Goal: Complete application form

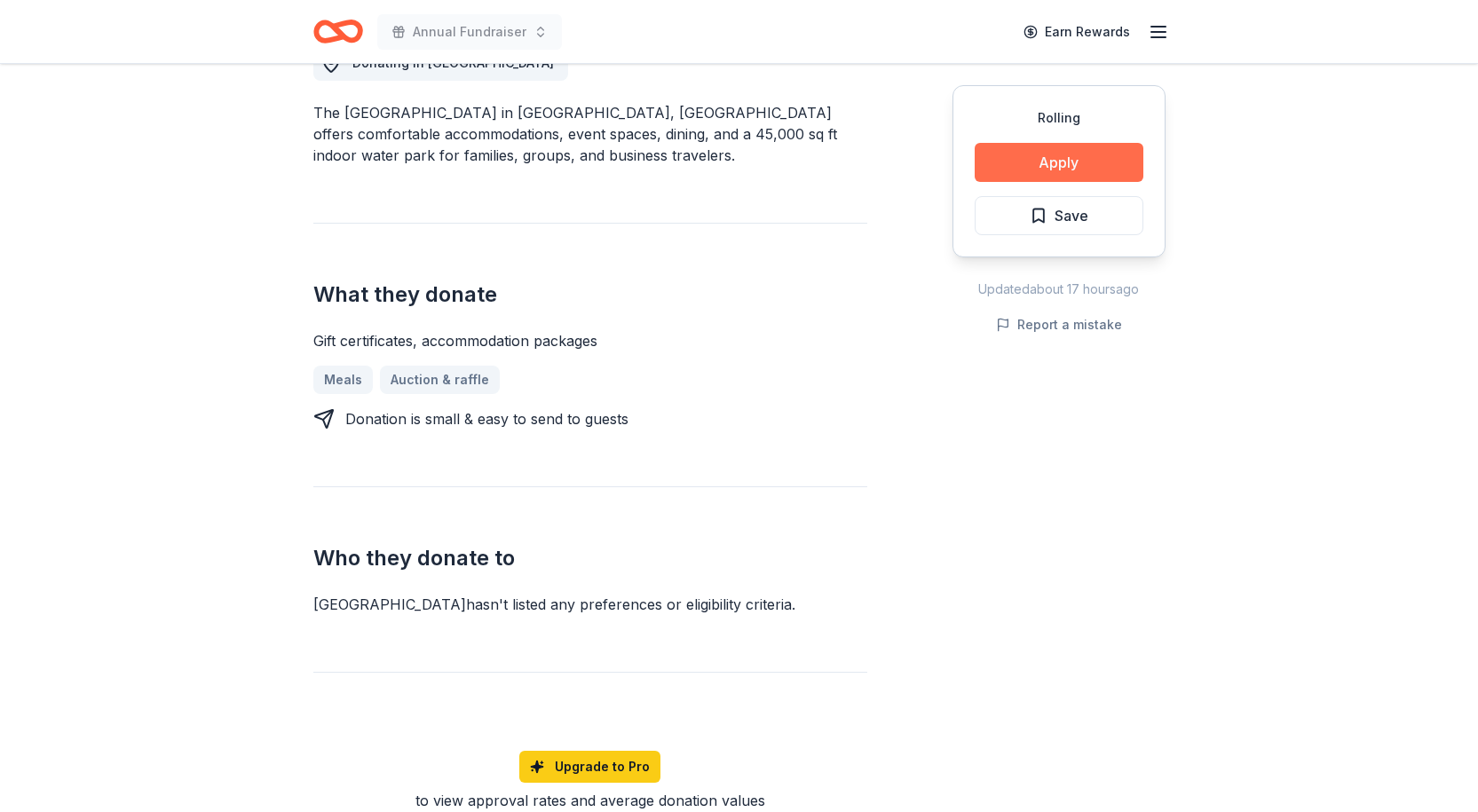
scroll to position [355, 0]
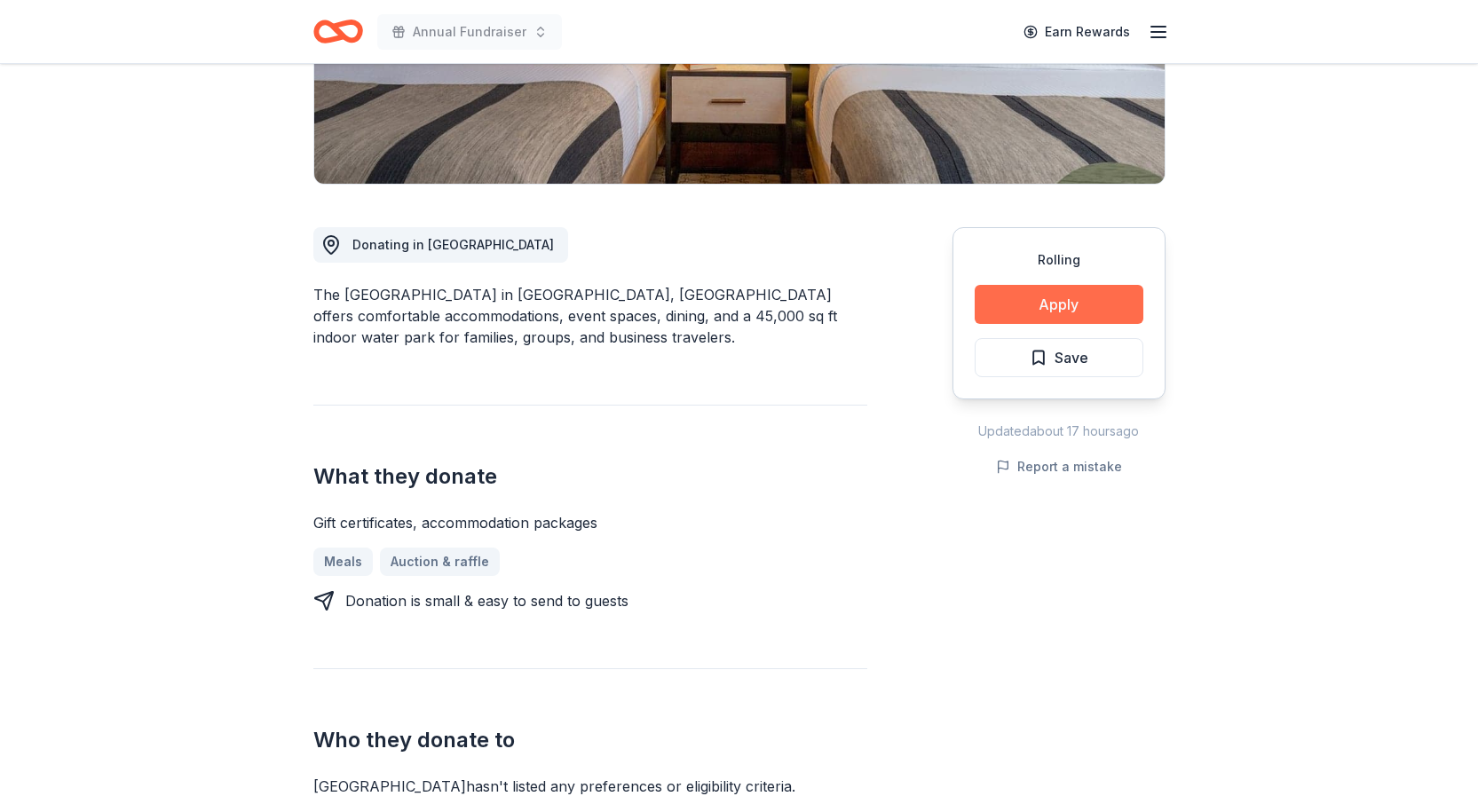
click at [1047, 308] on button "Apply" at bounding box center [1059, 305] width 169 height 39
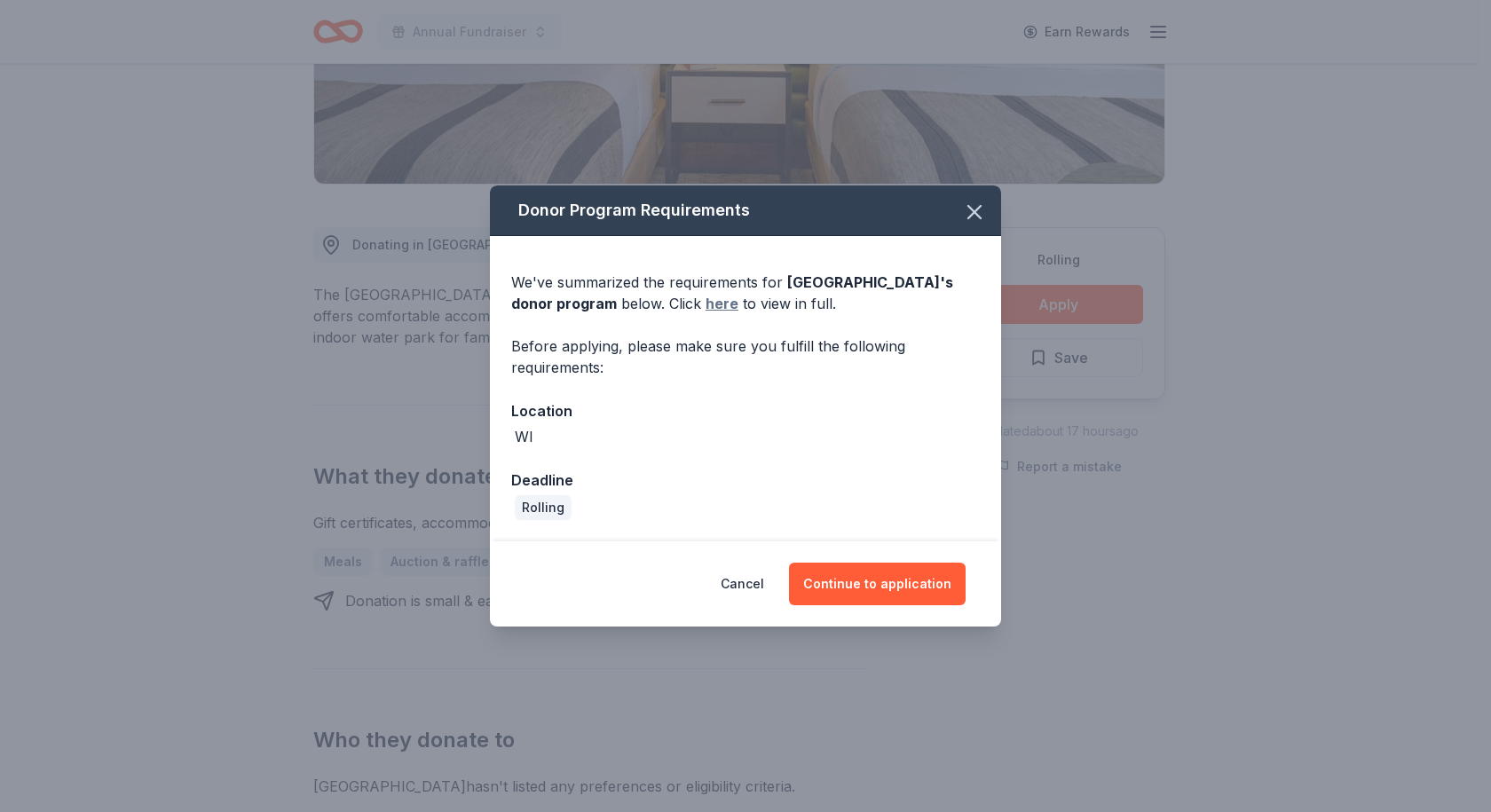
click at [706, 306] on link "here" at bounding box center [722, 304] width 33 height 21
click at [706, 302] on link "here" at bounding box center [722, 304] width 33 height 21
click at [867, 589] on button "Continue to application" at bounding box center [877, 584] width 177 height 43
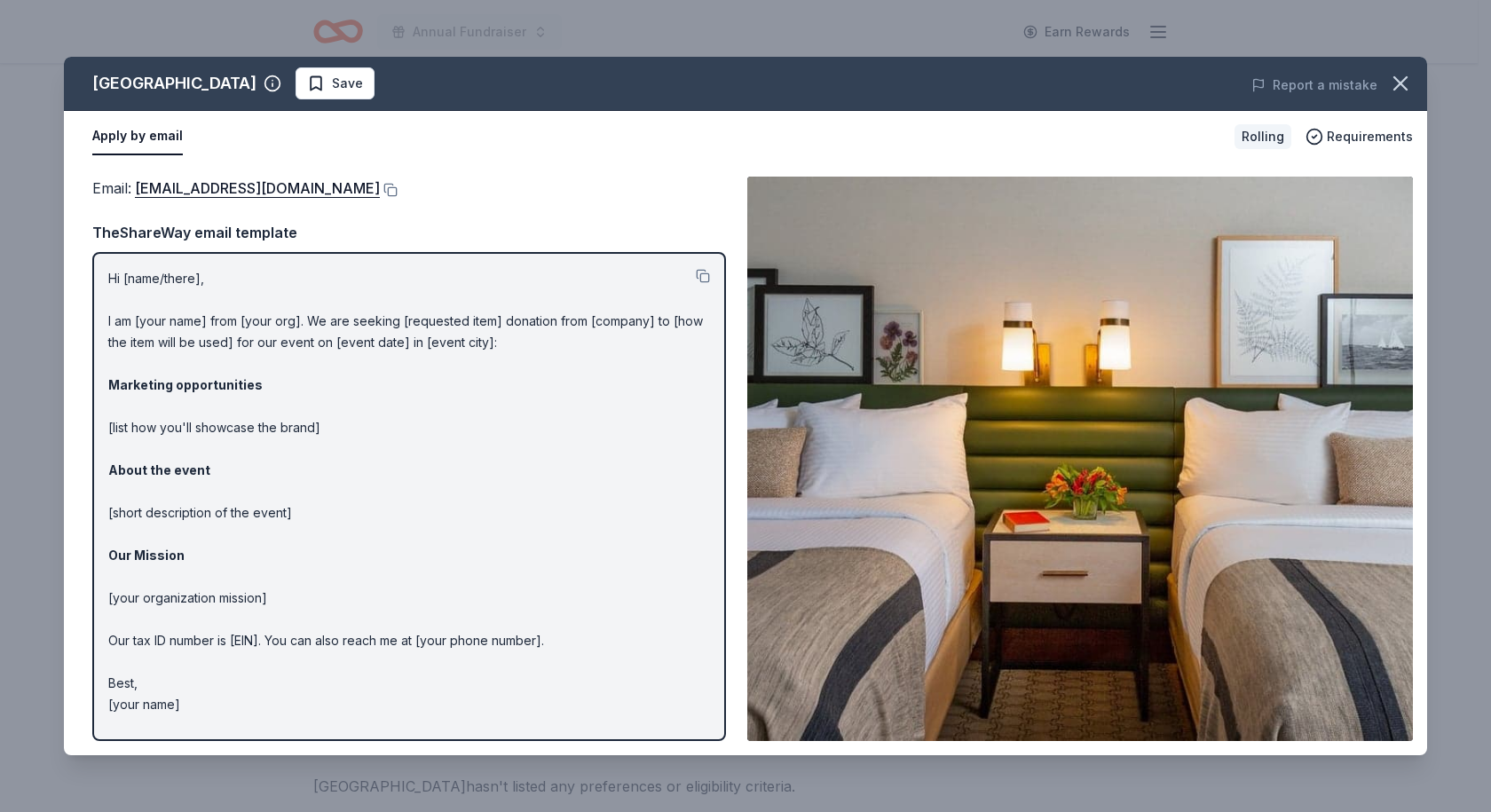
drag, startPoint x: 228, startPoint y: 237, endPoint x: 236, endPoint y: 245, distance: 11.3
click at [228, 237] on div "TheShareWay email template" at bounding box center [409, 233] width 634 height 23
click at [240, 238] on div "TheShareWay email template" at bounding box center [409, 233] width 634 height 23
drag, startPoint x: 239, startPoint y: 272, endPoint x: 265, endPoint y: 291, distance: 32.2
click at [244, 275] on p "Hi [name/there], I am [your name] from [your org]. We are seeking [requested it…" at bounding box center [409, 491] width 602 height 447
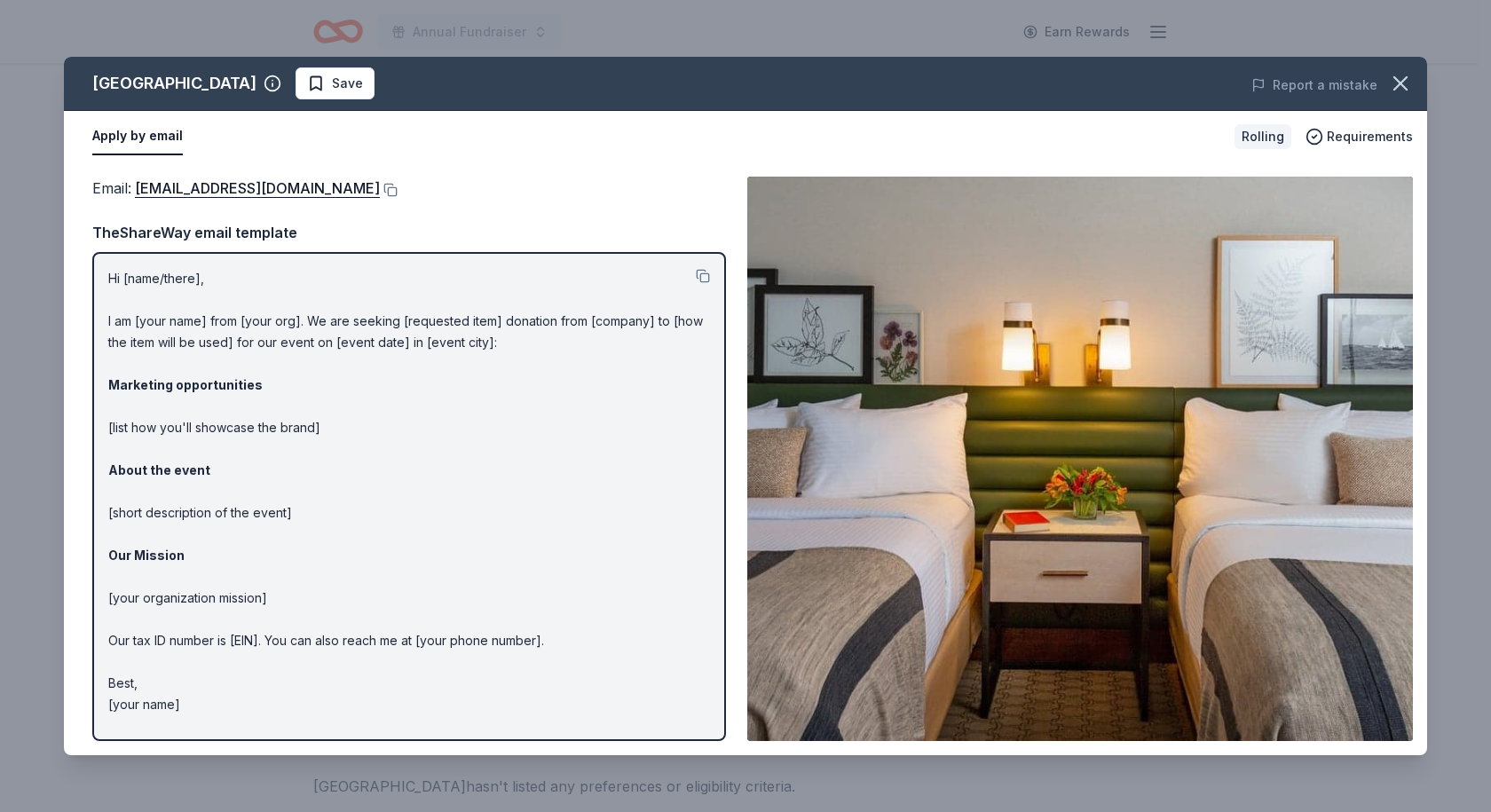
click at [695, 274] on p "Hi [name/there], I am [your name] from [your org]. We are seeking [requested it…" at bounding box center [409, 491] width 602 height 447
click at [701, 277] on button at bounding box center [703, 276] width 14 height 14
click at [381, 189] on button at bounding box center [389, 190] width 18 height 14
click at [1398, 79] on icon "button" at bounding box center [1400, 84] width 25 height 25
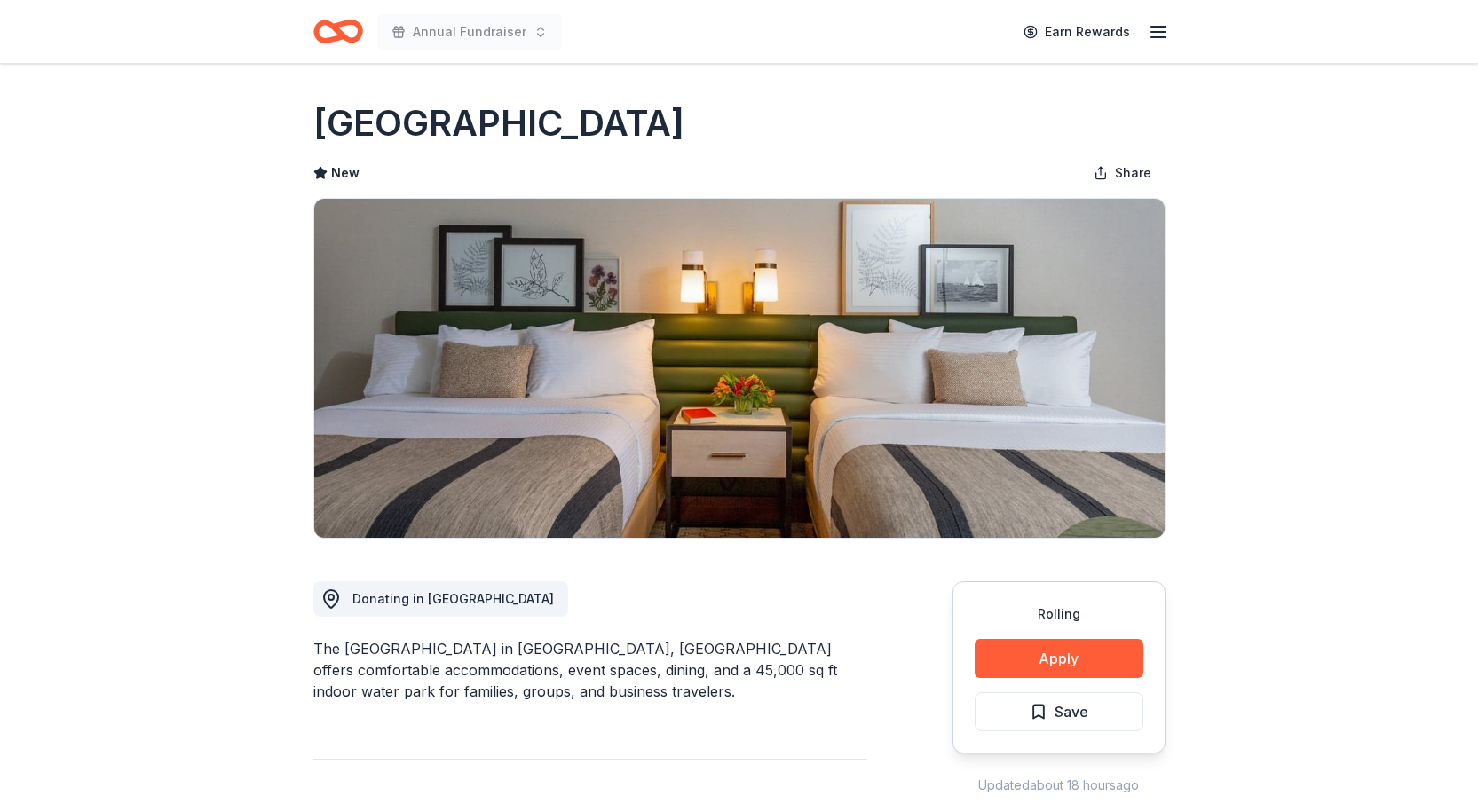
scroll to position [0, 0]
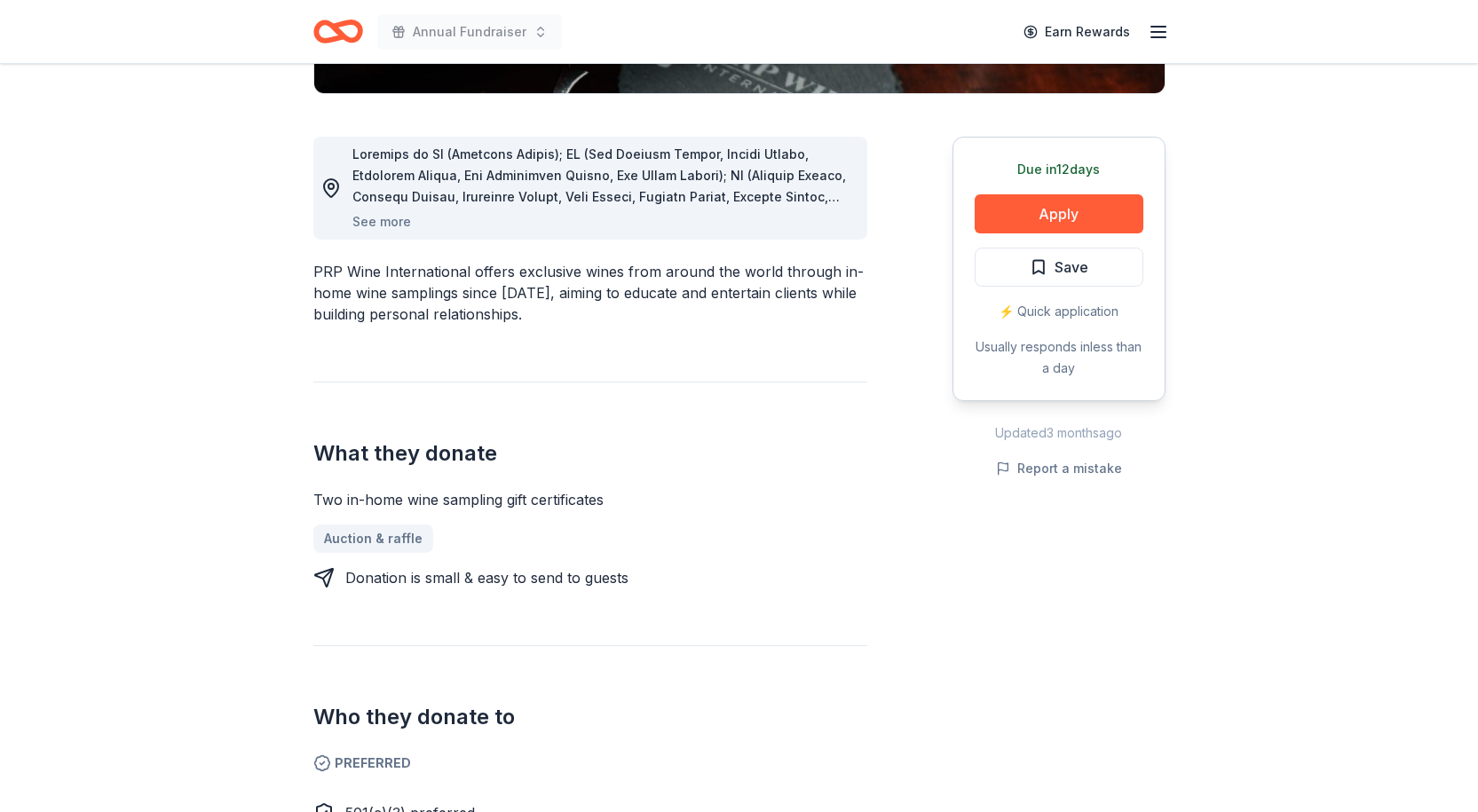
scroll to position [443, 0]
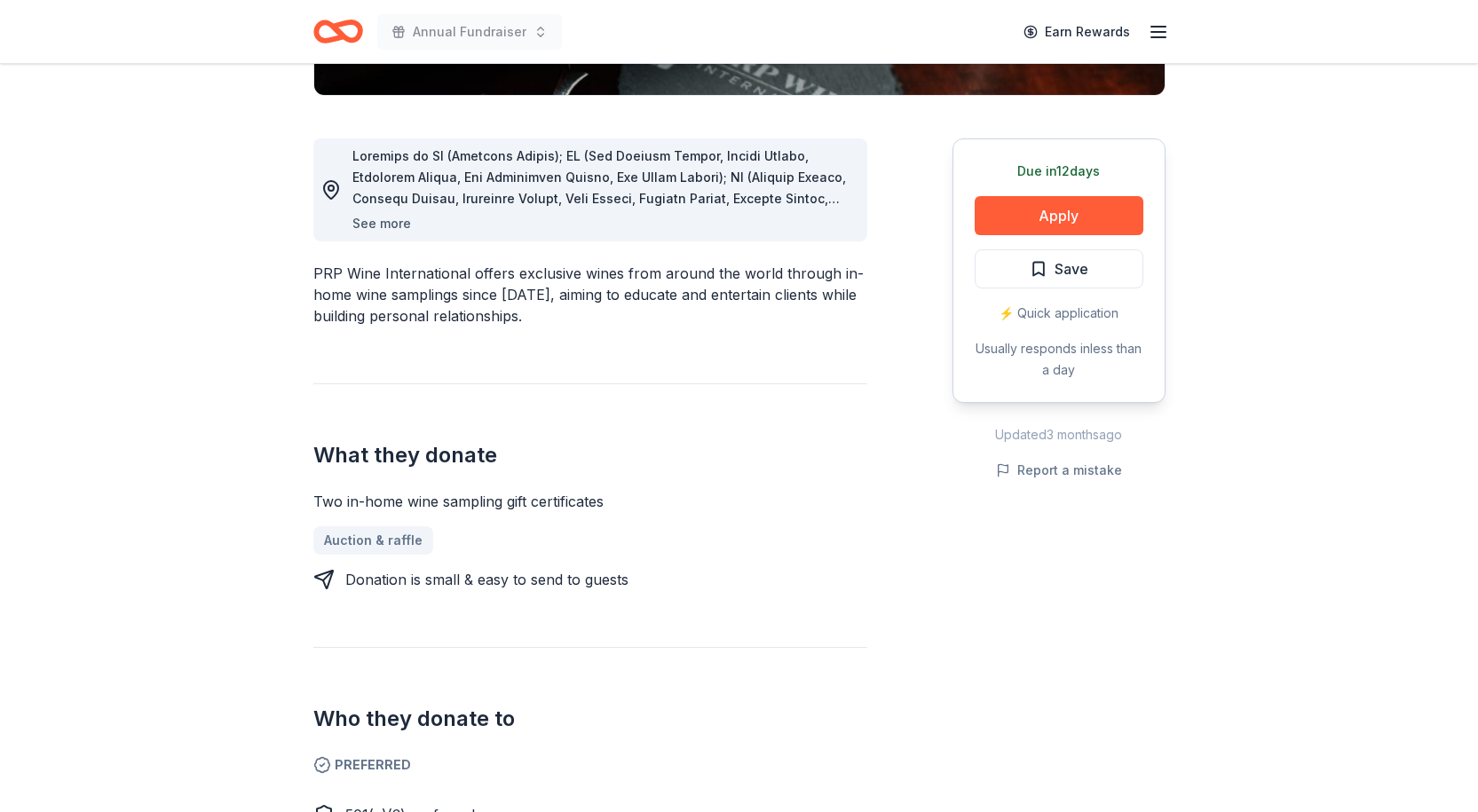
click at [397, 220] on button "See more" at bounding box center [382, 224] width 59 height 21
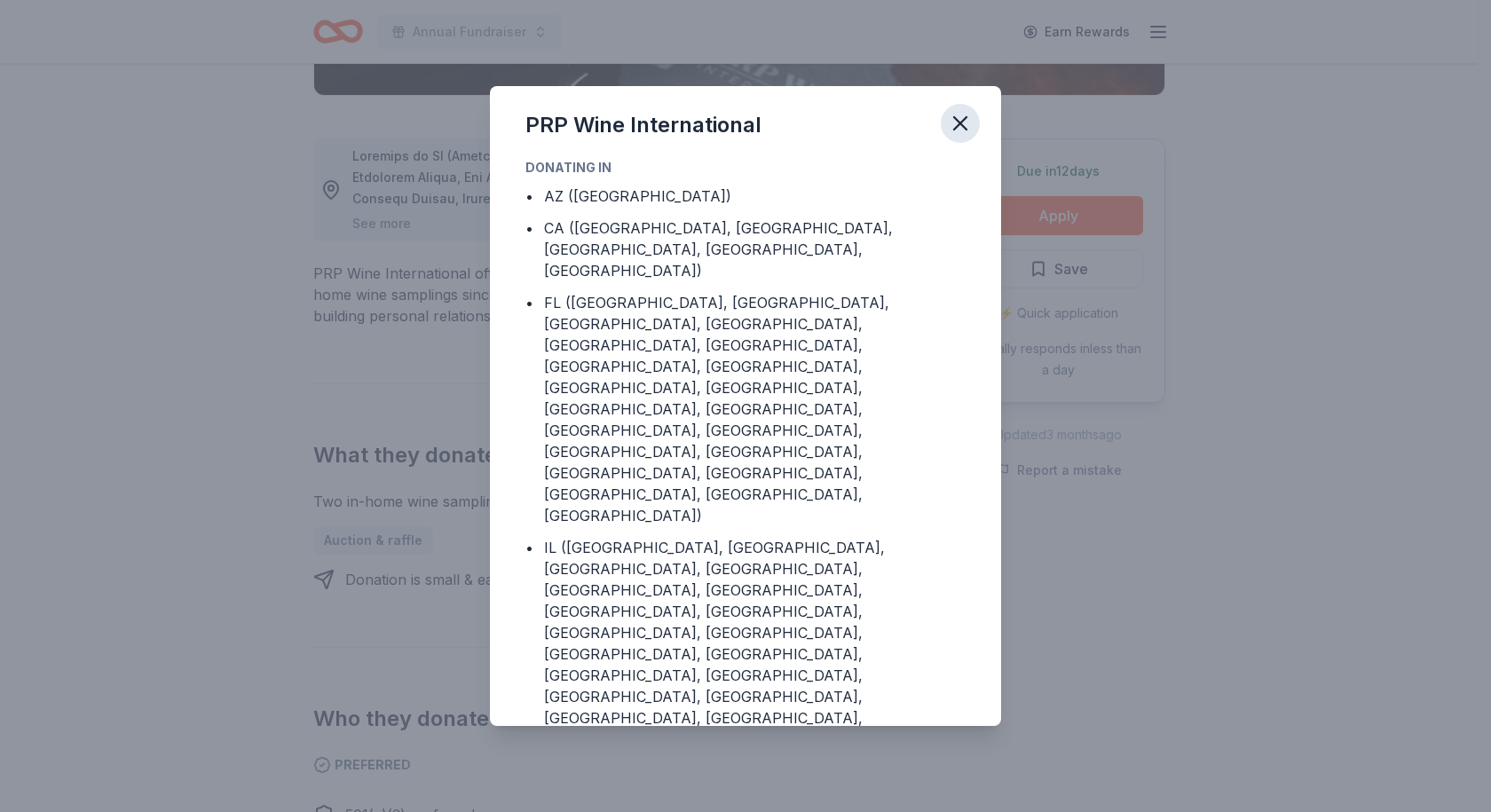
click at [956, 118] on icon "button" at bounding box center [961, 123] width 12 height 12
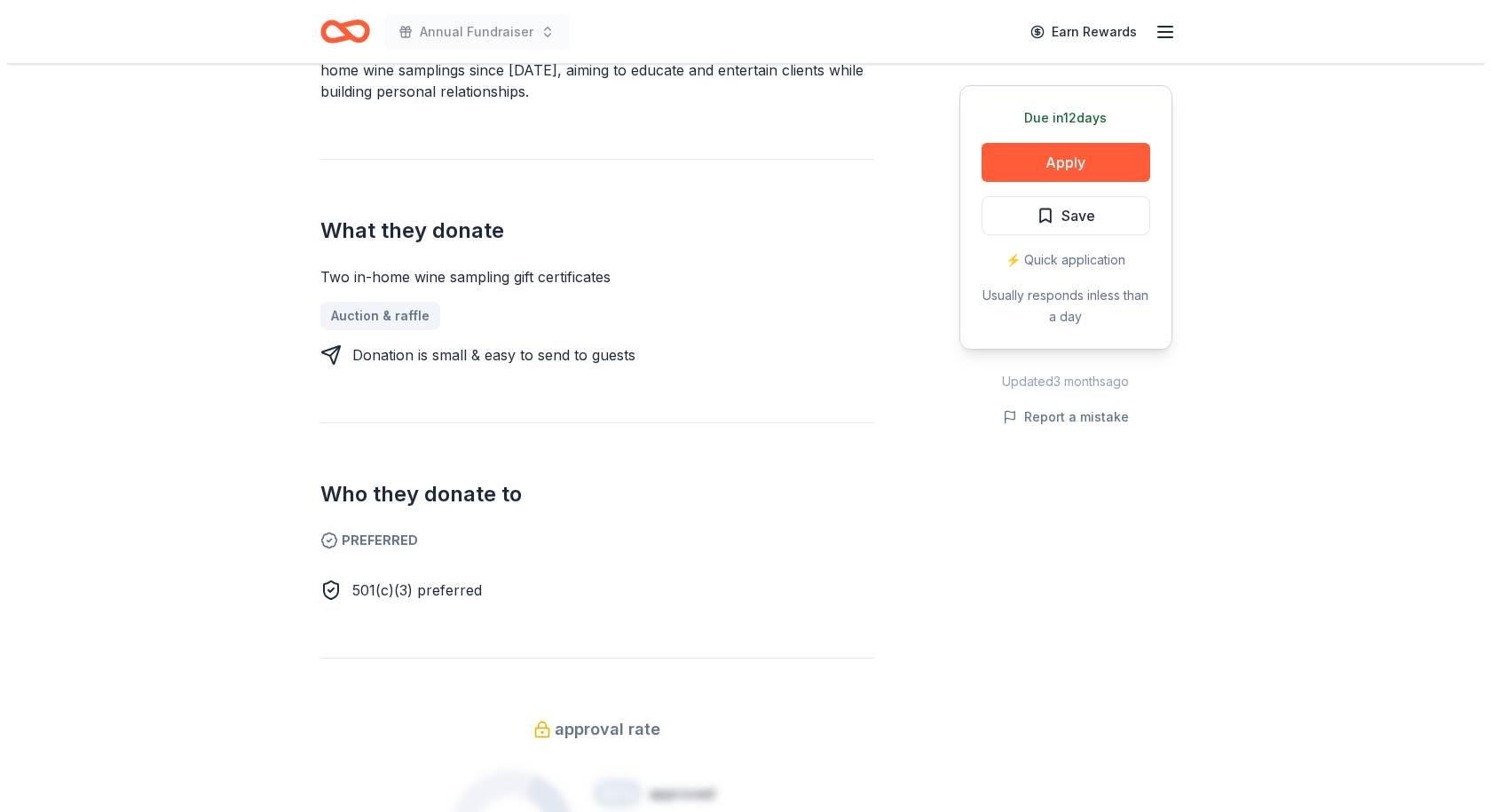
scroll to position [710, 0]
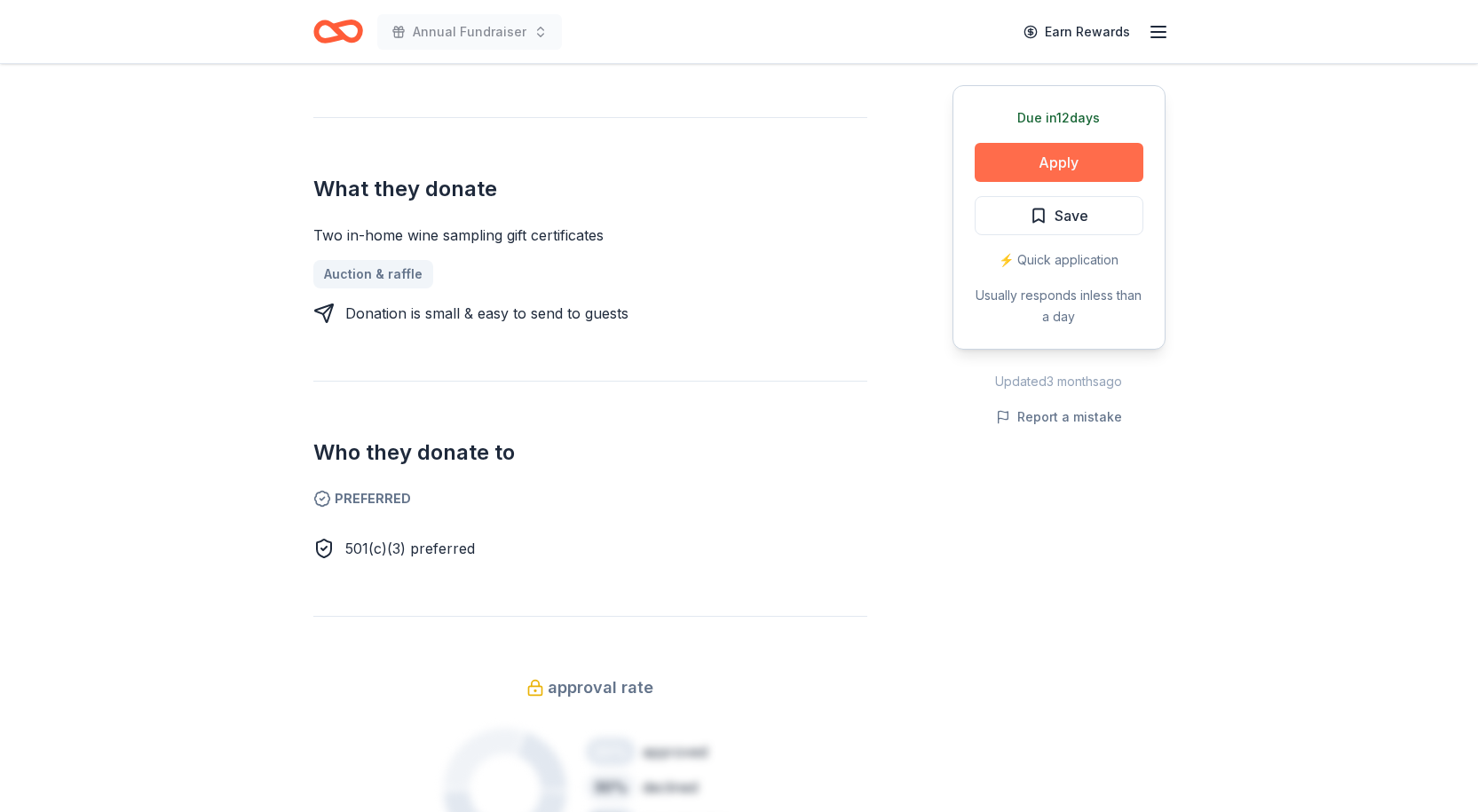
click at [1056, 164] on button "Apply" at bounding box center [1059, 163] width 169 height 39
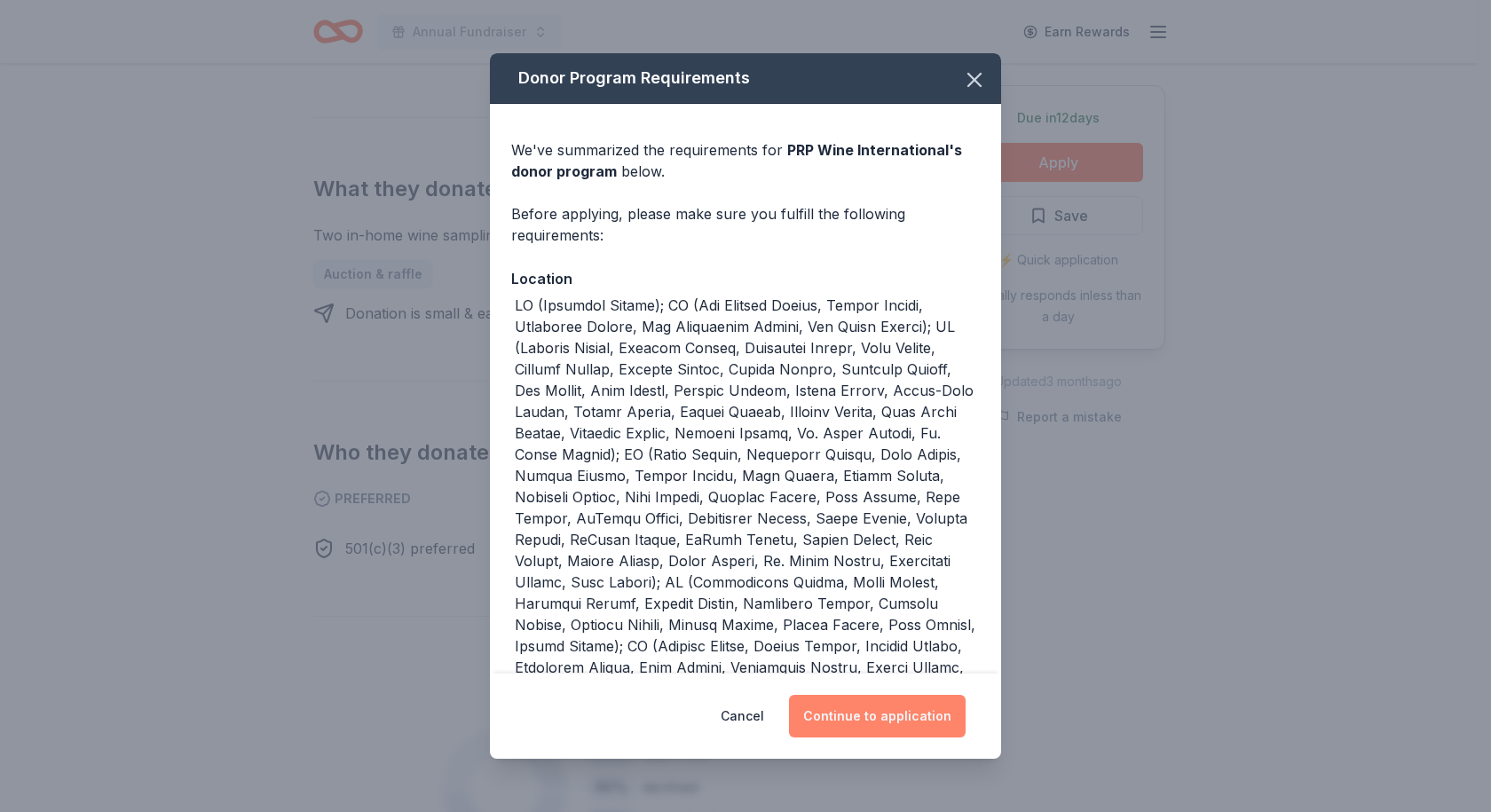
click at [889, 719] on button "Continue to application" at bounding box center [877, 716] width 177 height 43
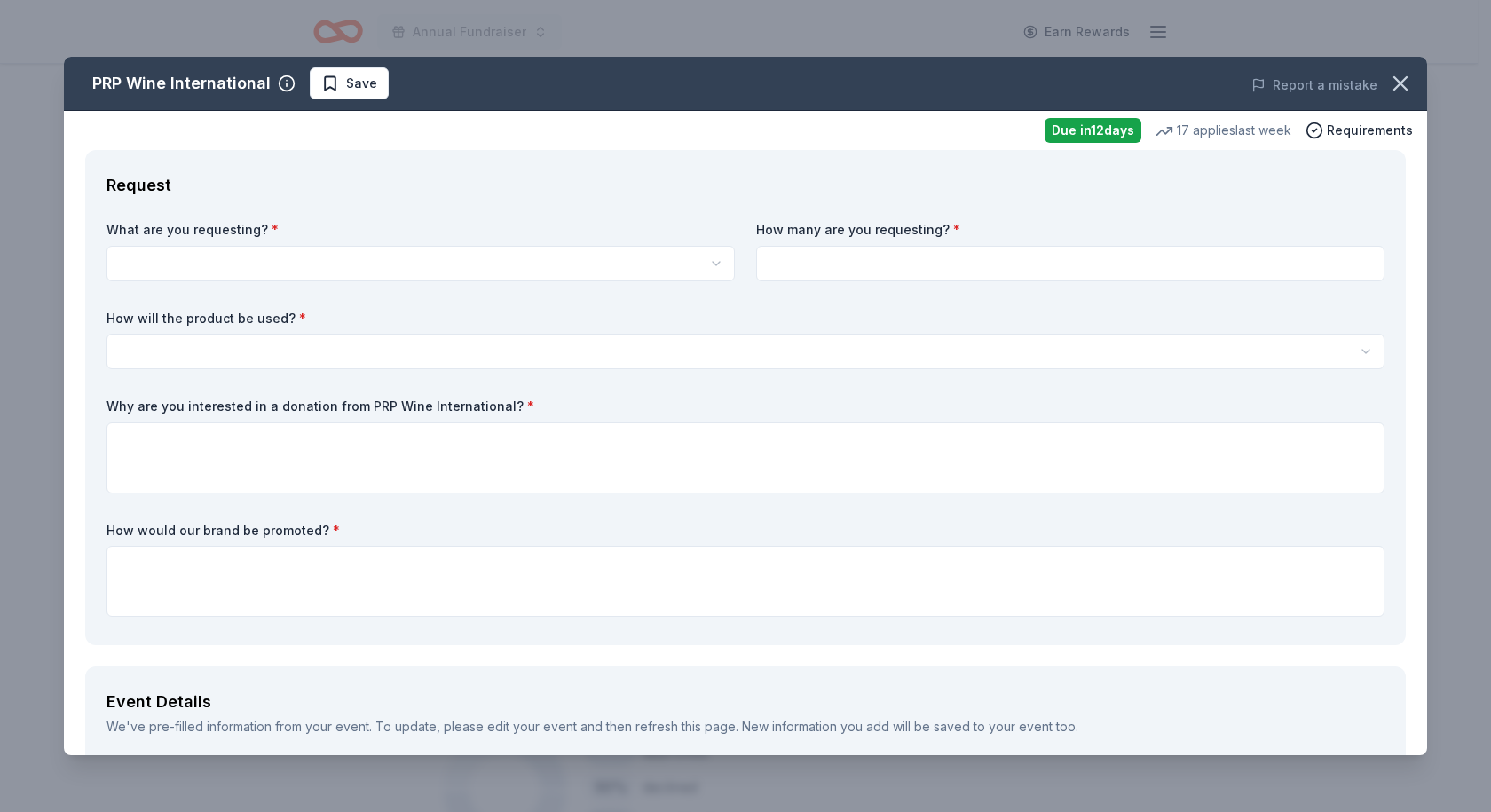
drag, startPoint x: 666, startPoint y: 79, endPoint x: 1139, endPoint y: 197, distance: 487.5
click at [1139, 197] on div "PRP Wine International Save Report a mistake Due in 12 days 17 applies last wee…" at bounding box center [746, 406] width 1363 height 698
click at [1396, 83] on icon "button" at bounding box center [1400, 84] width 25 height 25
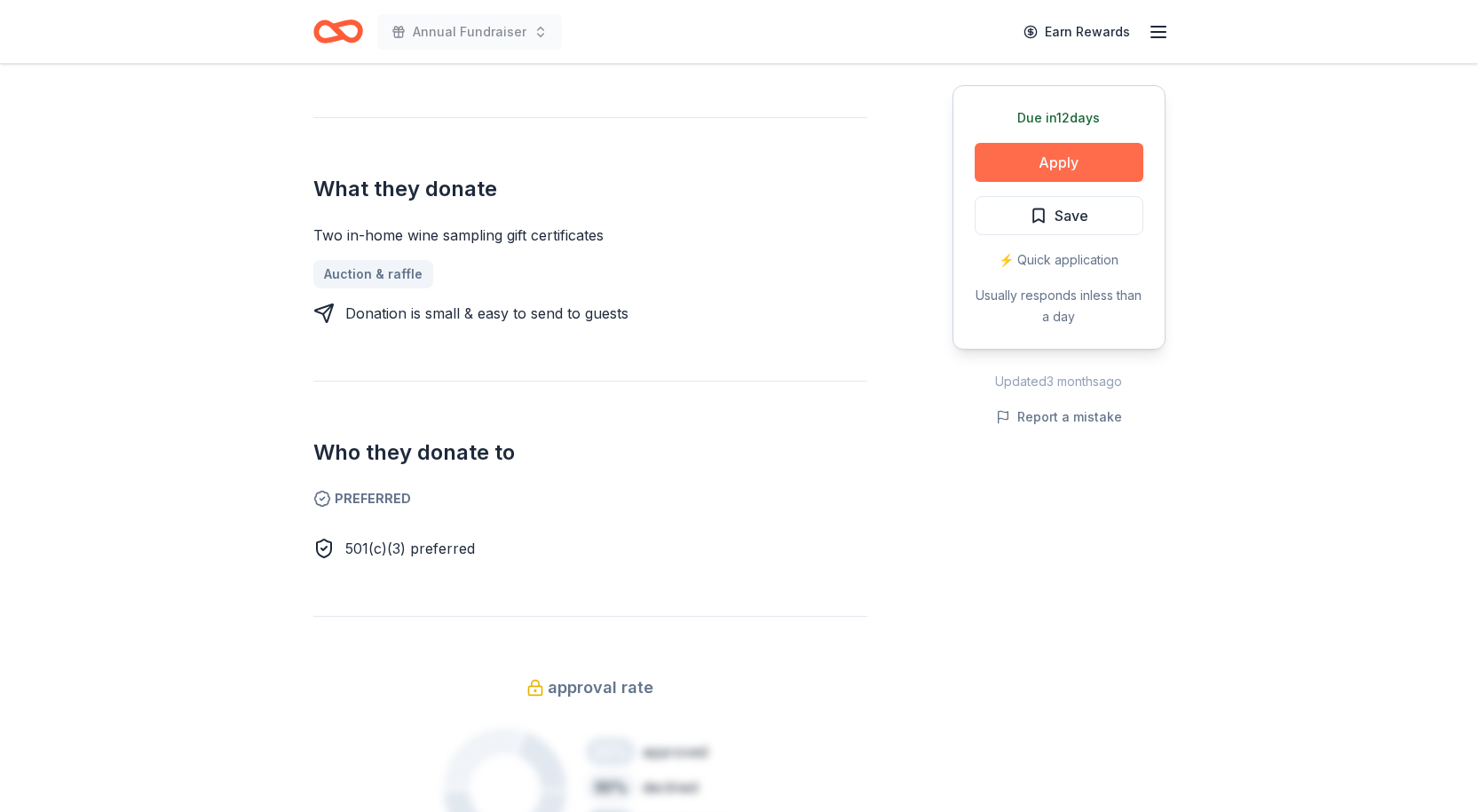
click at [1038, 163] on button "Apply" at bounding box center [1059, 163] width 169 height 39
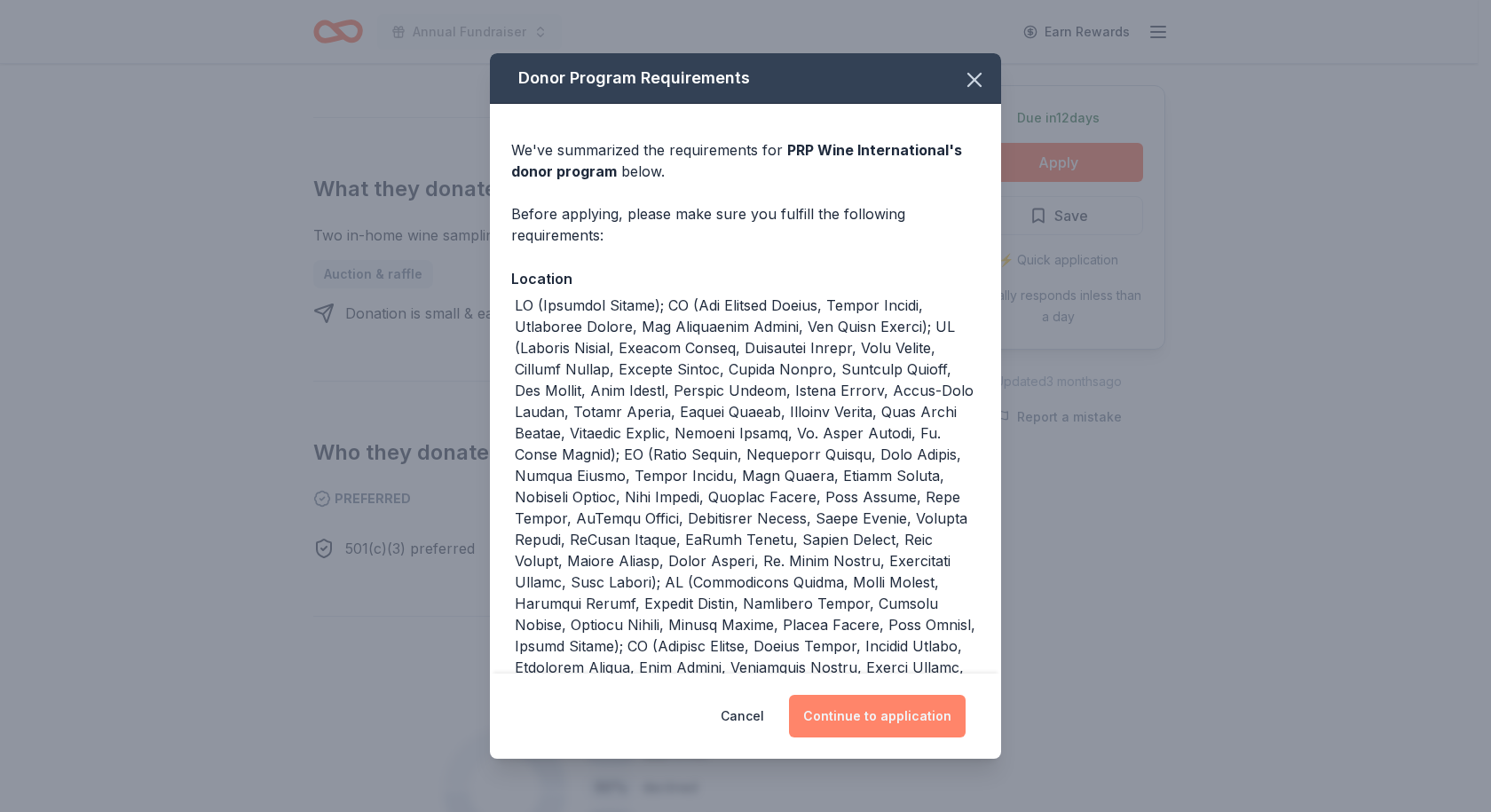
click at [876, 724] on button "Continue to application" at bounding box center [877, 716] width 177 height 43
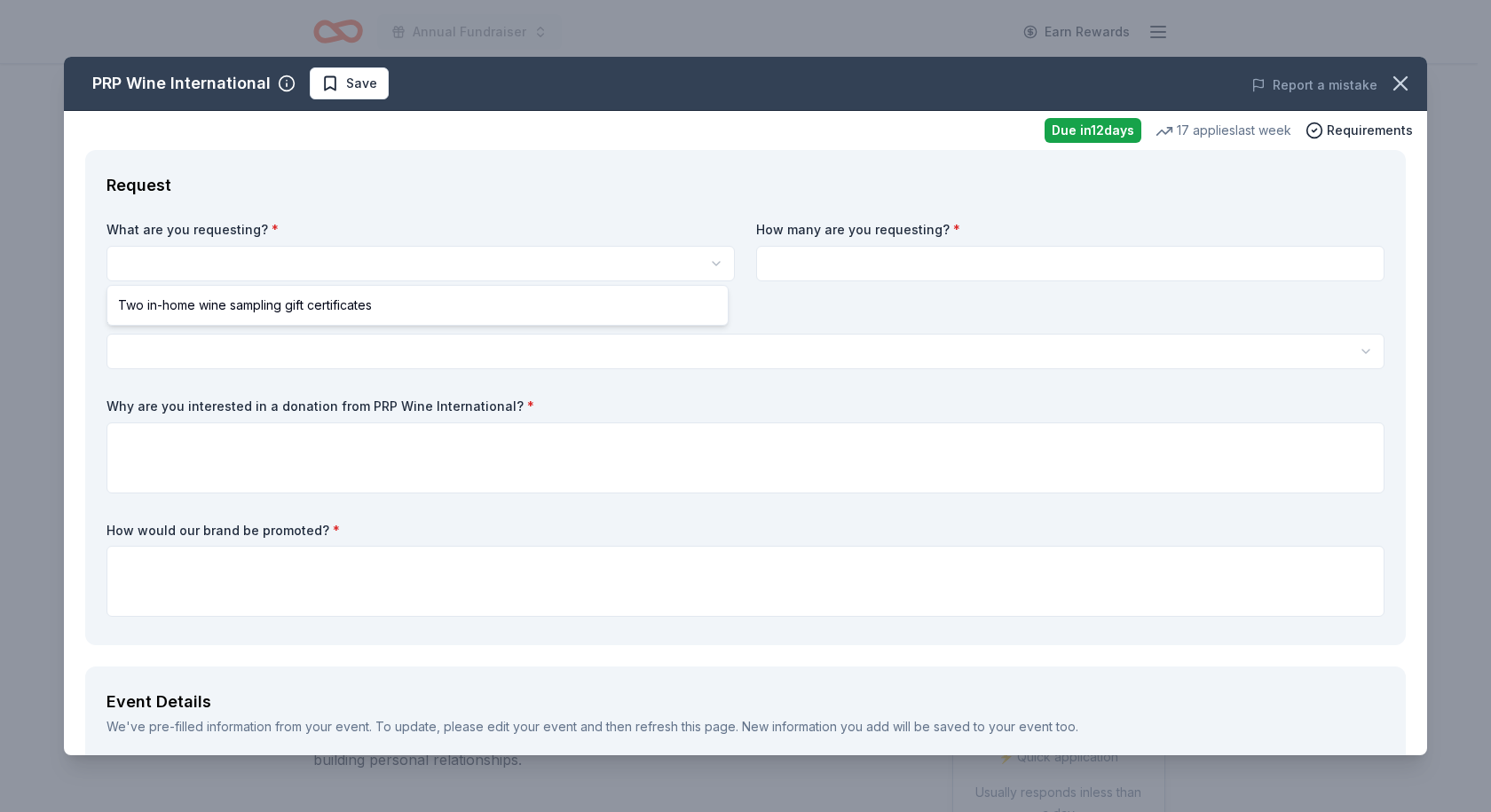
select select "Two in-home wine sampling gift certificates"
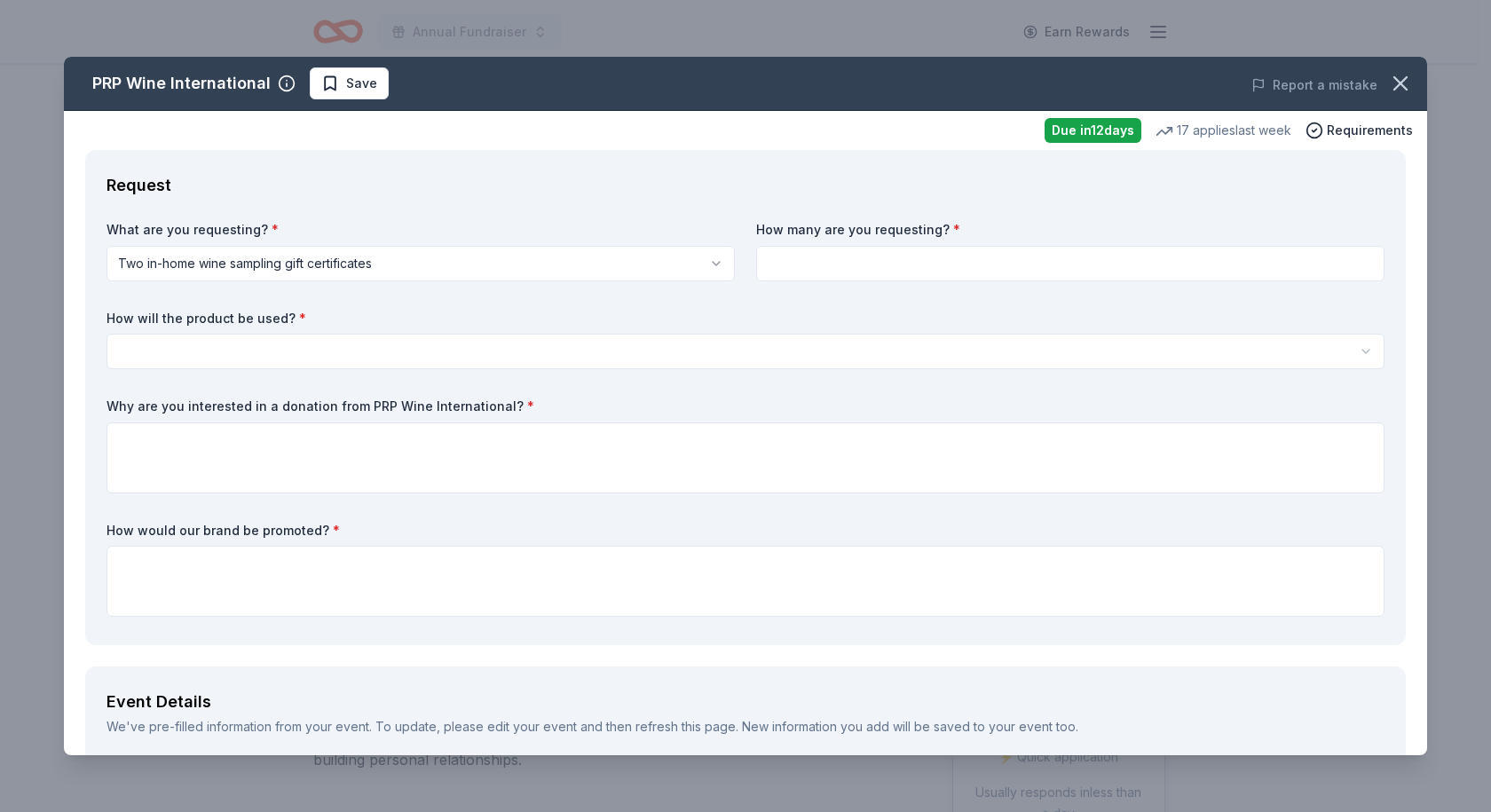
click at [846, 263] on input at bounding box center [1070, 264] width 628 height 36
type input "1"
click at [291, 355] on html "Annual Fundraiser Earn Rewards Due in 12 days Share PRP Wine International New …" at bounding box center [746, 406] width 1491 height 812
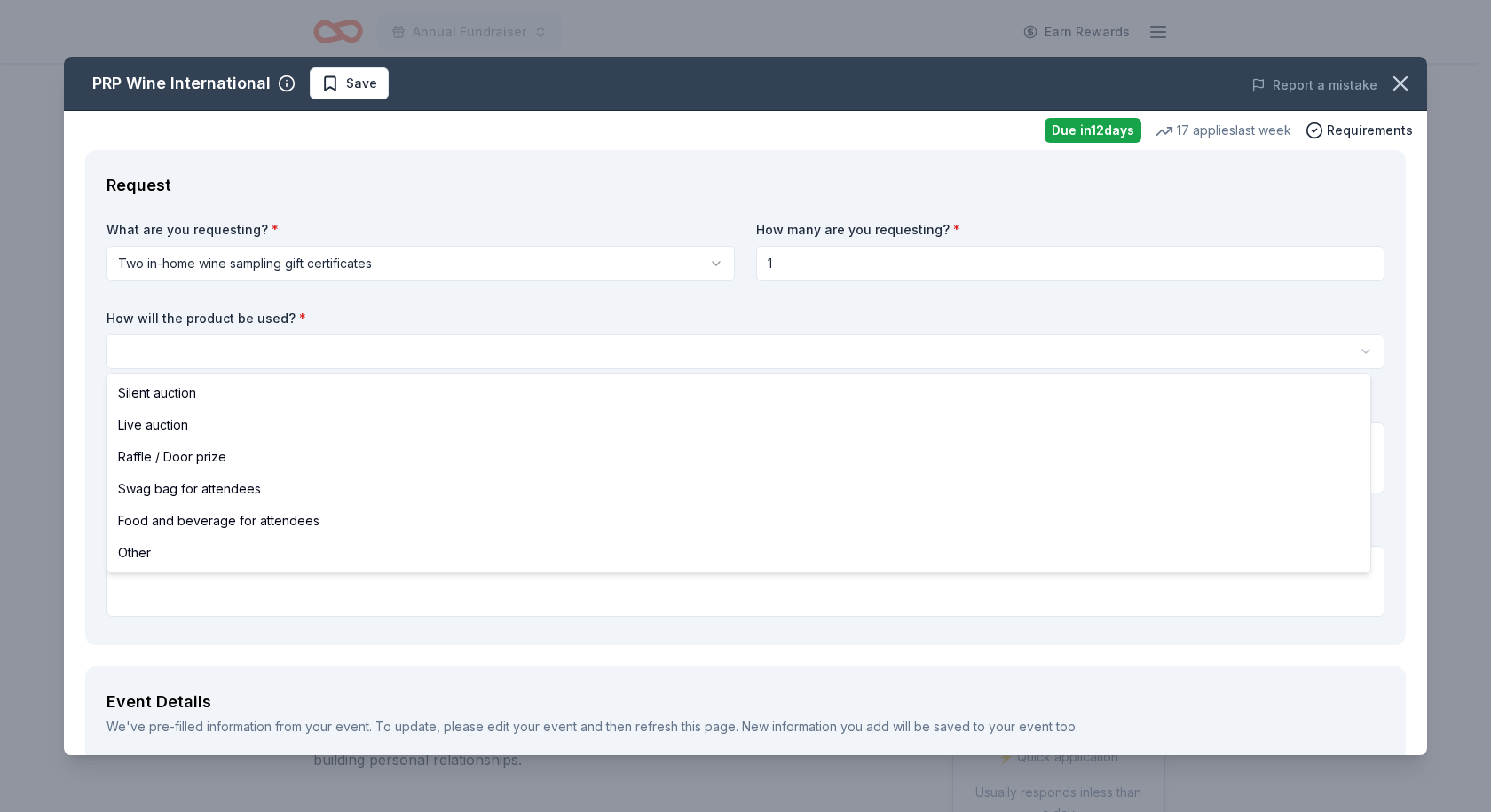
select select "silentAuction"
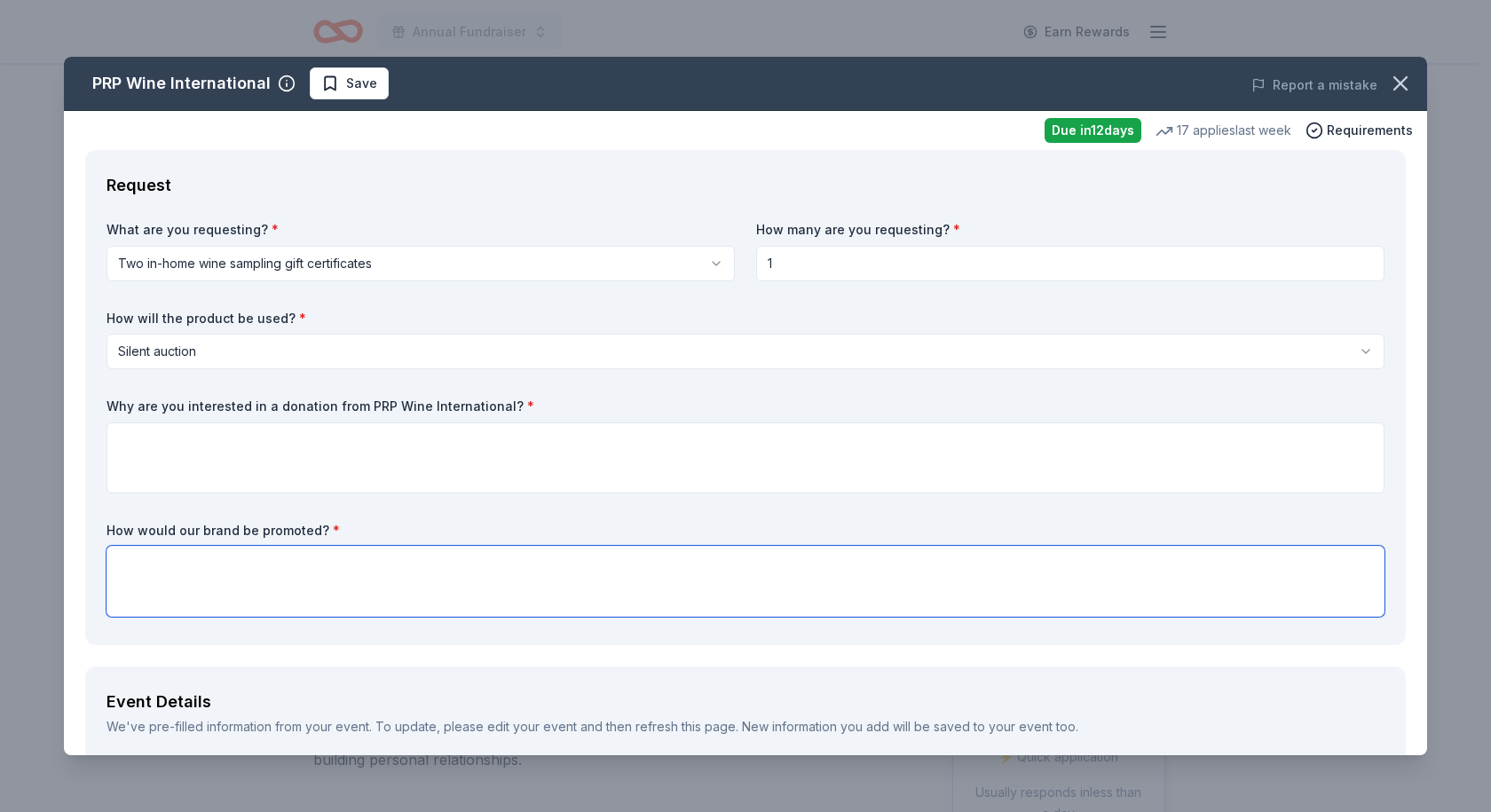
click at [326, 569] on textarea at bounding box center [746, 581] width 1279 height 71
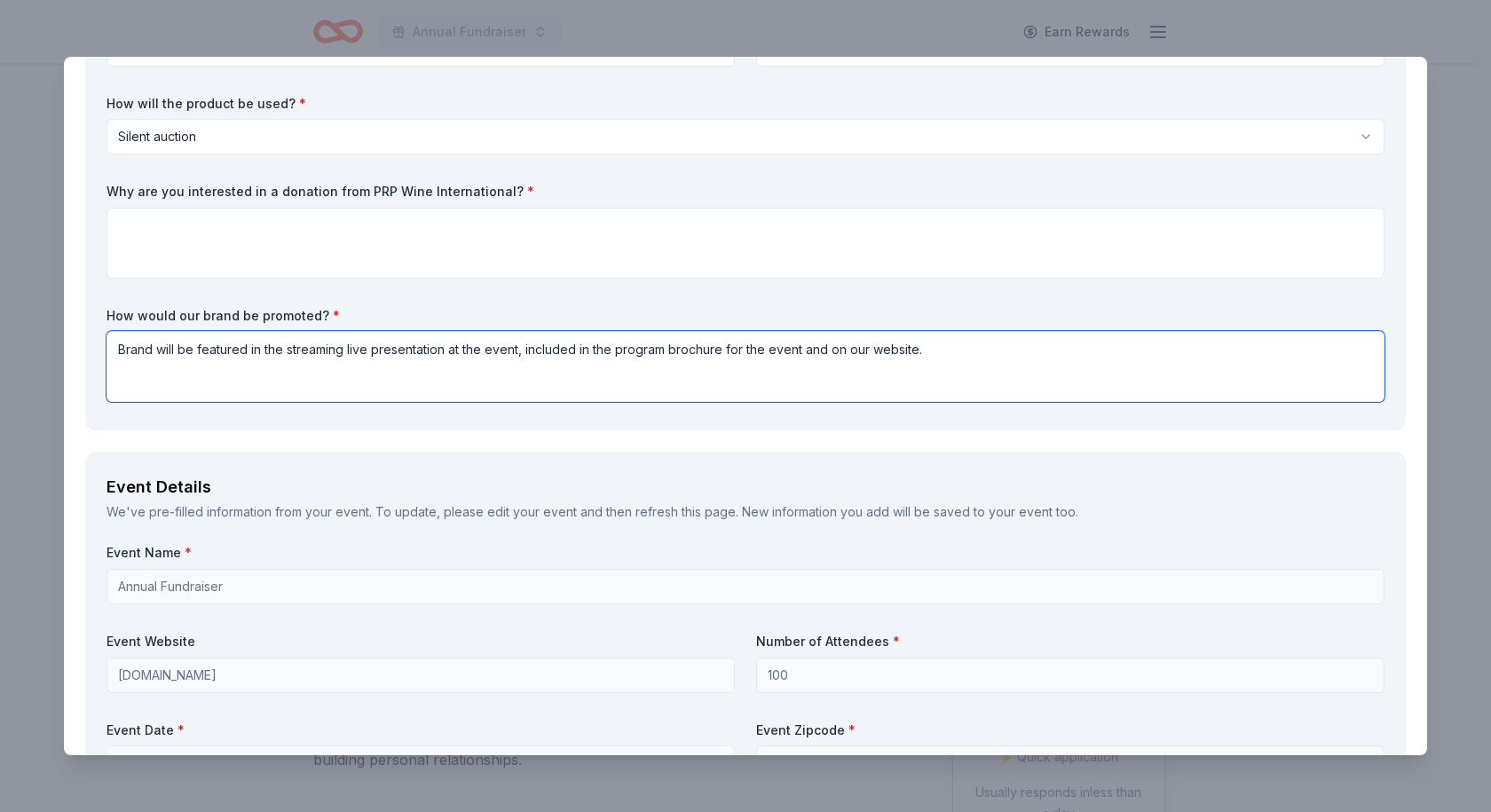
scroll to position [267, 0]
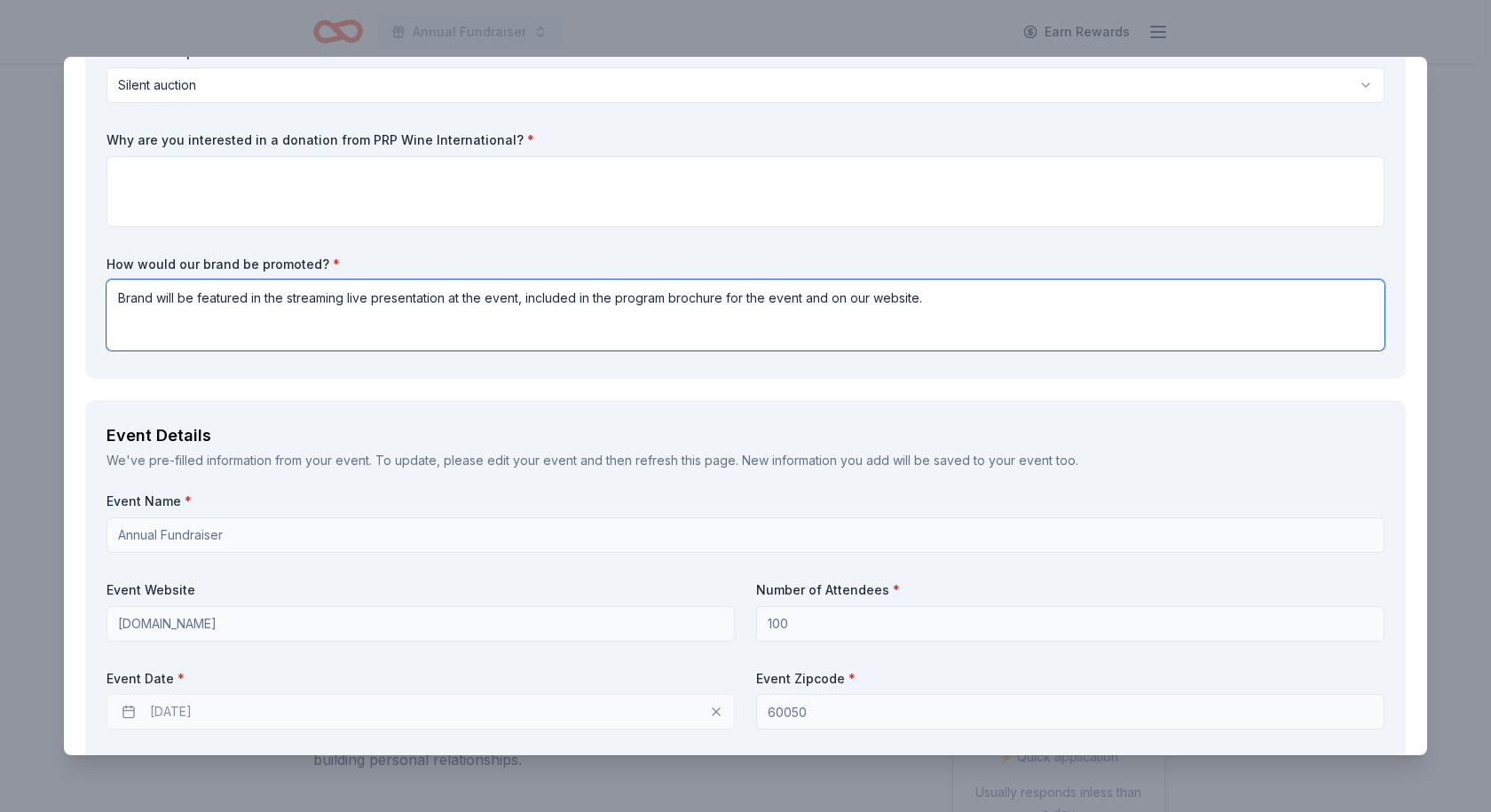
type textarea "Brand will be featured in the streaming live presentation at the event, include…"
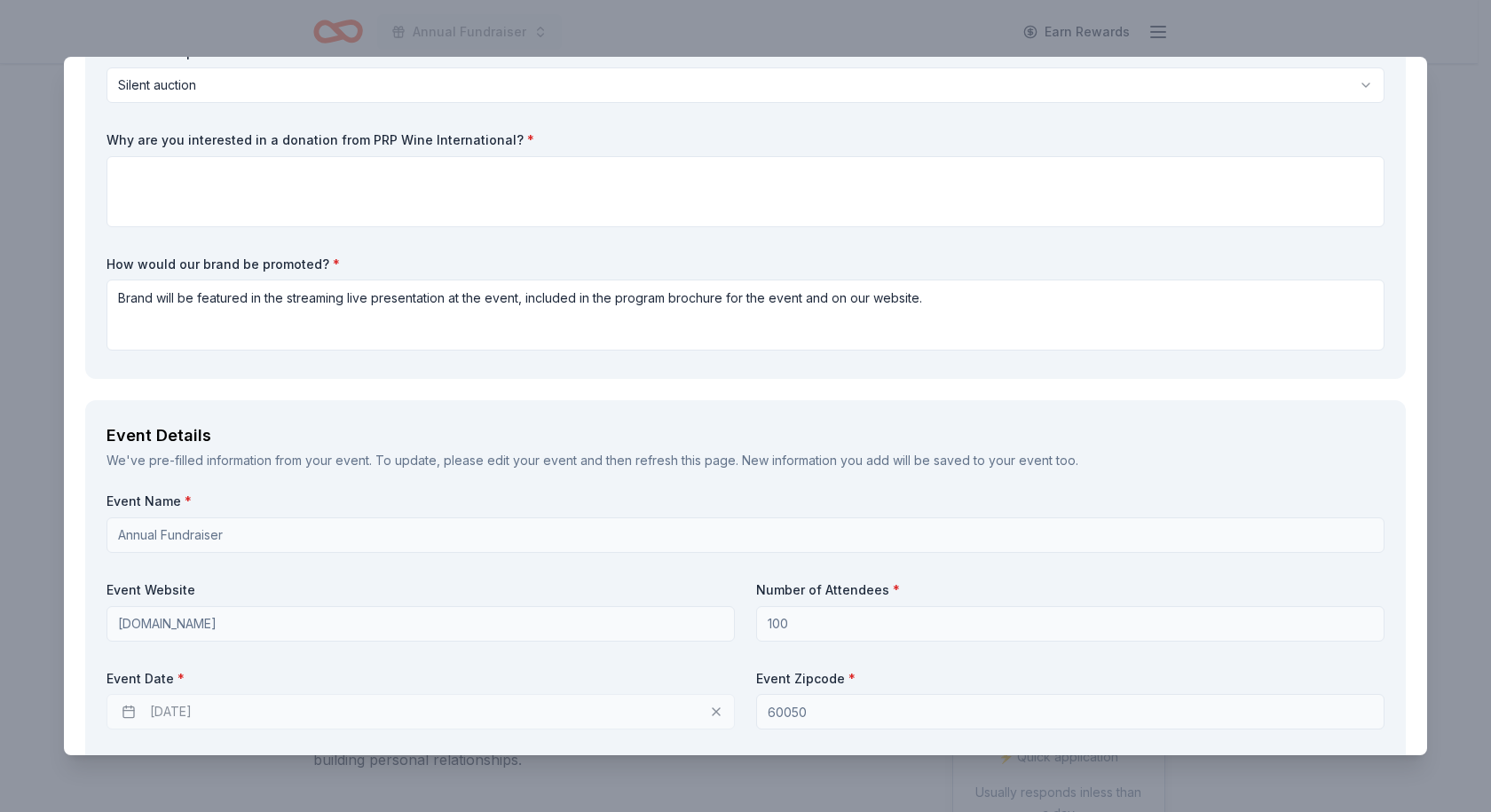
scroll to position [355, 0]
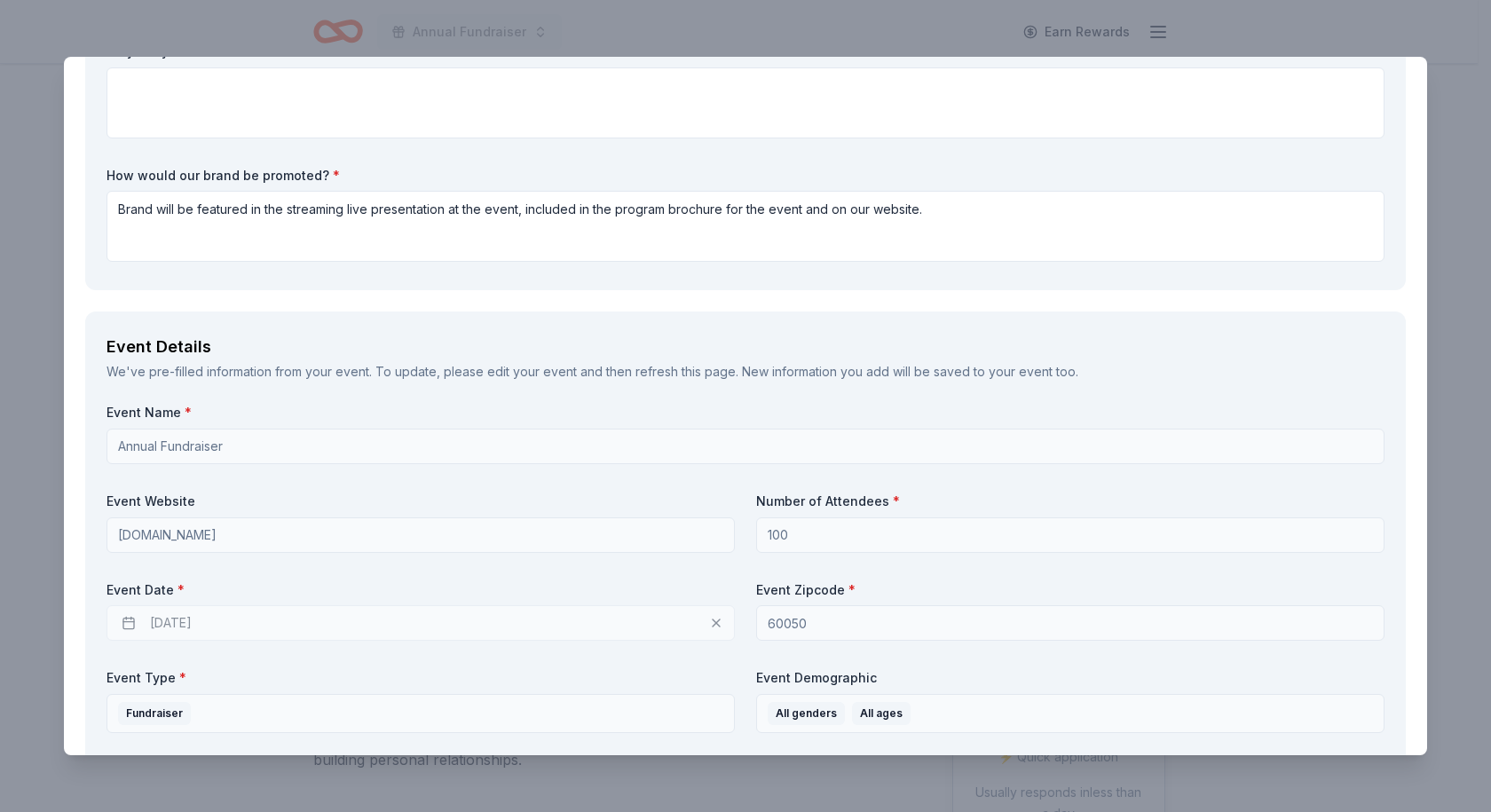
click at [176, 622] on div "10/10/2025" at bounding box center [420, 623] width 628 height 36
click at [126, 625] on div "10/10/2025" at bounding box center [420, 623] width 628 height 36
click at [227, 618] on div "10/10/2025" at bounding box center [420, 623] width 628 height 36
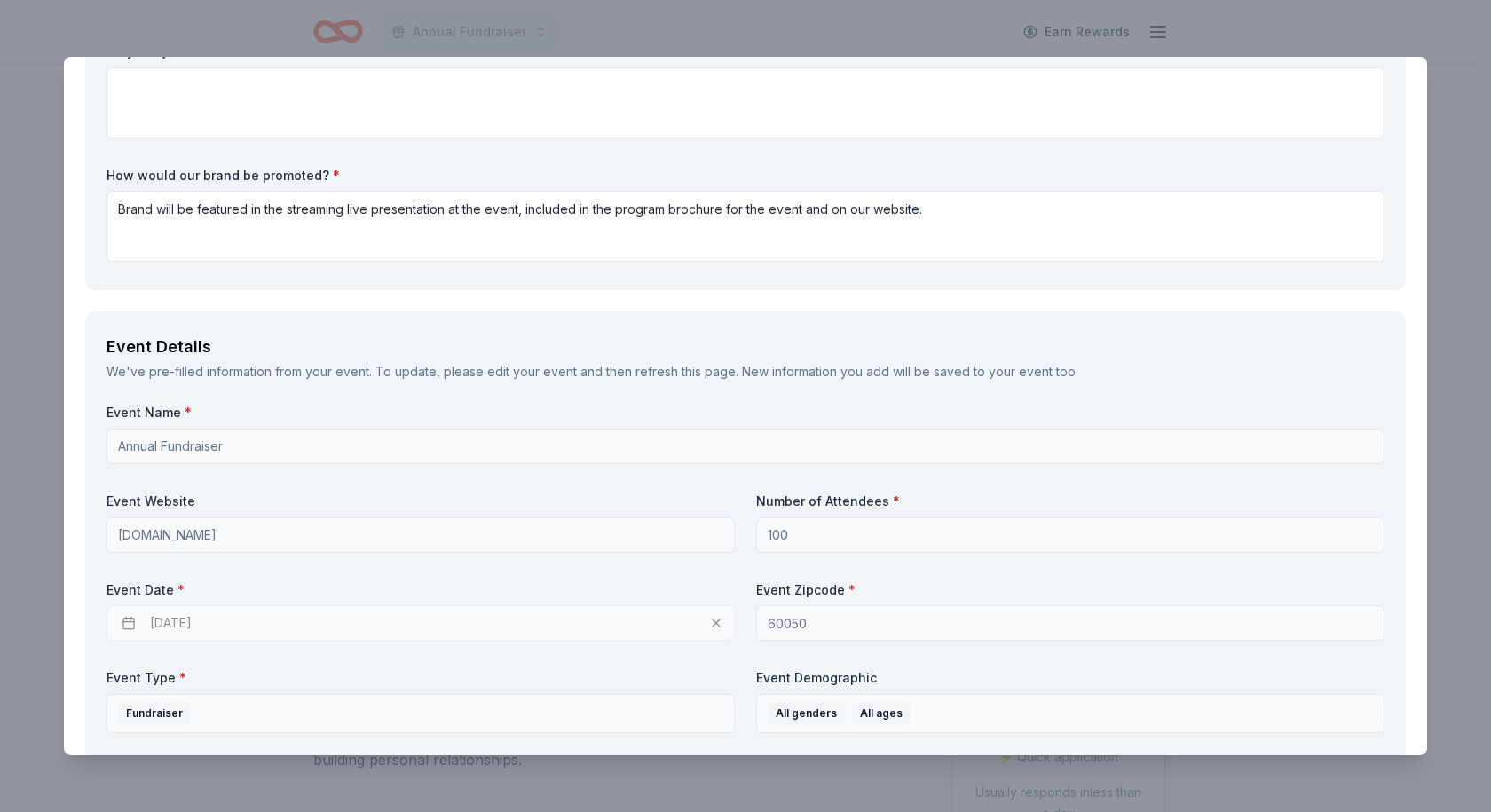
click at [209, 619] on div "10/10/2025" at bounding box center [420, 623] width 628 height 36
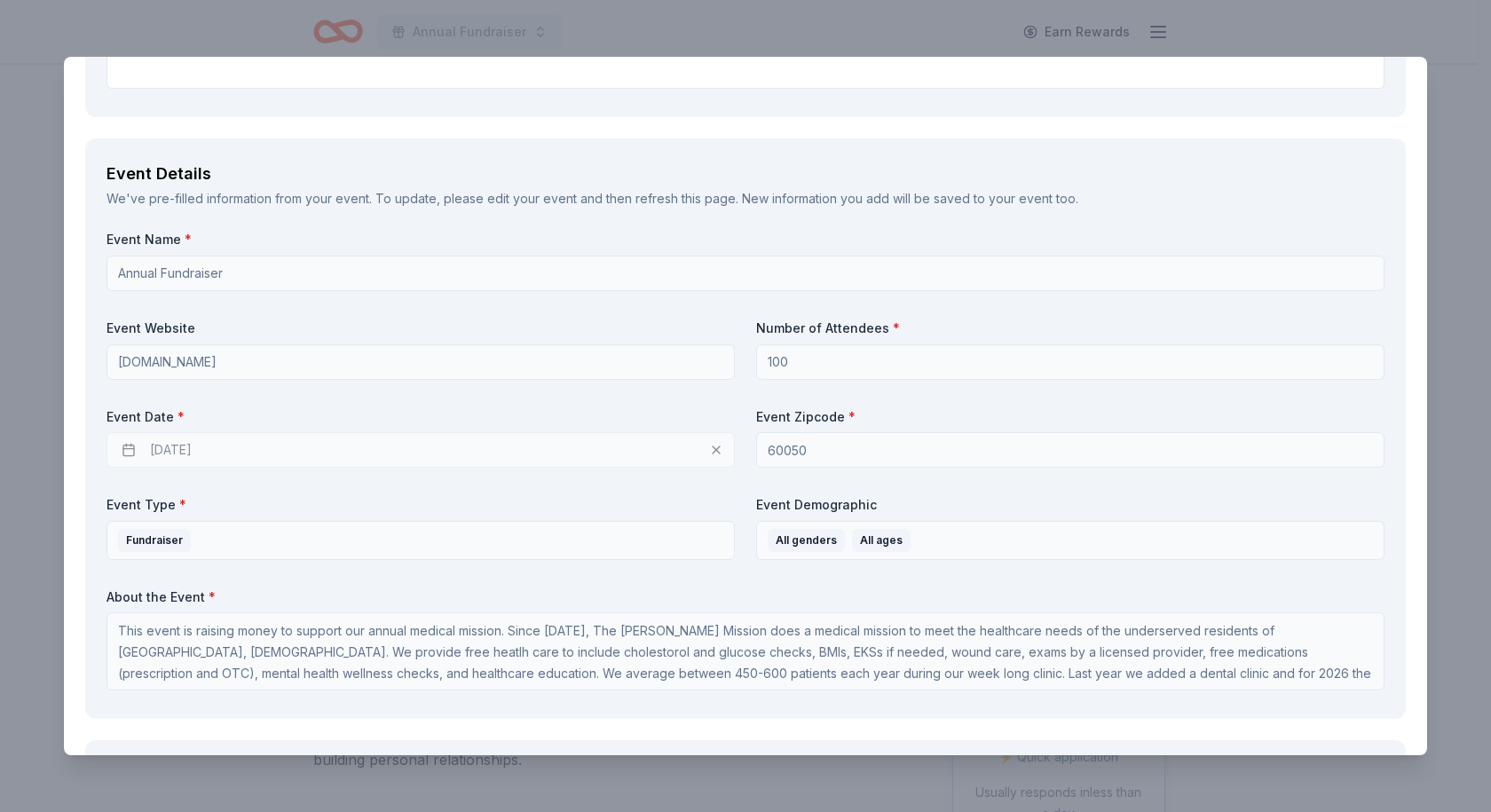
scroll to position [532, 0]
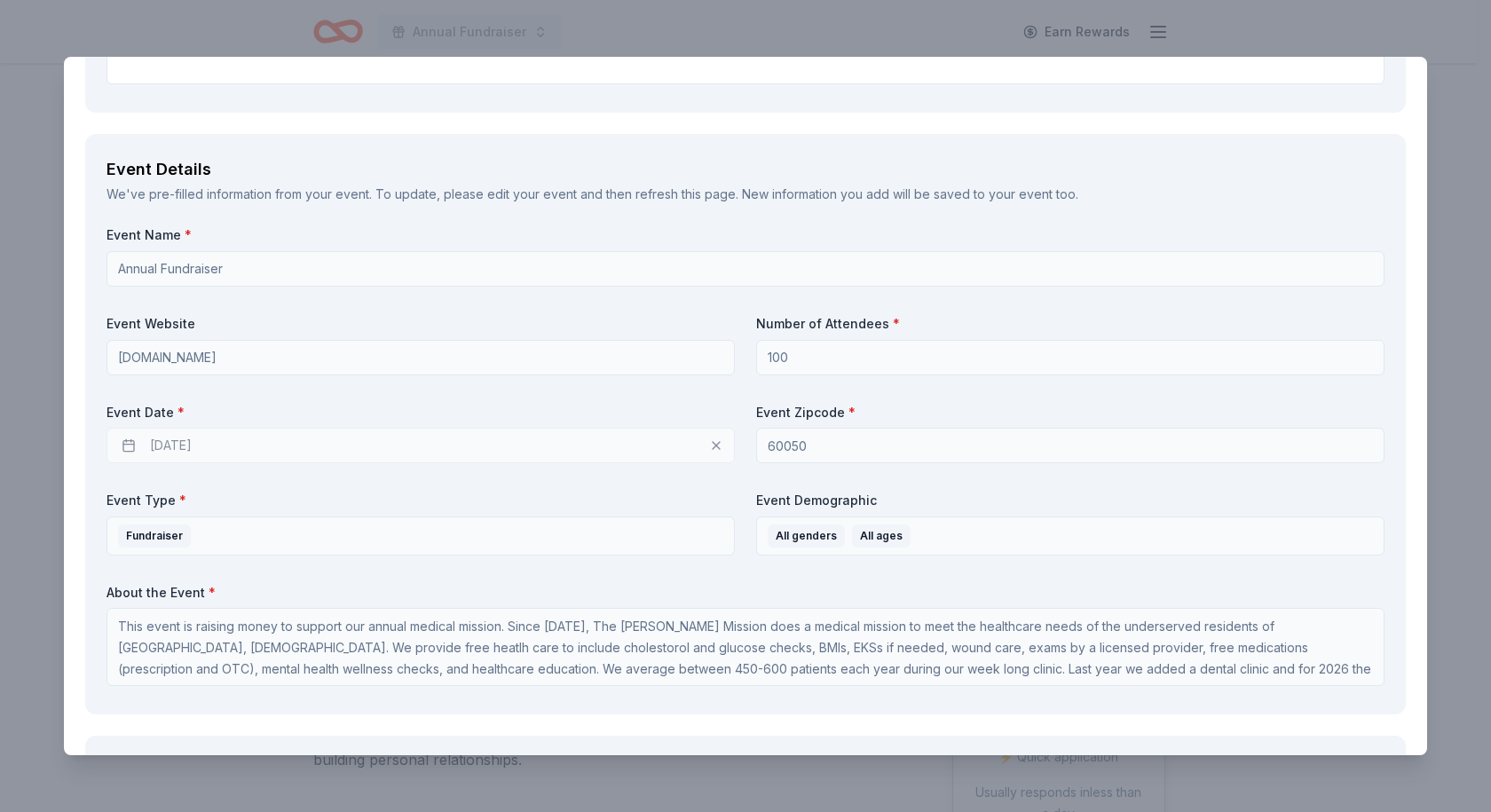
click at [714, 439] on div "10/10/2025" at bounding box center [420, 446] width 628 height 36
click at [708, 444] on div "10/10/2025" at bounding box center [420, 446] width 628 height 36
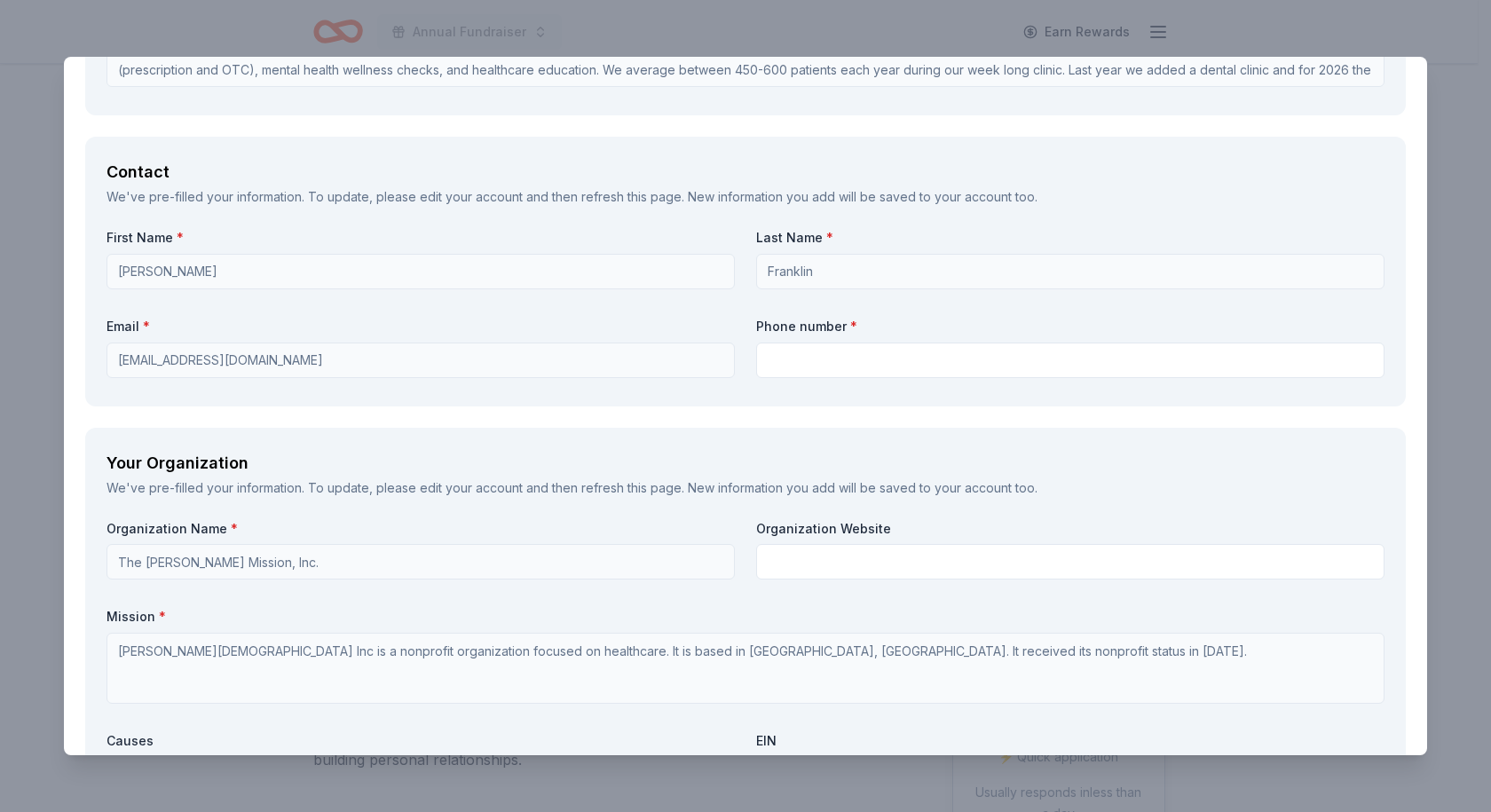
scroll to position [1154, 0]
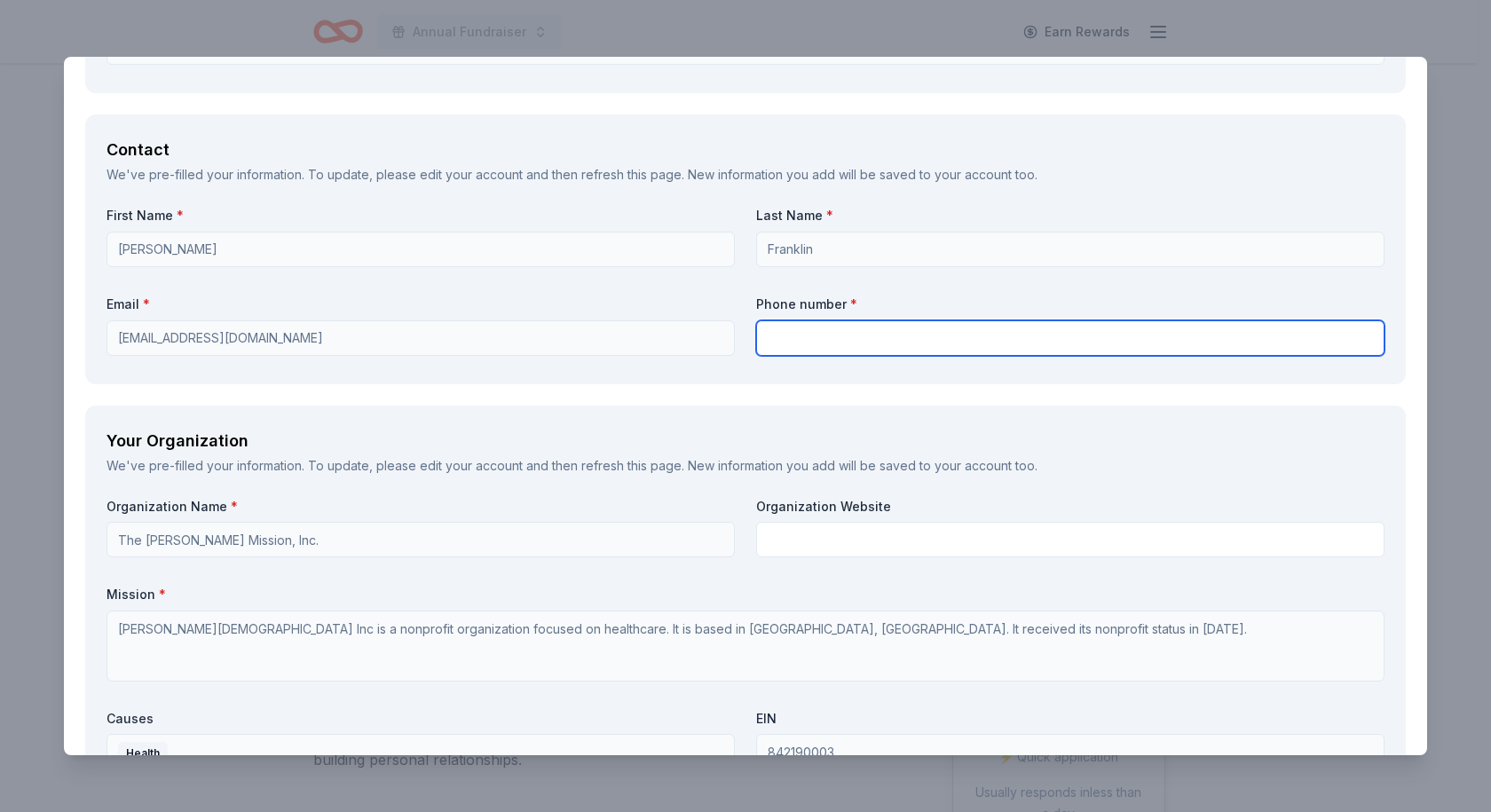
click at [827, 339] on input "text" at bounding box center [1070, 338] width 628 height 36
type input "815-529-3554"
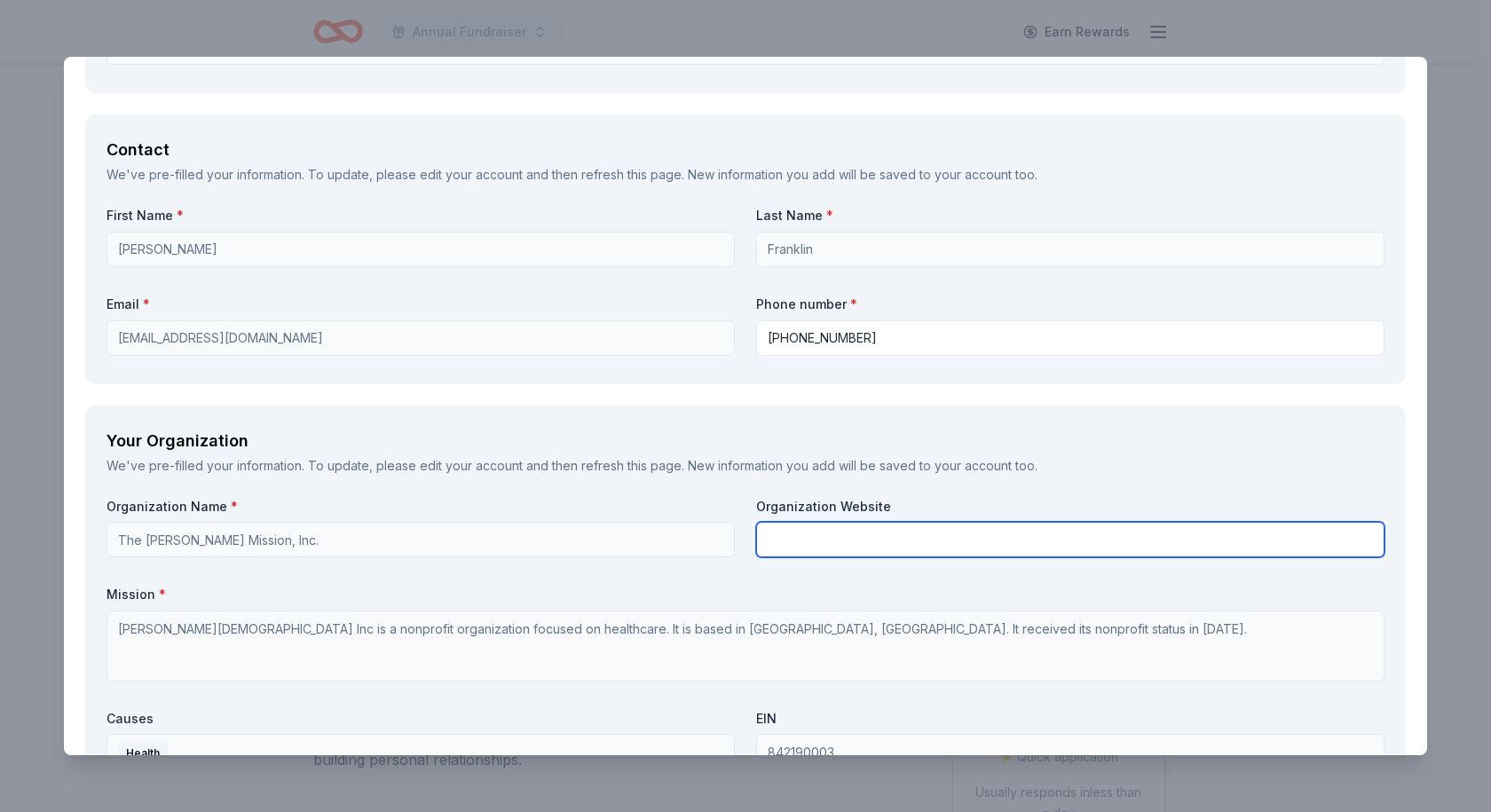
click at [809, 537] on input "text" at bounding box center [1070, 539] width 628 height 36
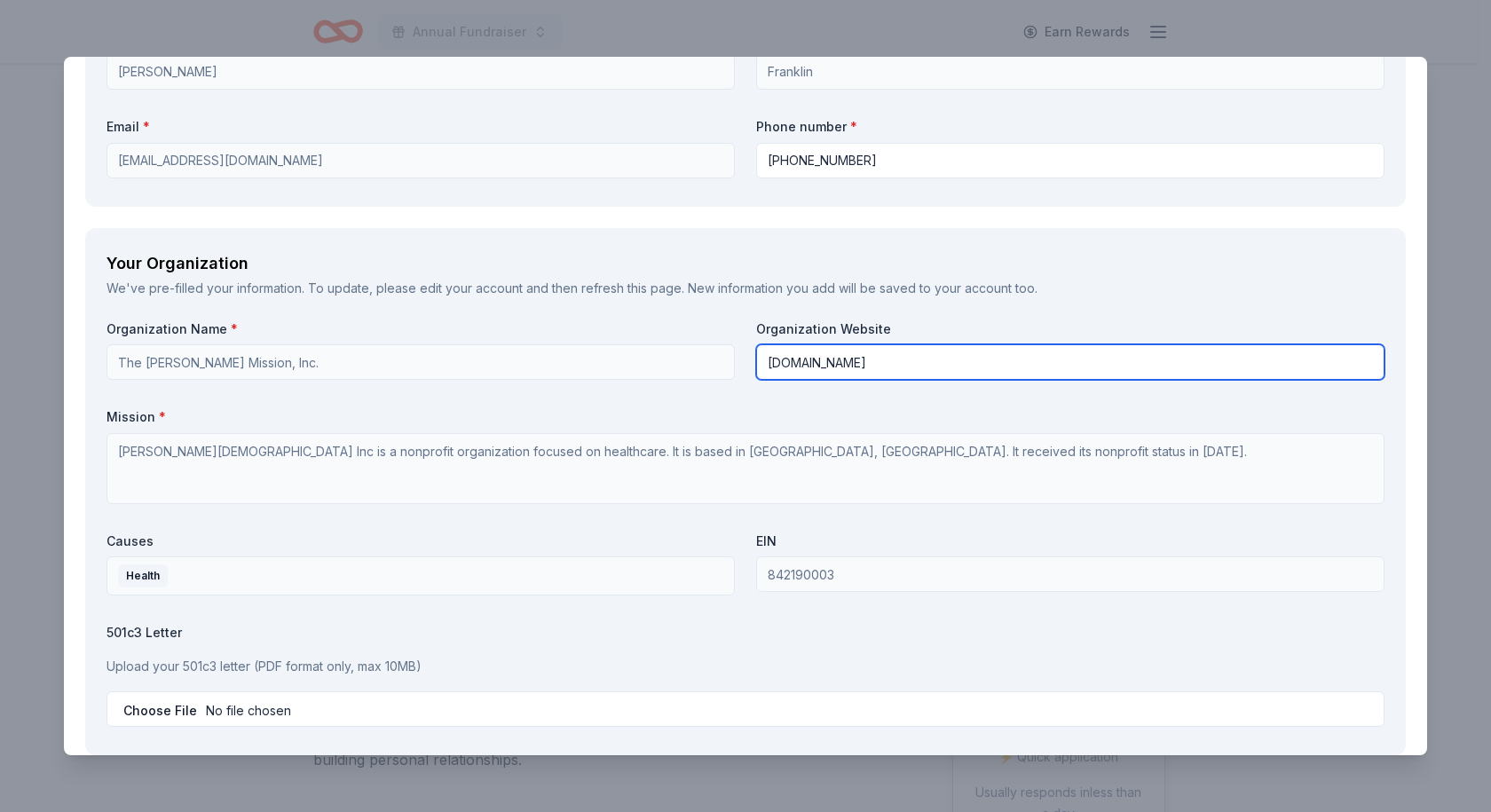
scroll to position [1597, 0]
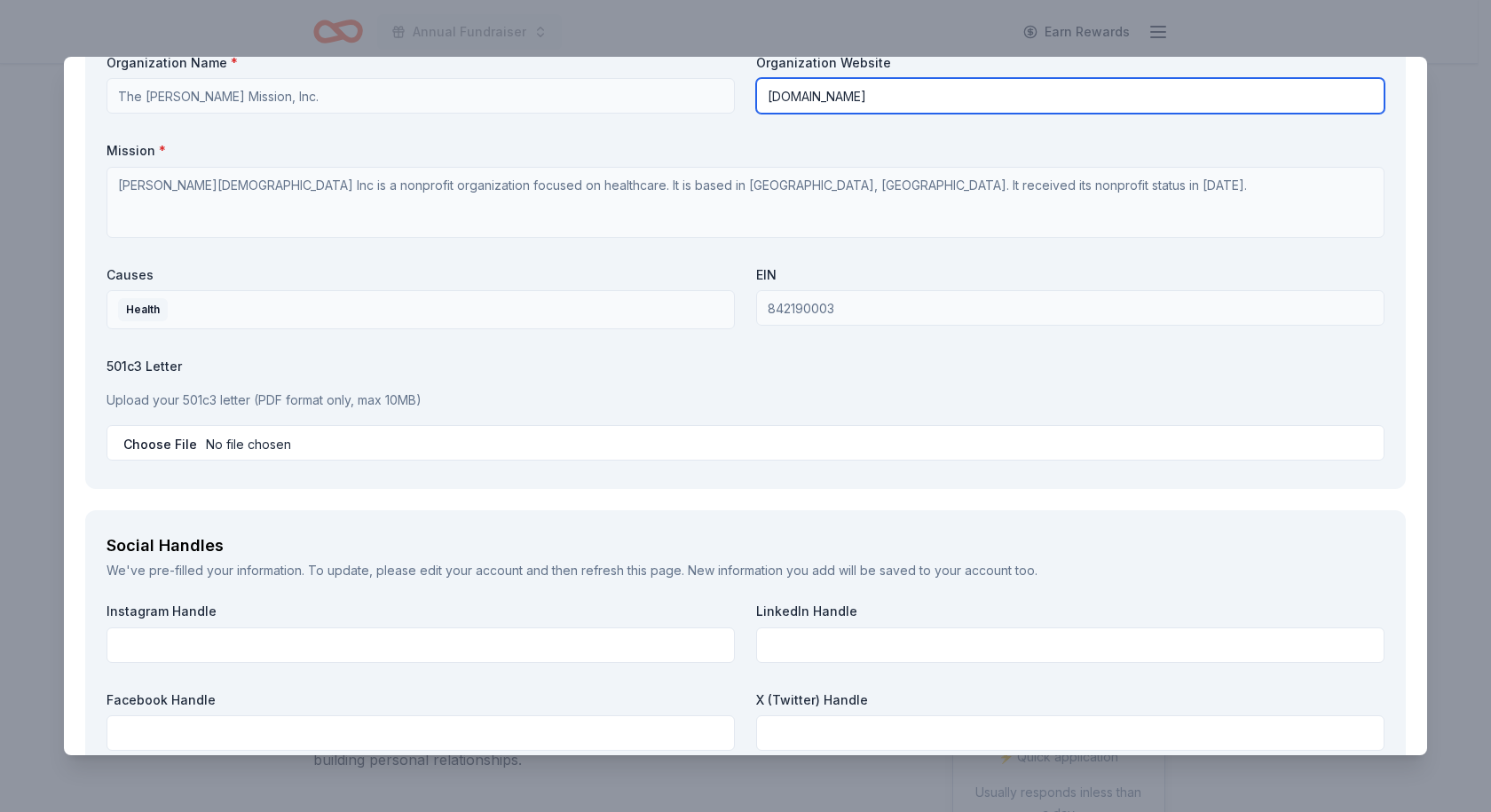
type input "www.thejoshuamissioninc.org"
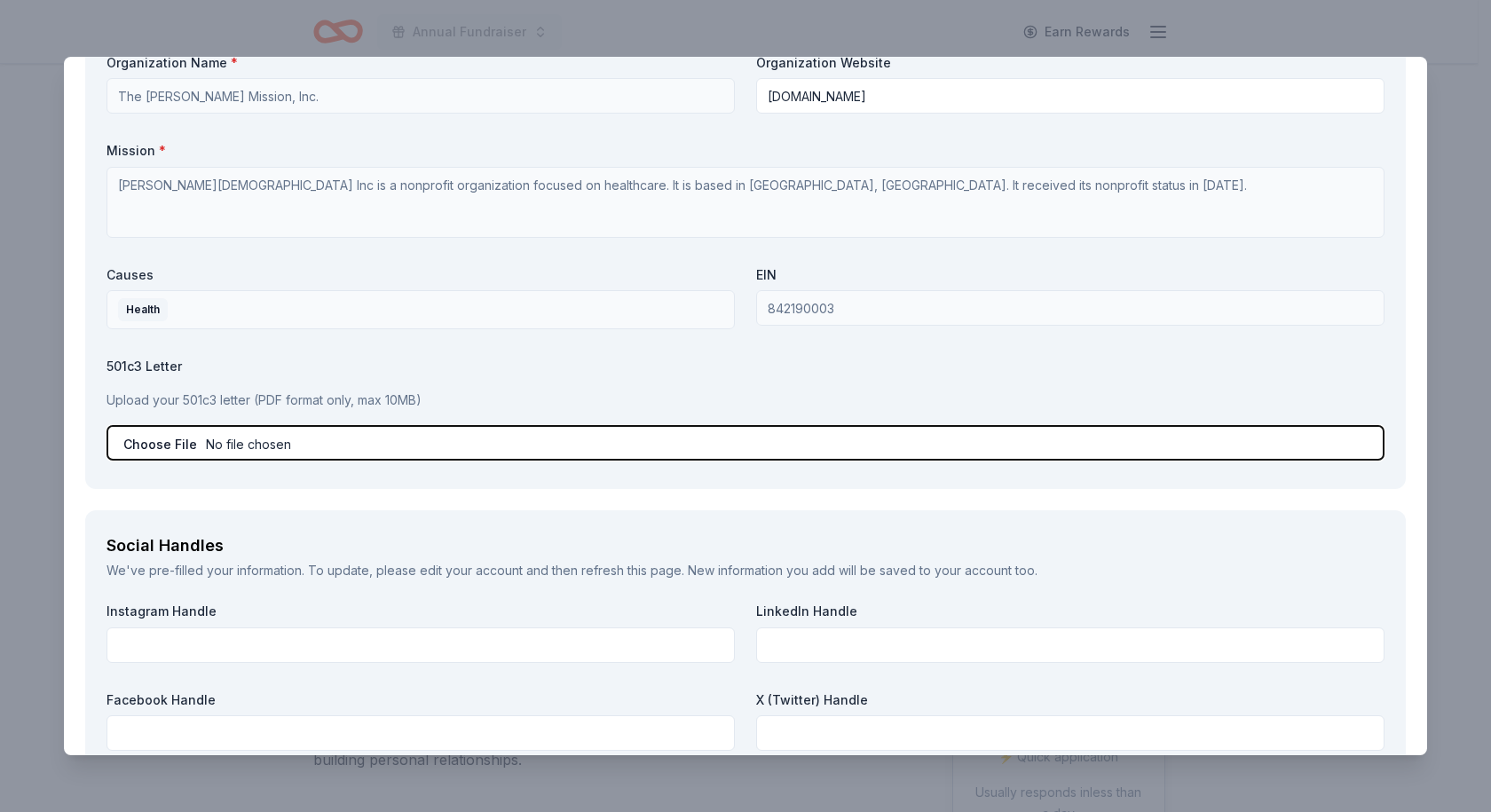
click at [264, 442] on input "file" at bounding box center [746, 443] width 1279 height 36
type input "C:\fakepath\TJMEIN.pdf"
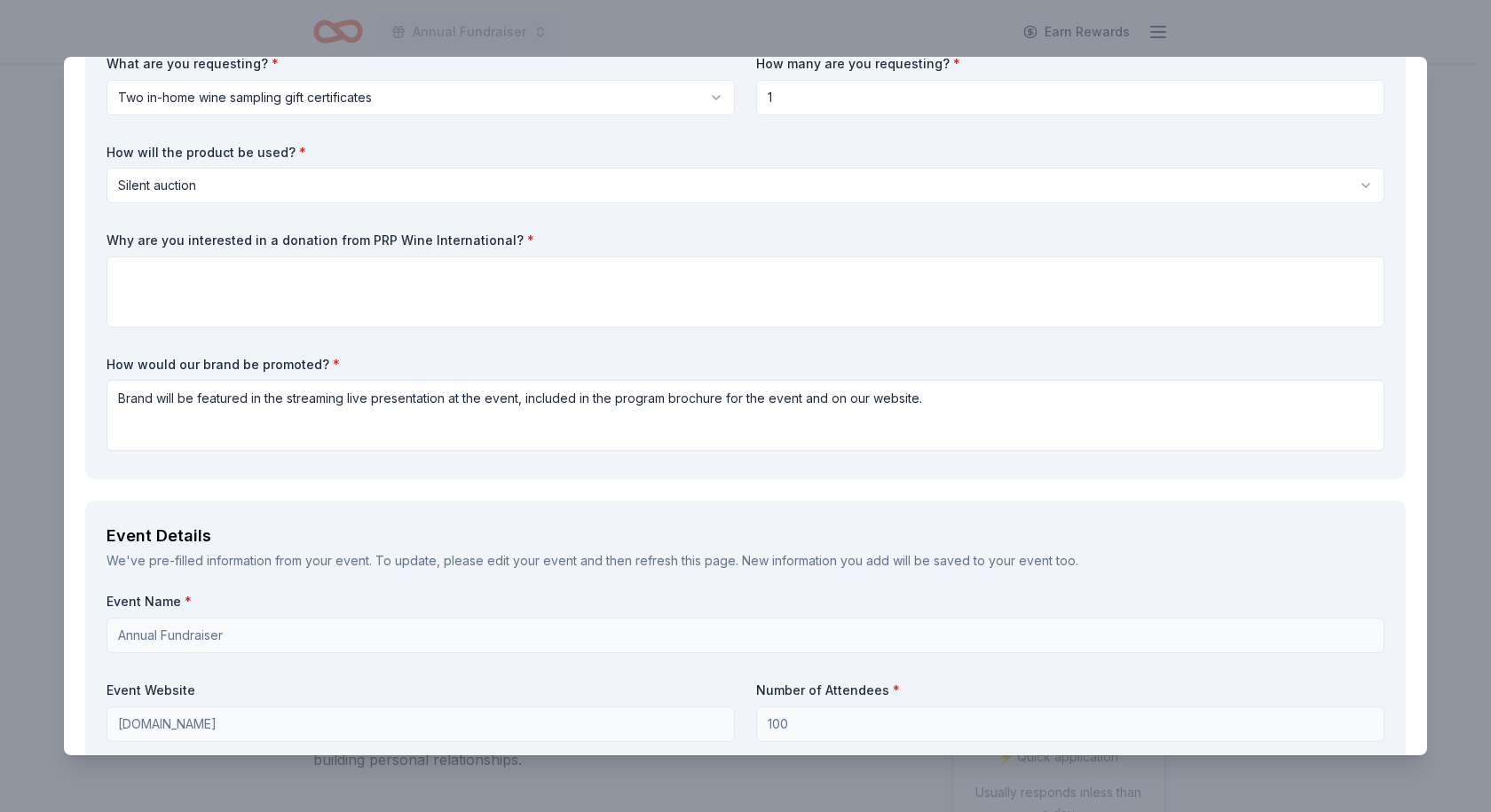
scroll to position [0, 0]
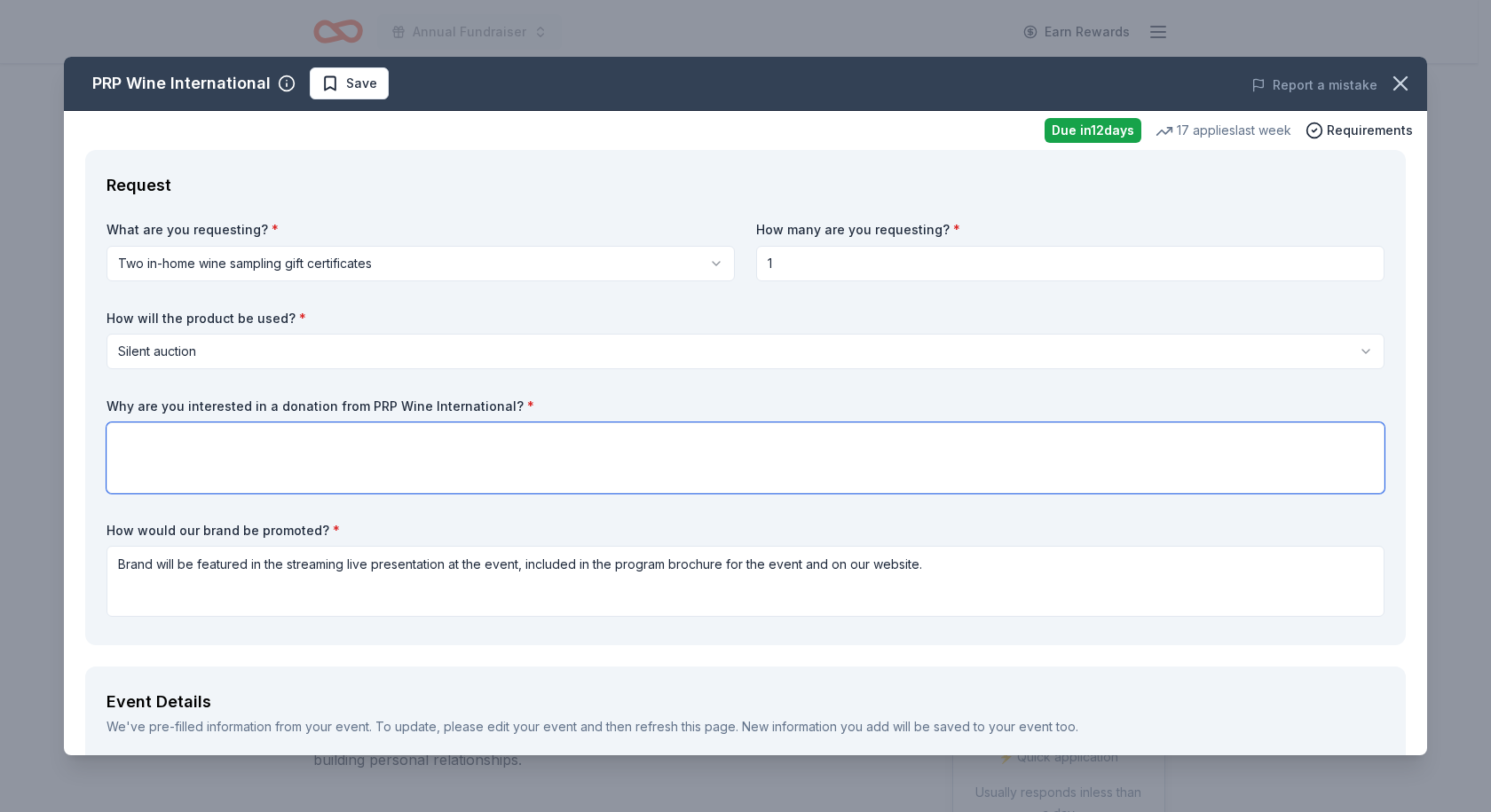
click at [275, 447] on textarea at bounding box center [746, 458] width 1279 height 71
type textarea "I"
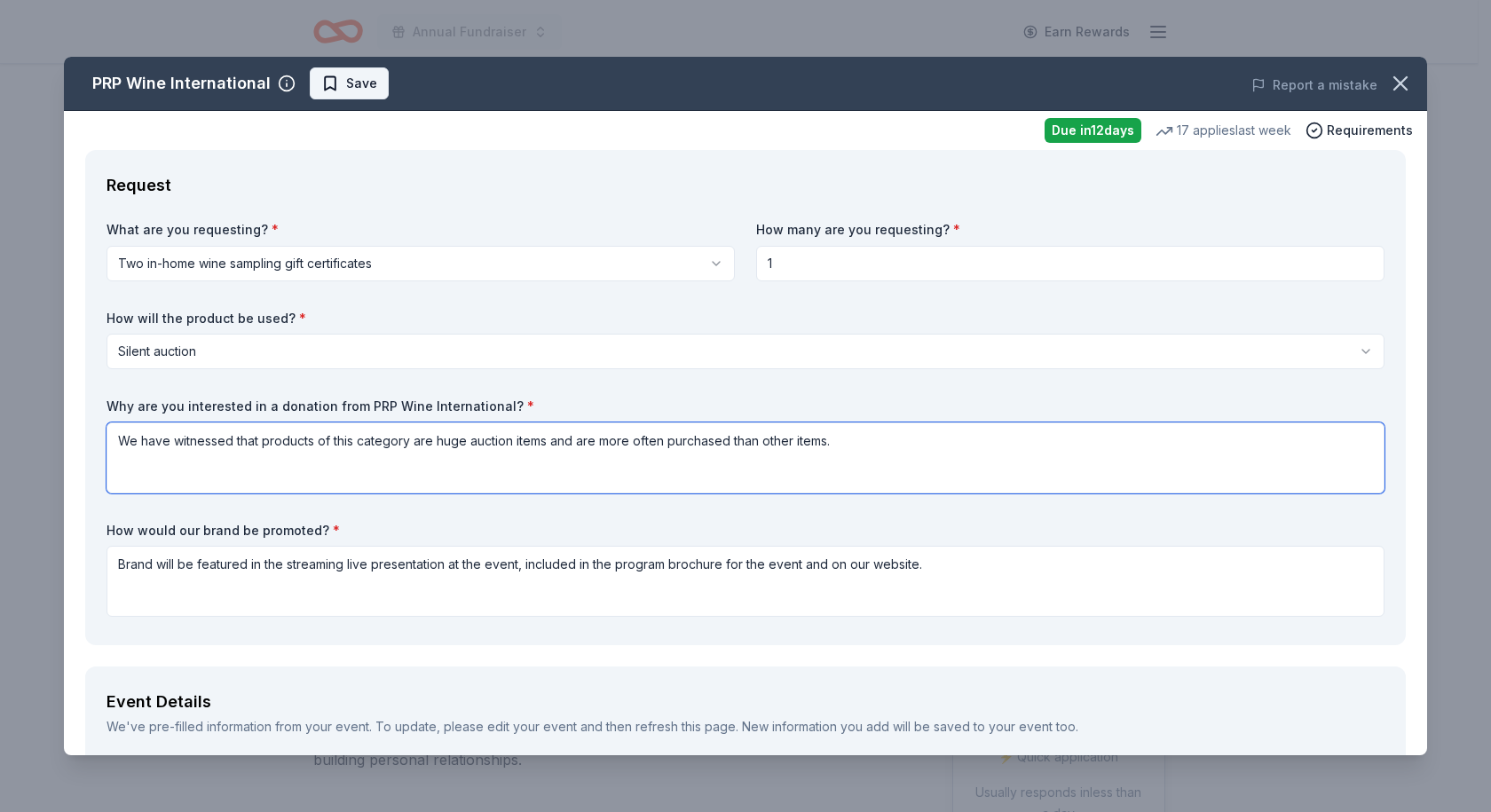
type textarea "We have witnessed that products of this category are huge auction items and are…"
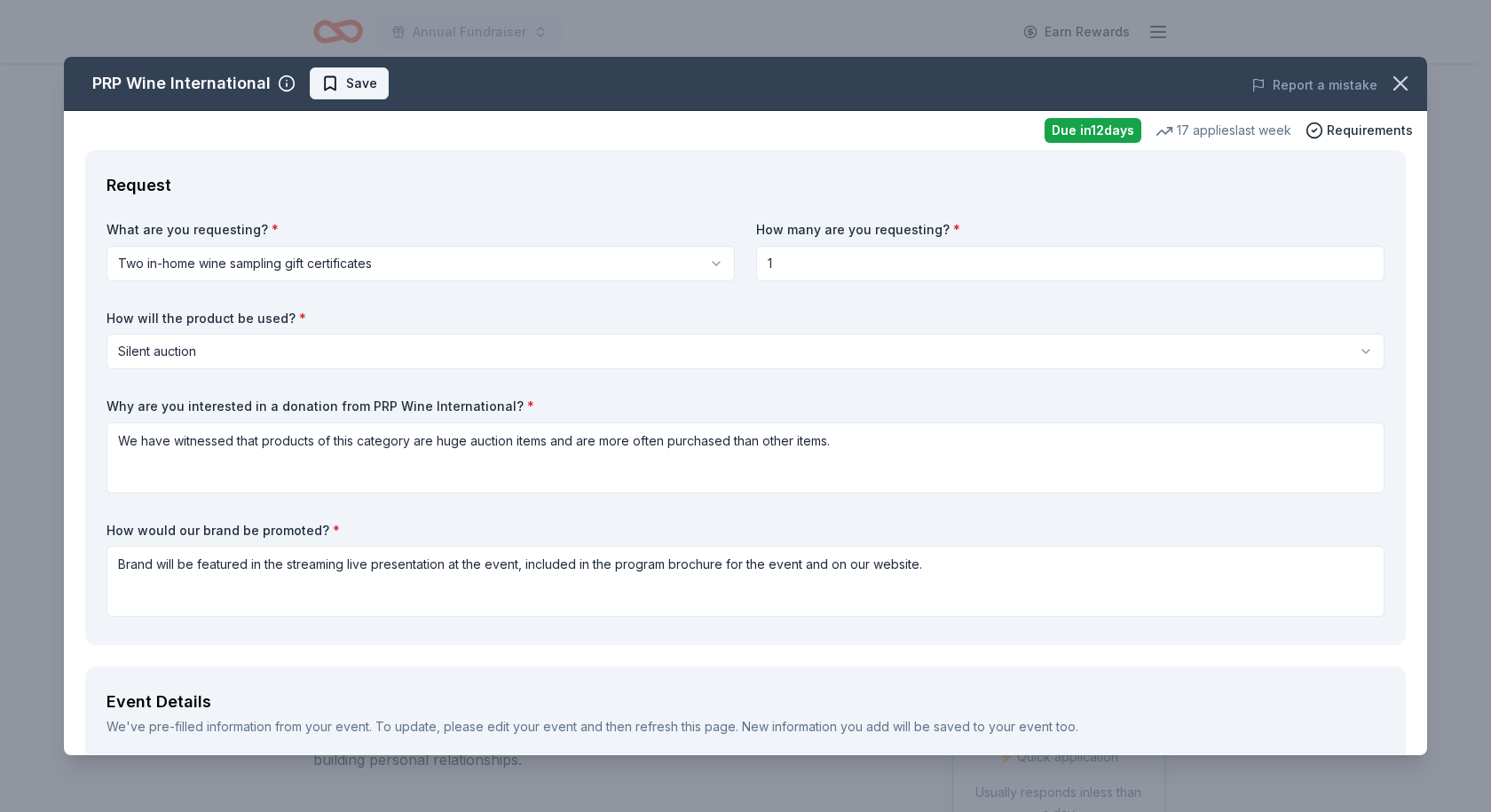
click at [348, 80] on span "Save" at bounding box center [362, 84] width 31 height 21
click at [1394, 84] on icon "button" at bounding box center [1400, 84] width 12 height 12
click at [1098, 129] on div "Due in 12 days" at bounding box center [1093, 131] width 97 height 25
click at [1397, 76] on icon "button" at bounding box center [1400, 84] width 25 height 25
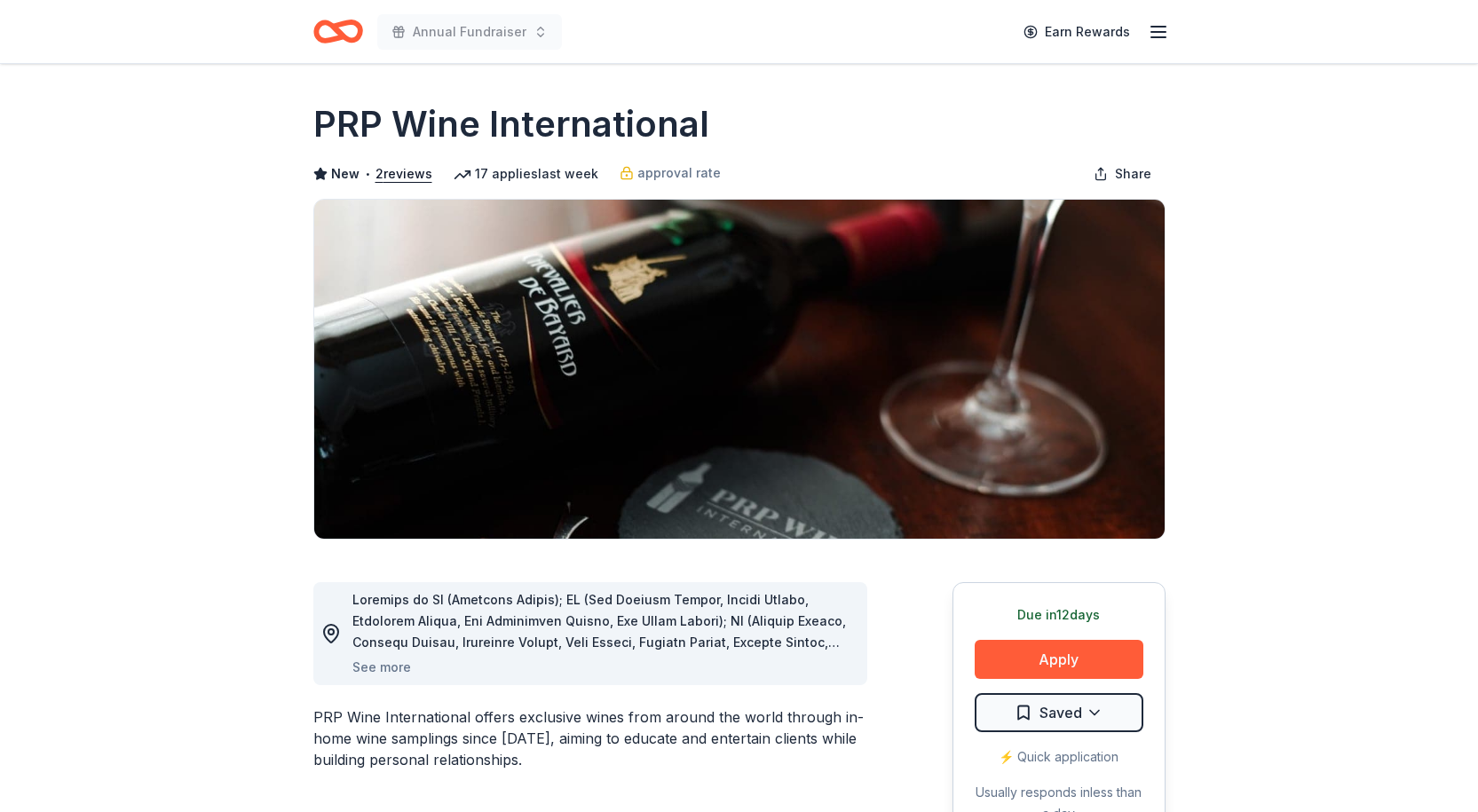
click at [1165, 29] on icon "button" at bounding box center [1159, 32] width 21 height 21
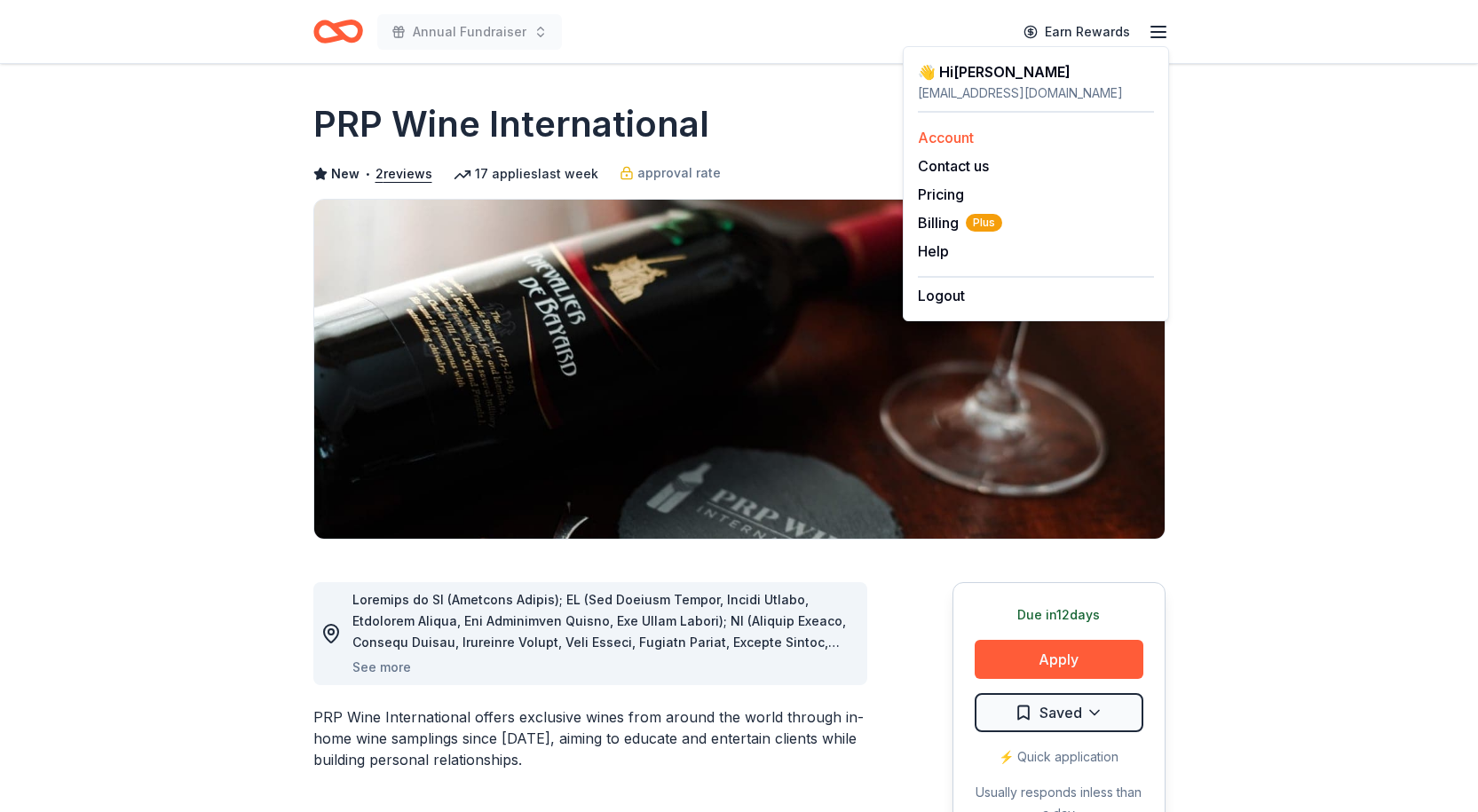
click at [955, 133] on link "Account" at bounding box center [946, 138] width 56 height 18
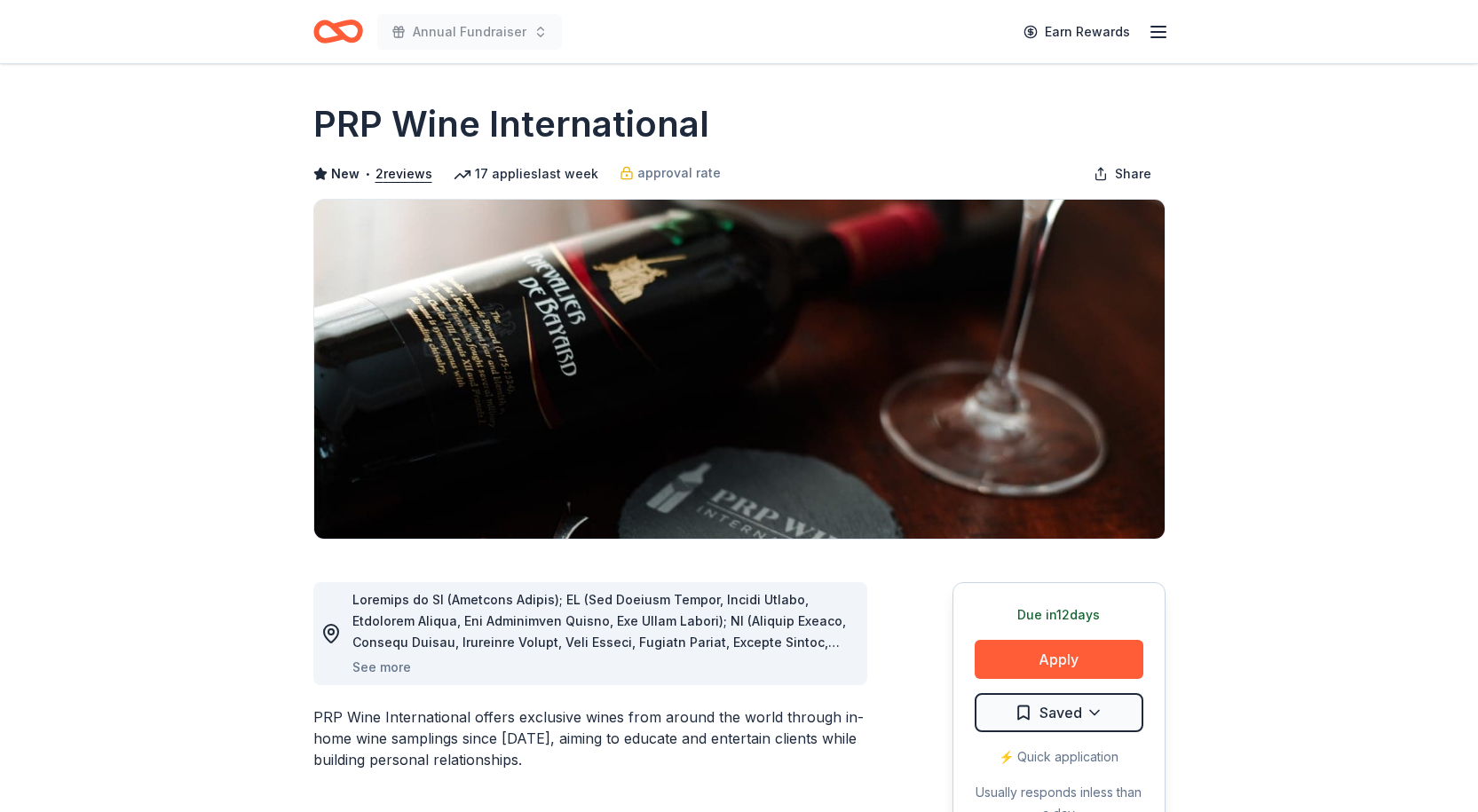
click at [1161, 27] on line "button" at bounding box center [1159, 27] width 14 height 0
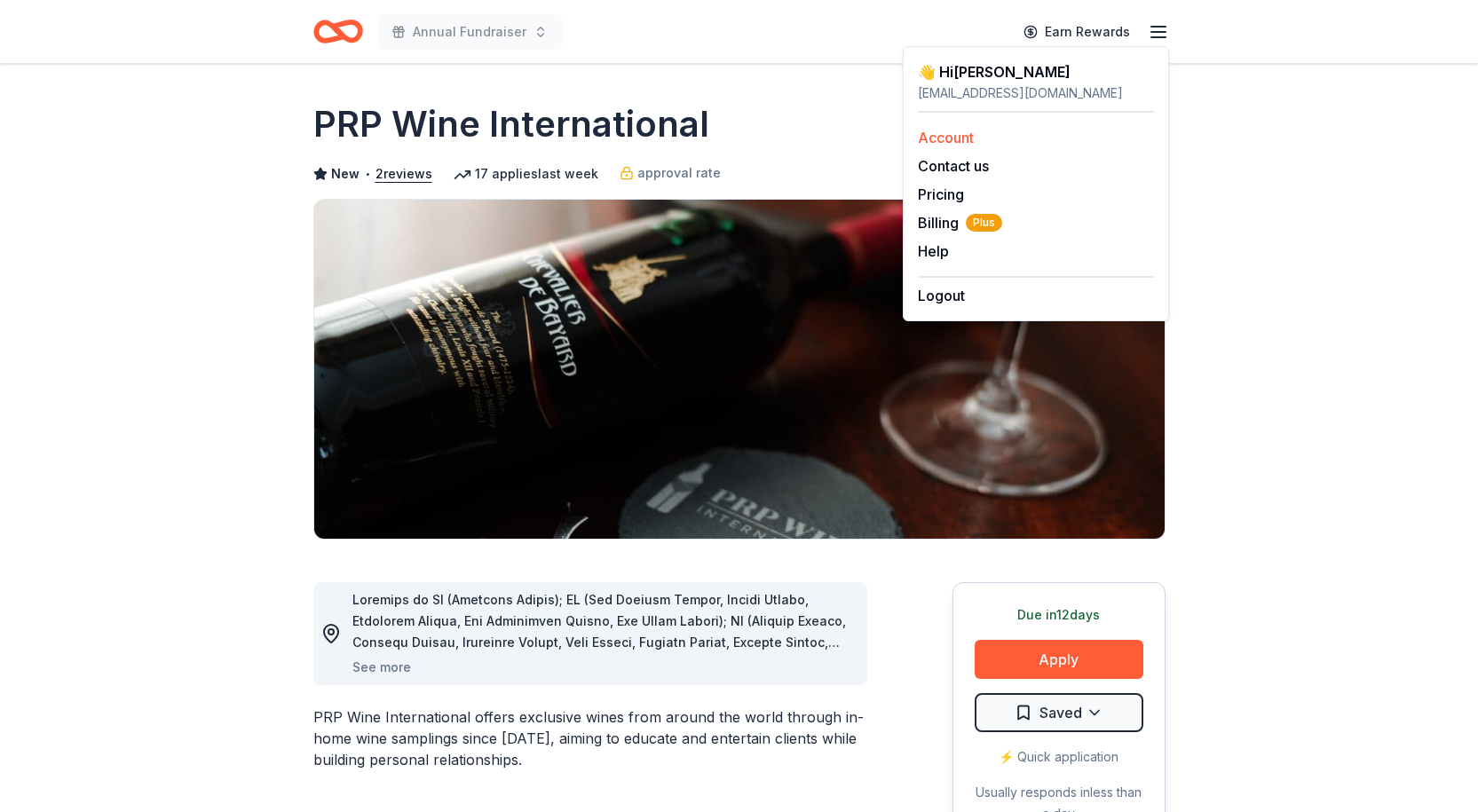
click at [960, 134] on link "Account" at bounding box center [946, 138] width 56 height 18
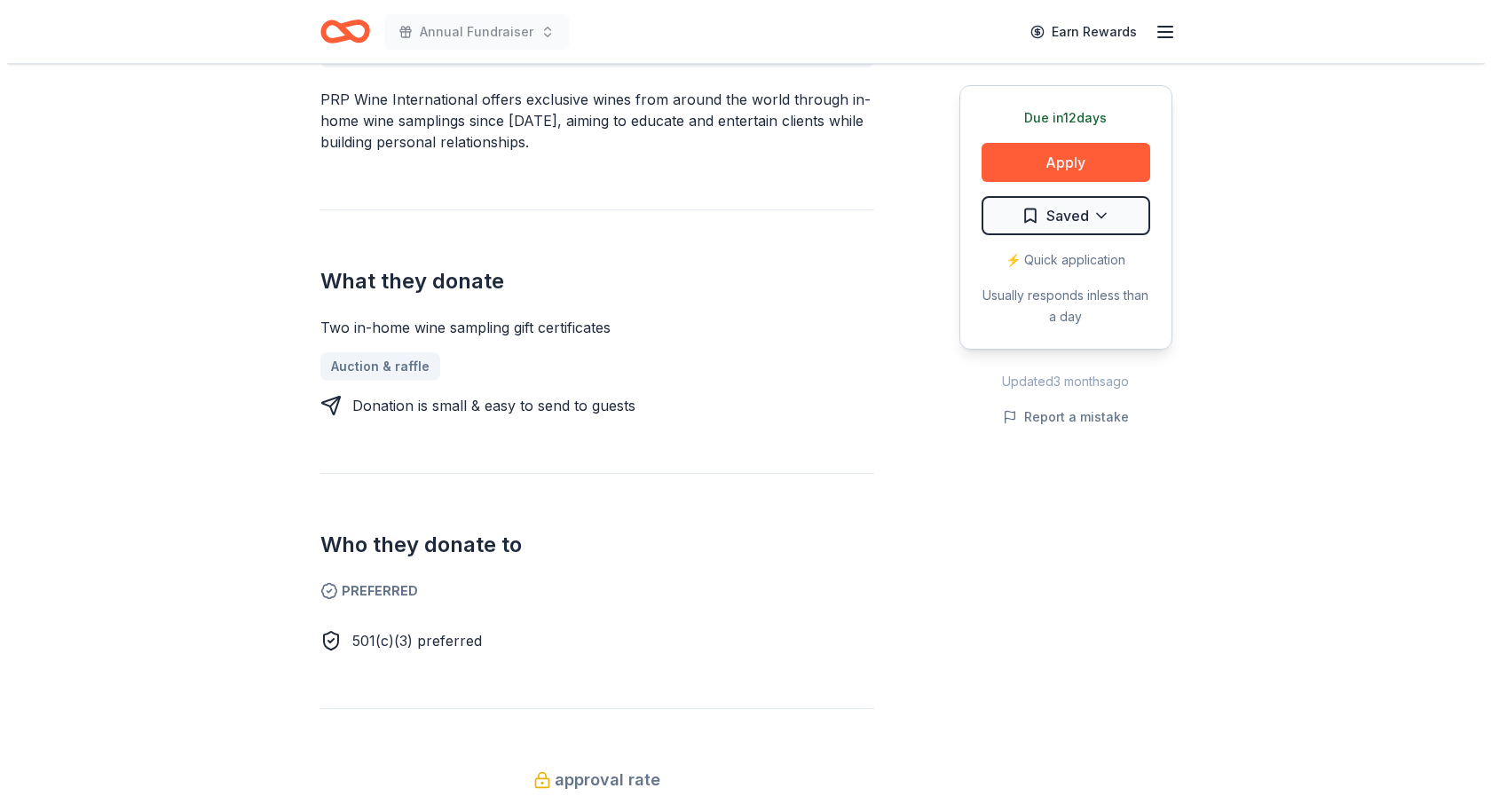
scroll to position [621, 0]
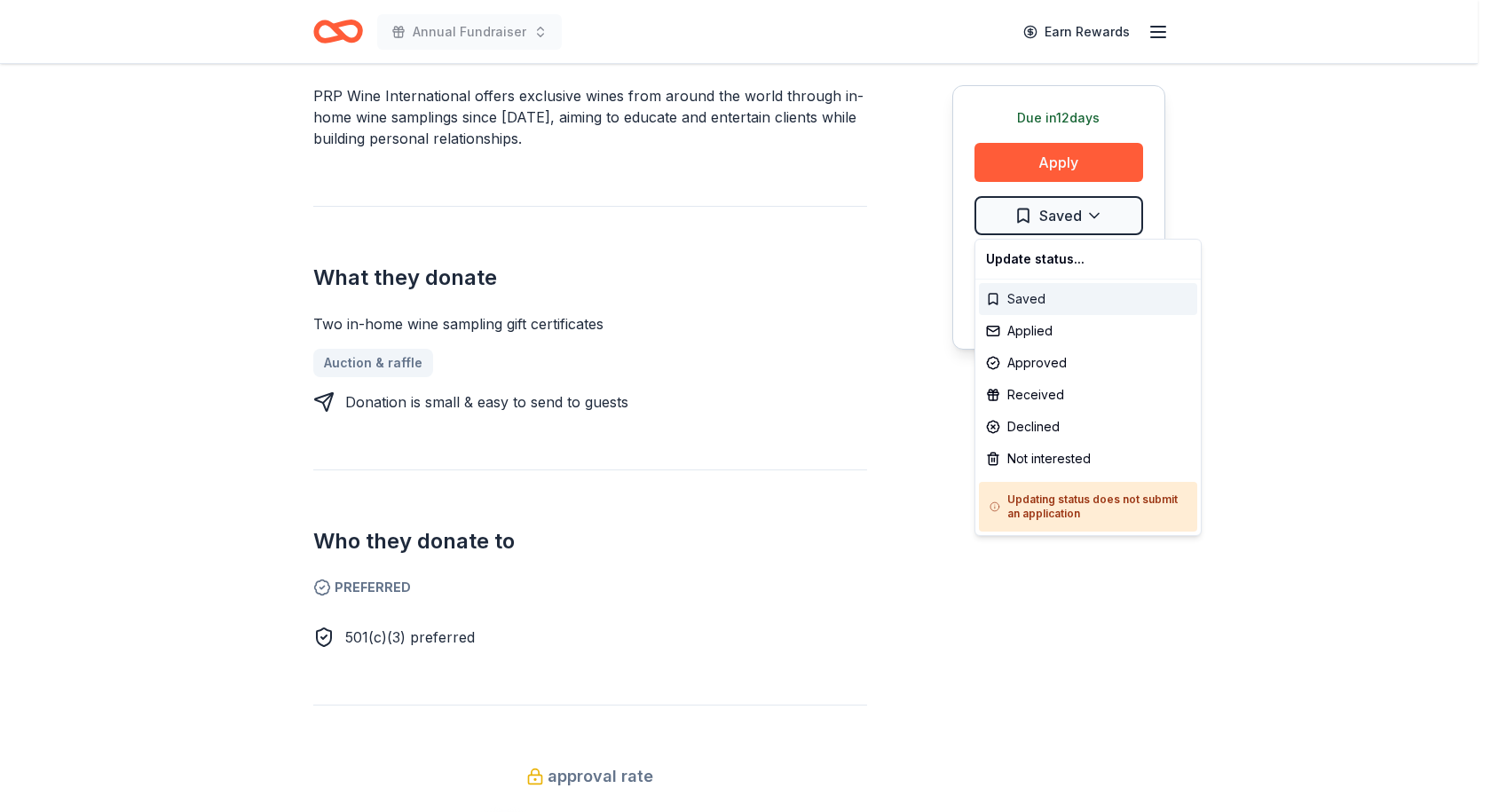
click at [1035, 308] on div "Saved" at bounding box center [1088, 299] width 219 height 32
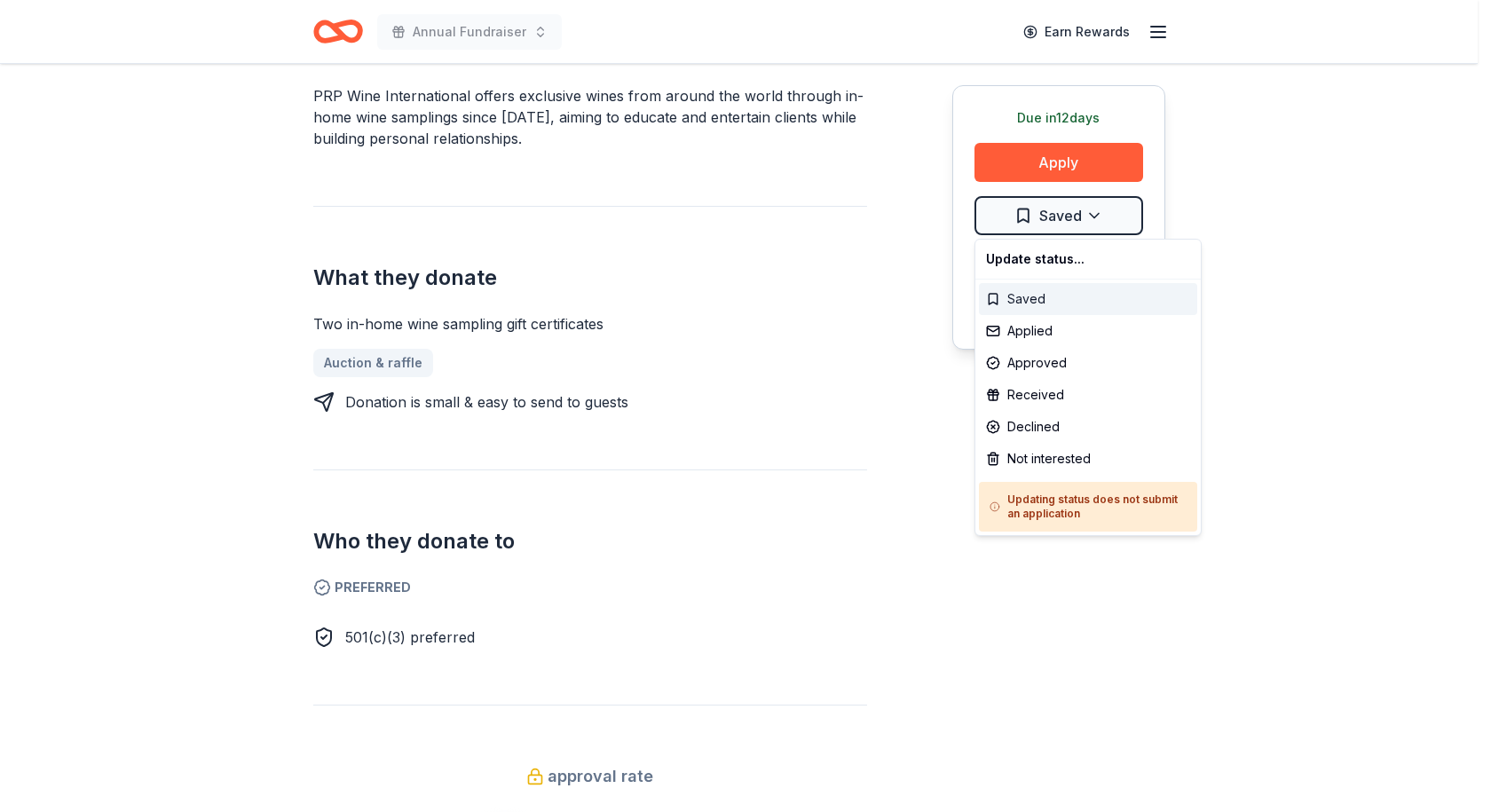
click at [1018, 292] on div "Saved" at bounding box center [1088, 299] width 219 height 32
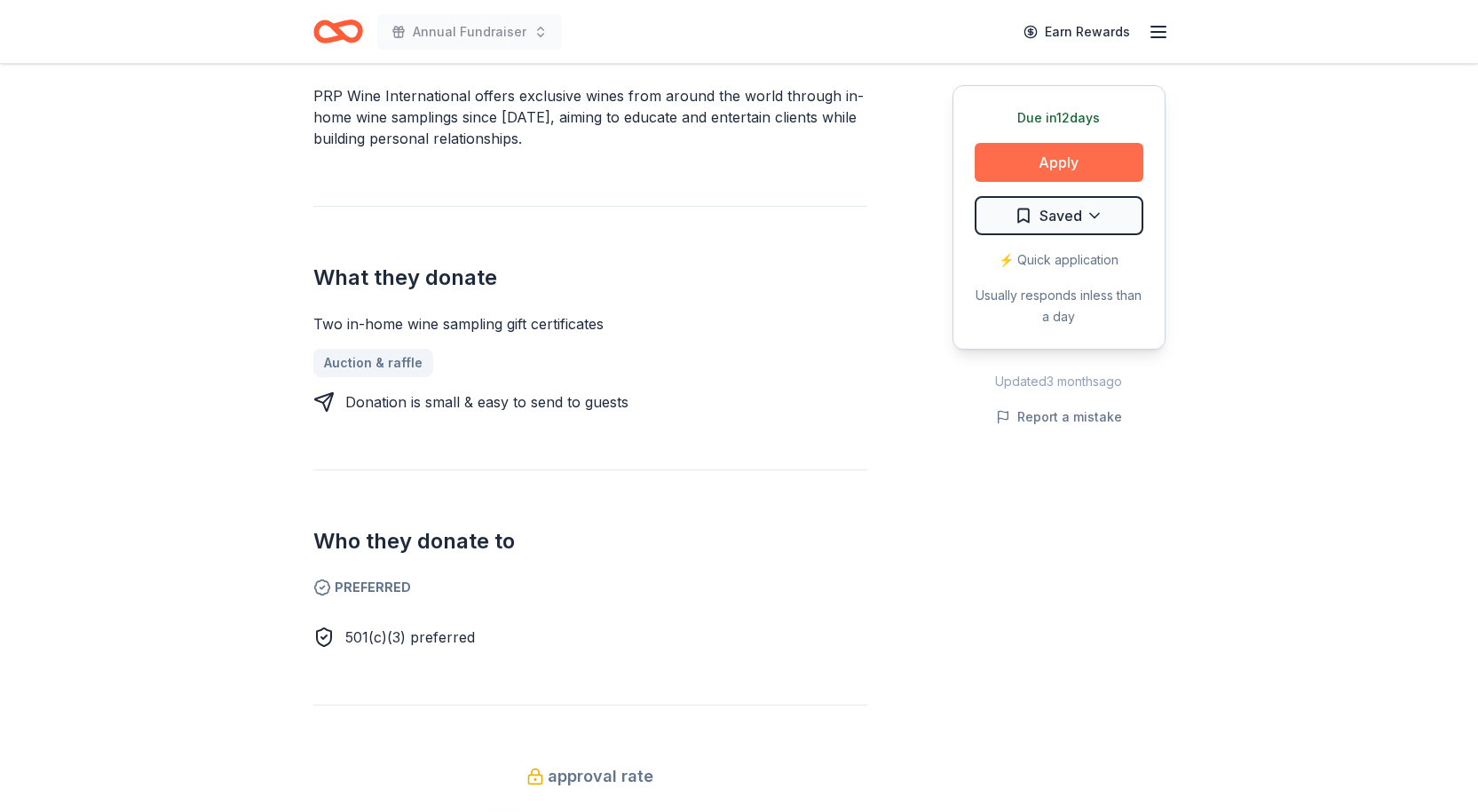
click at [1065, 153] on button "Apply" at bounding box center [1059, 163] width 169 height 39
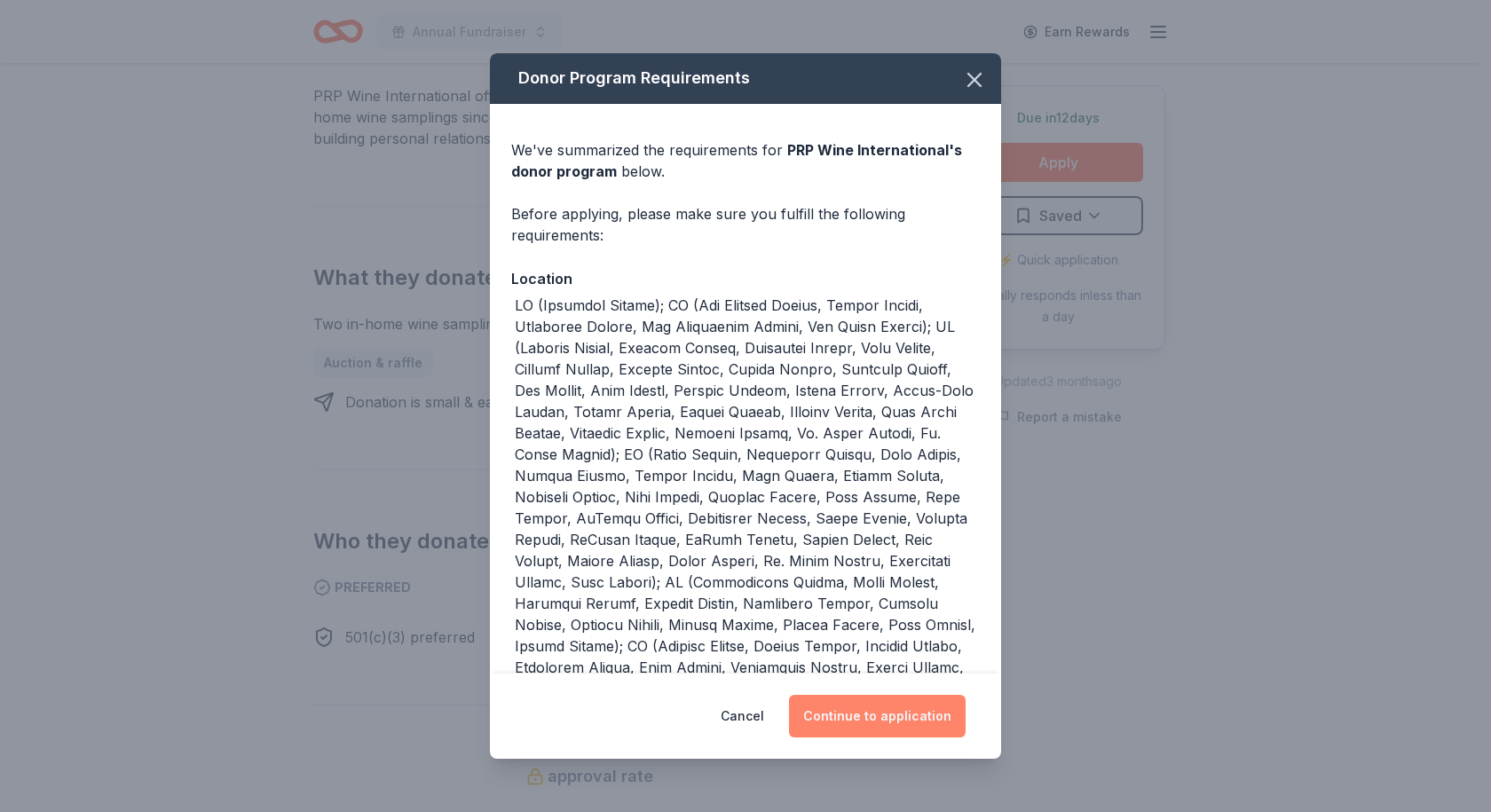
click at [893, 705] on button "Continue to application" at bounding box center [877, 716] width 177 height 43
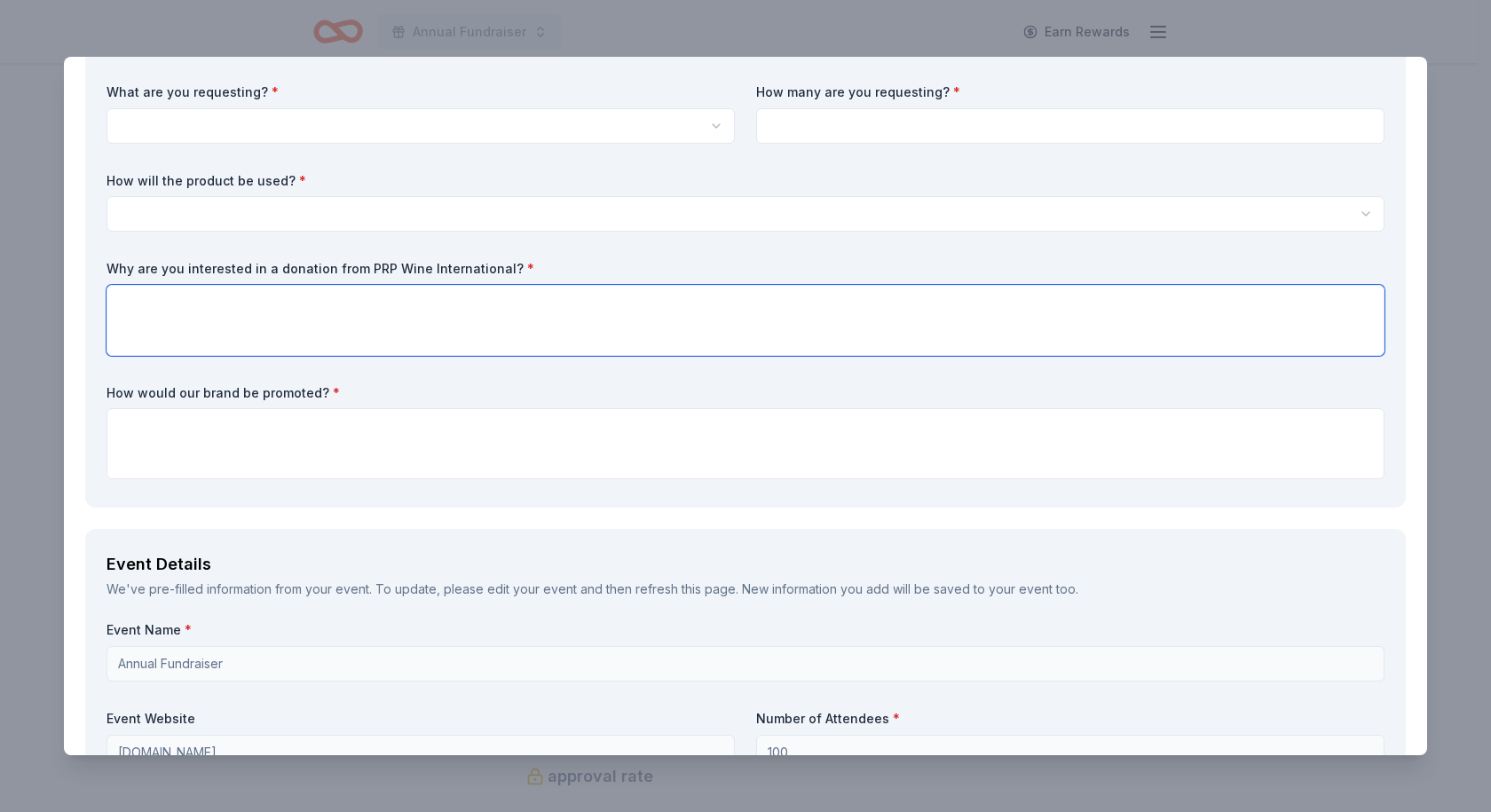
scroll to position [0, 0]
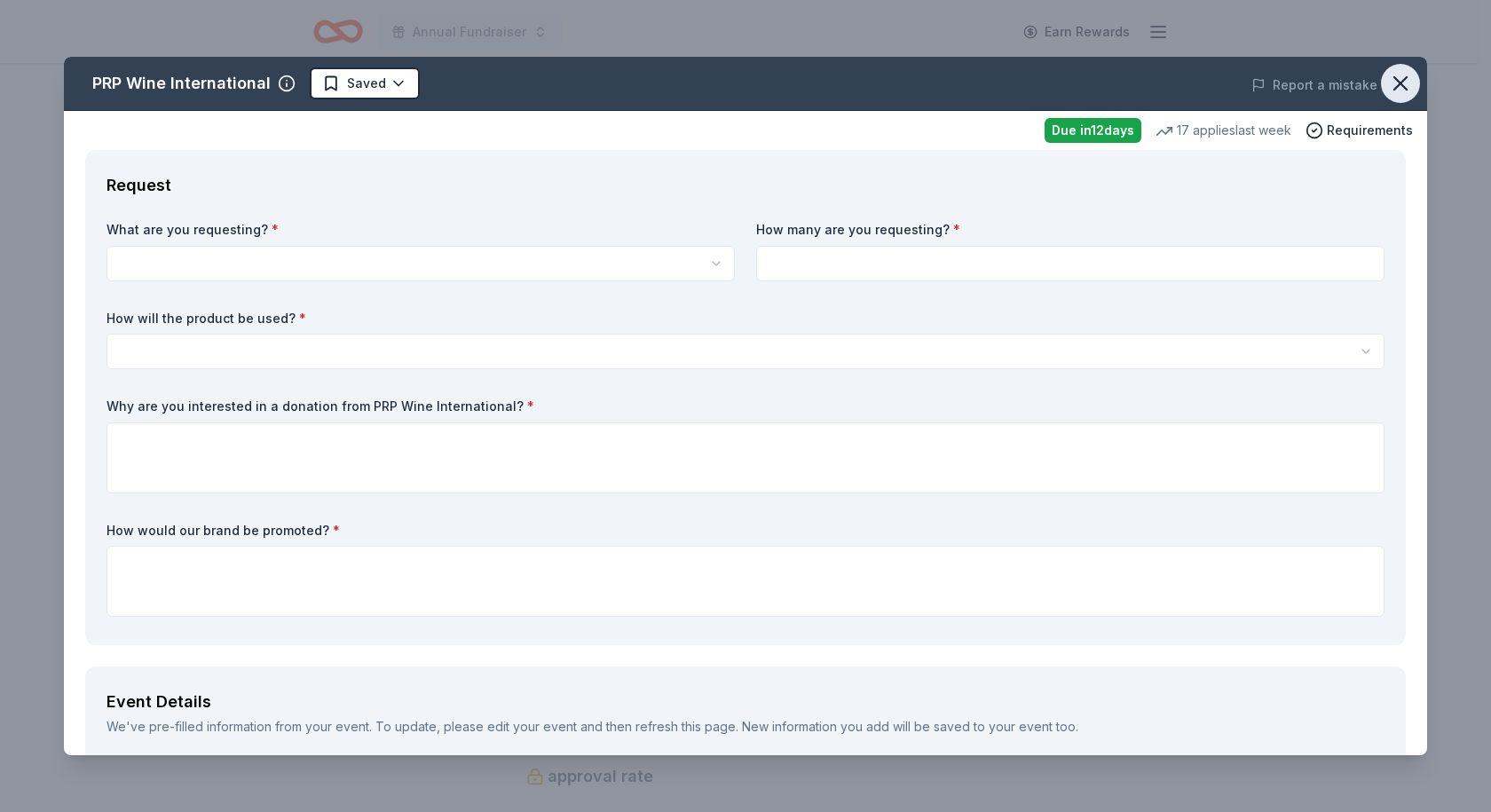
click at [1387, 70] on button "button" at bounding box center [1400, 84] width 39 height 39
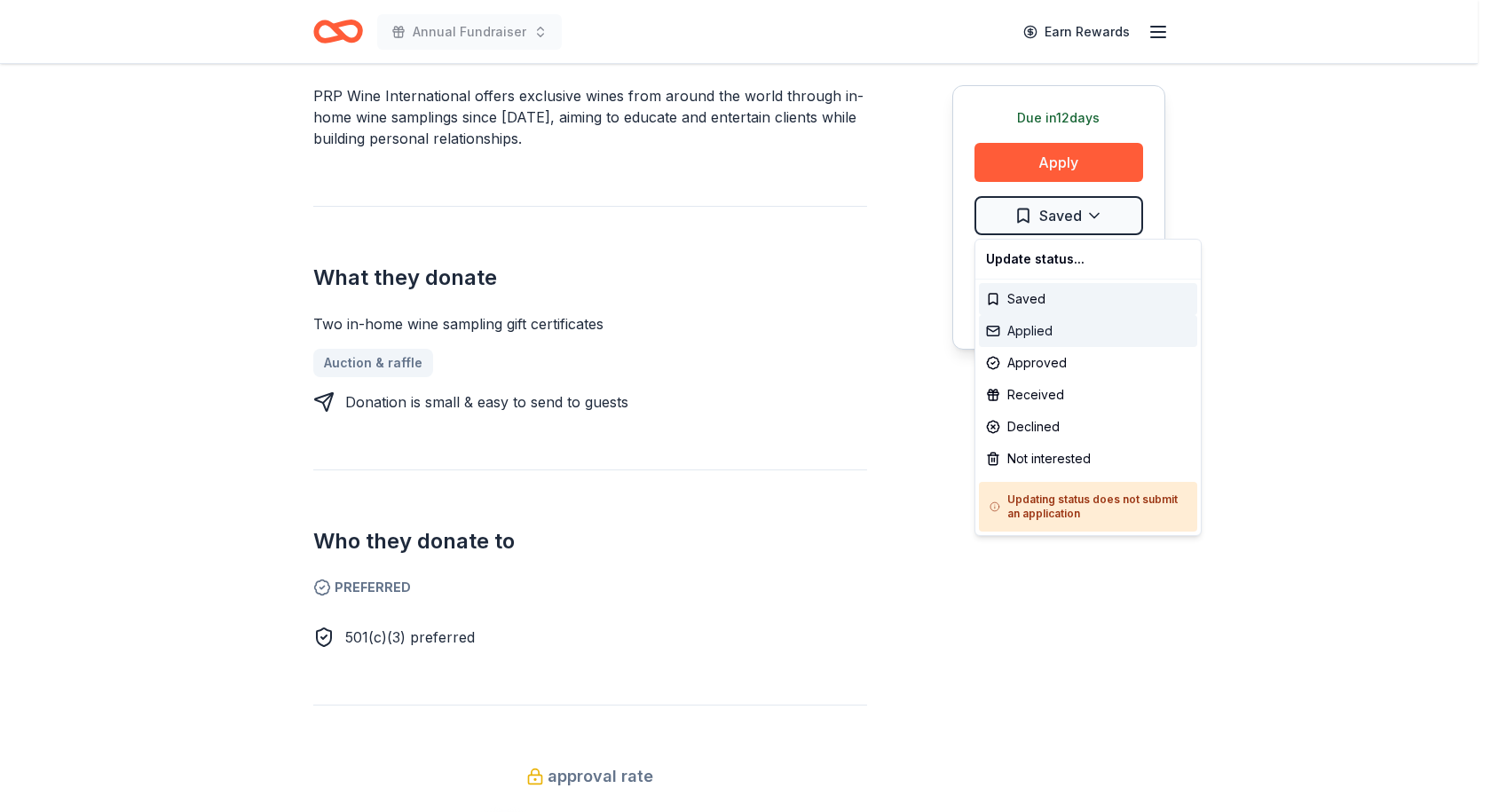
click at [1033, 327] on div "Applied" at bounding box center [1088, 331] width 219 height 32
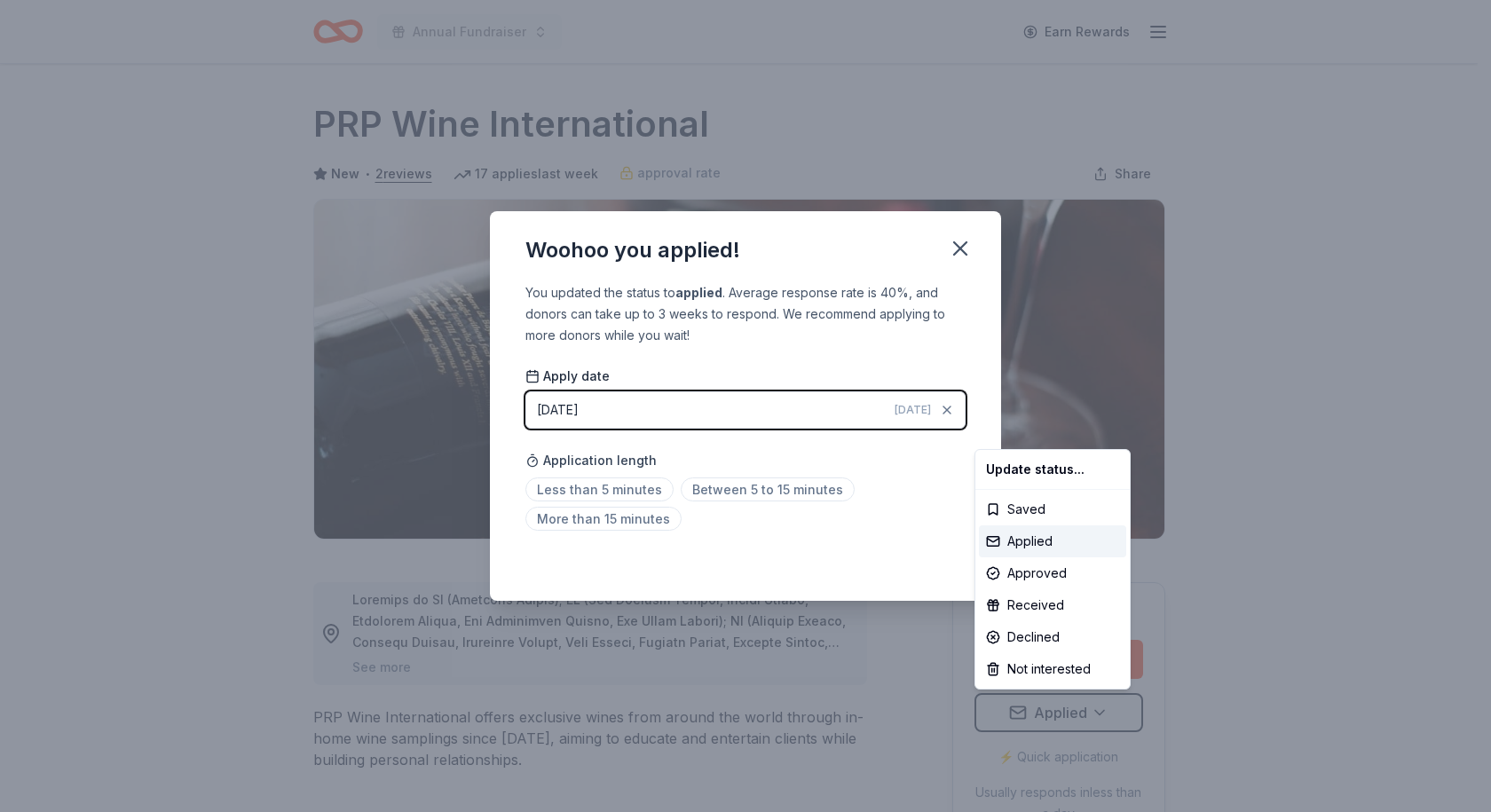
click at [1257, 417] on html "Annual Fundraiser Earn Rewards Due in 12 days Share PRP Wine International New …" at bounding box center [746, 406] width 1491 height 812
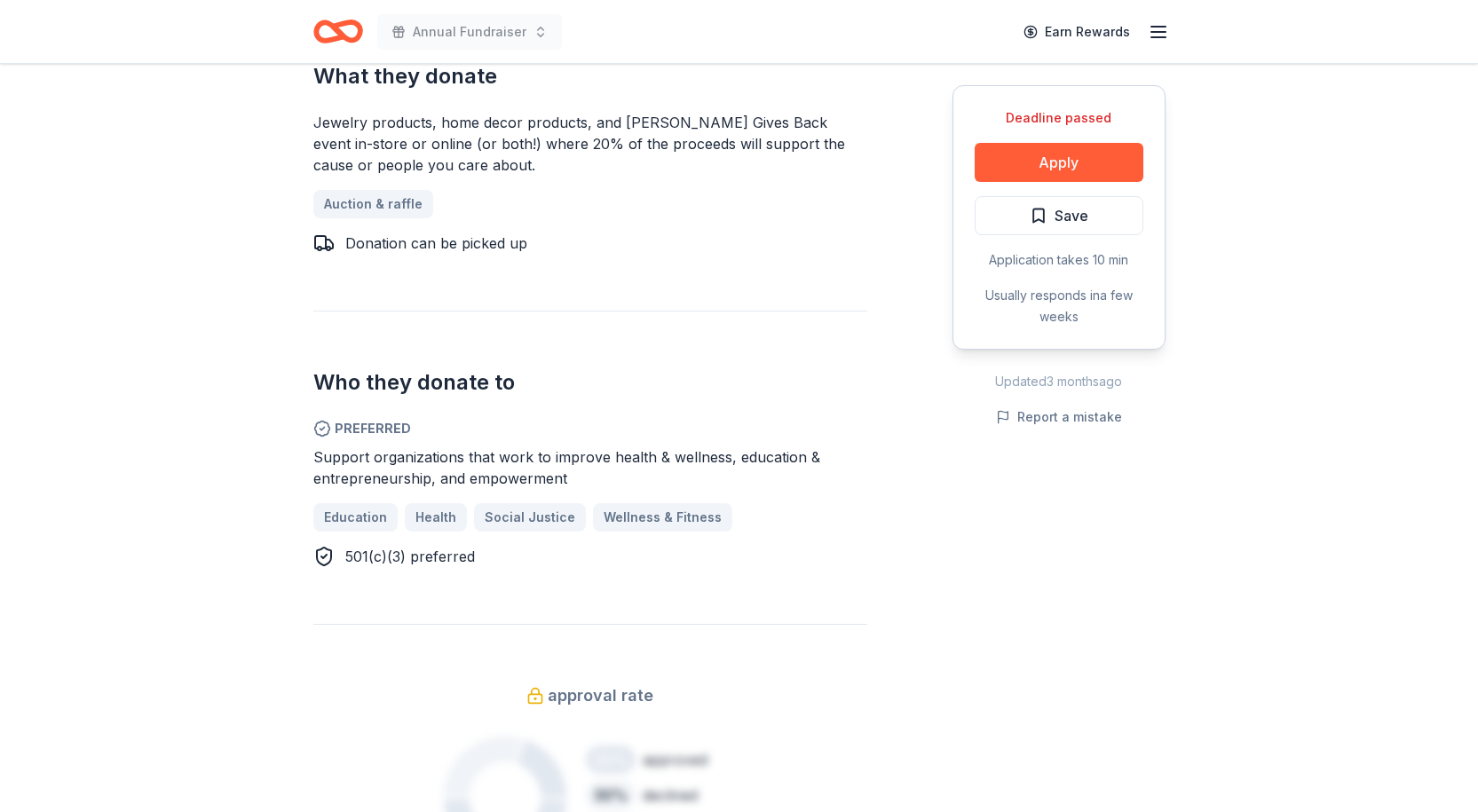
scroll to position [888, 0]
click at [431, 519] on span "Health" at bounding box center [436, 516] width 41 height 21
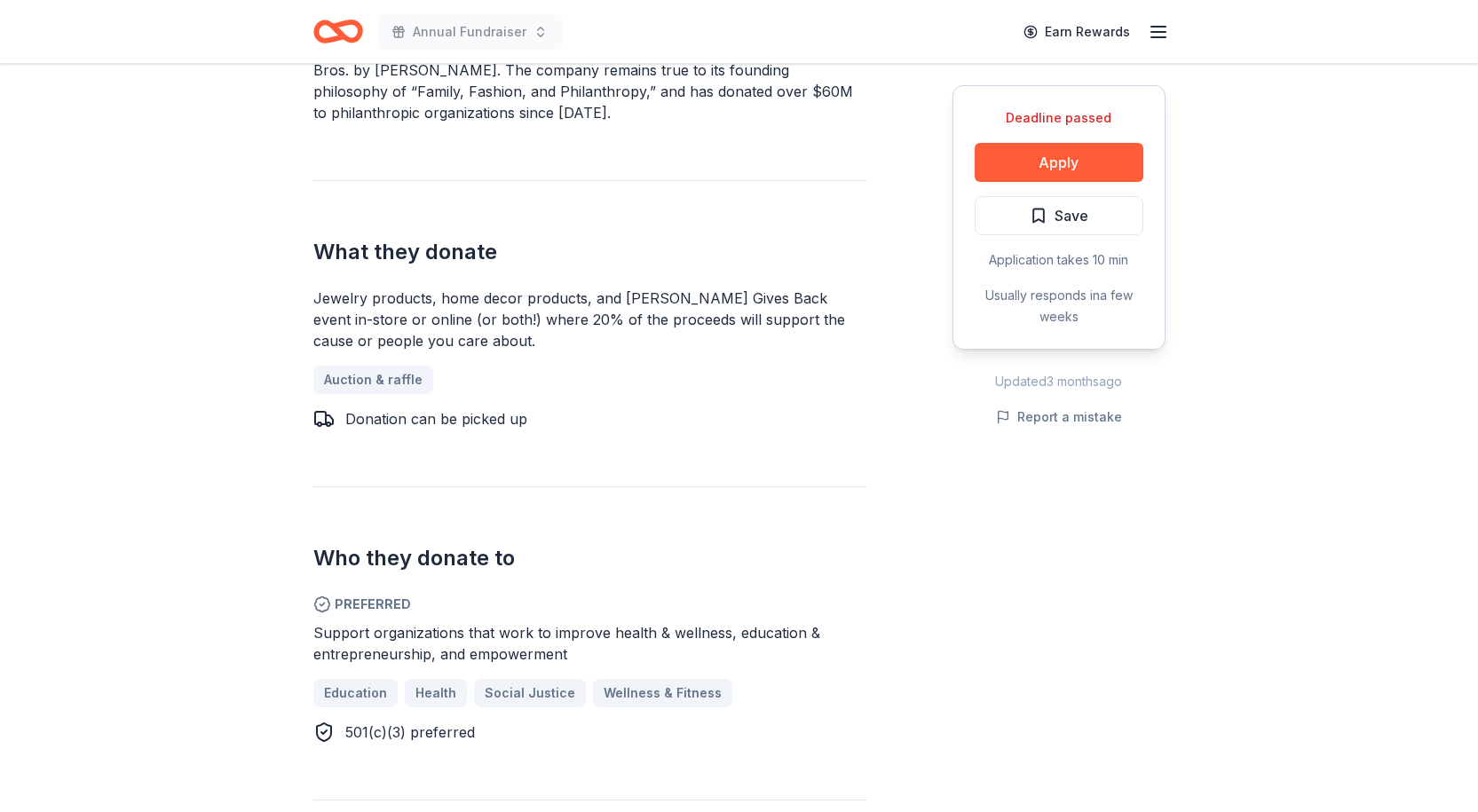
scroll to position [710, 0]
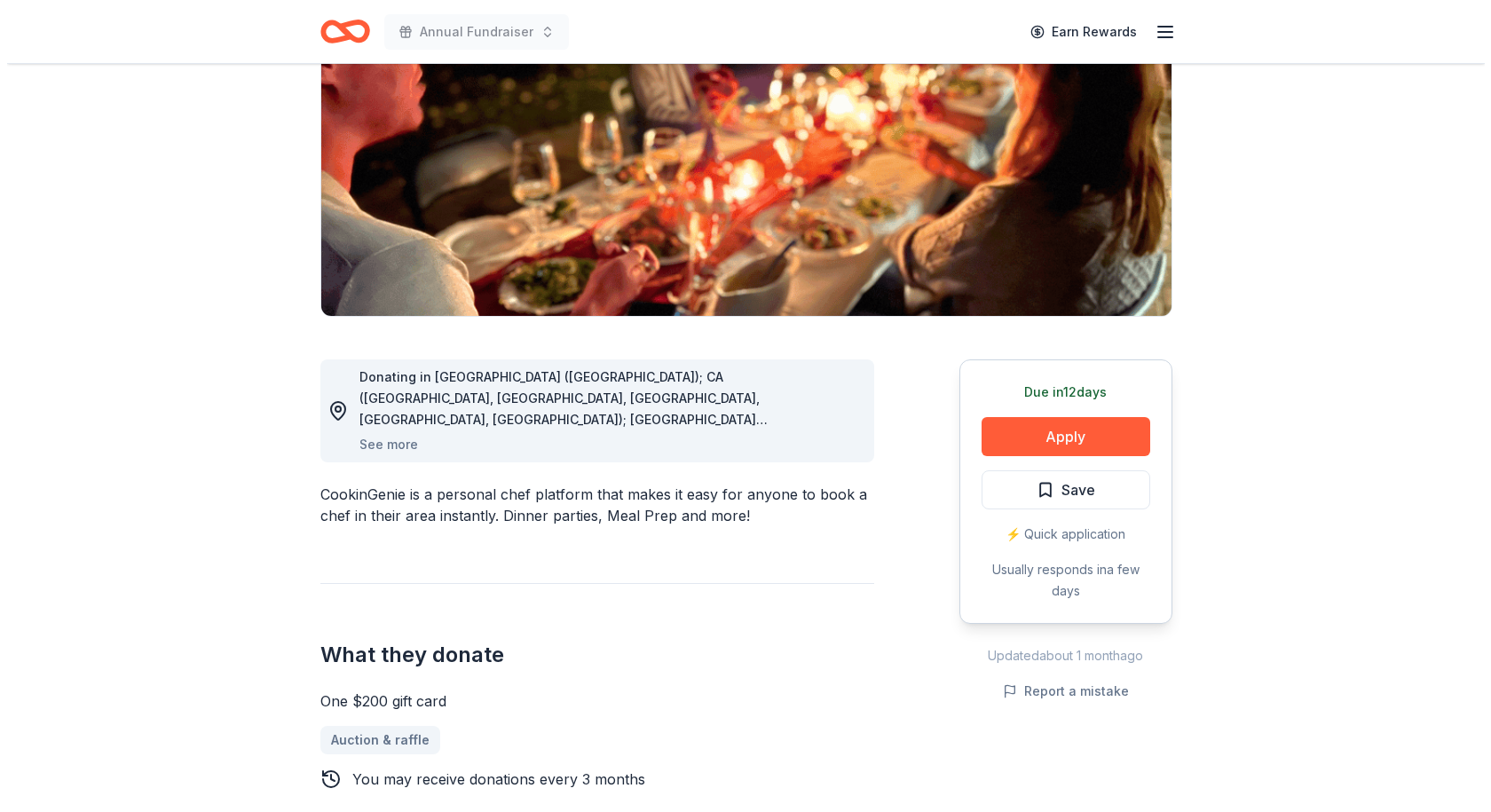
scroll to position [267, 0]
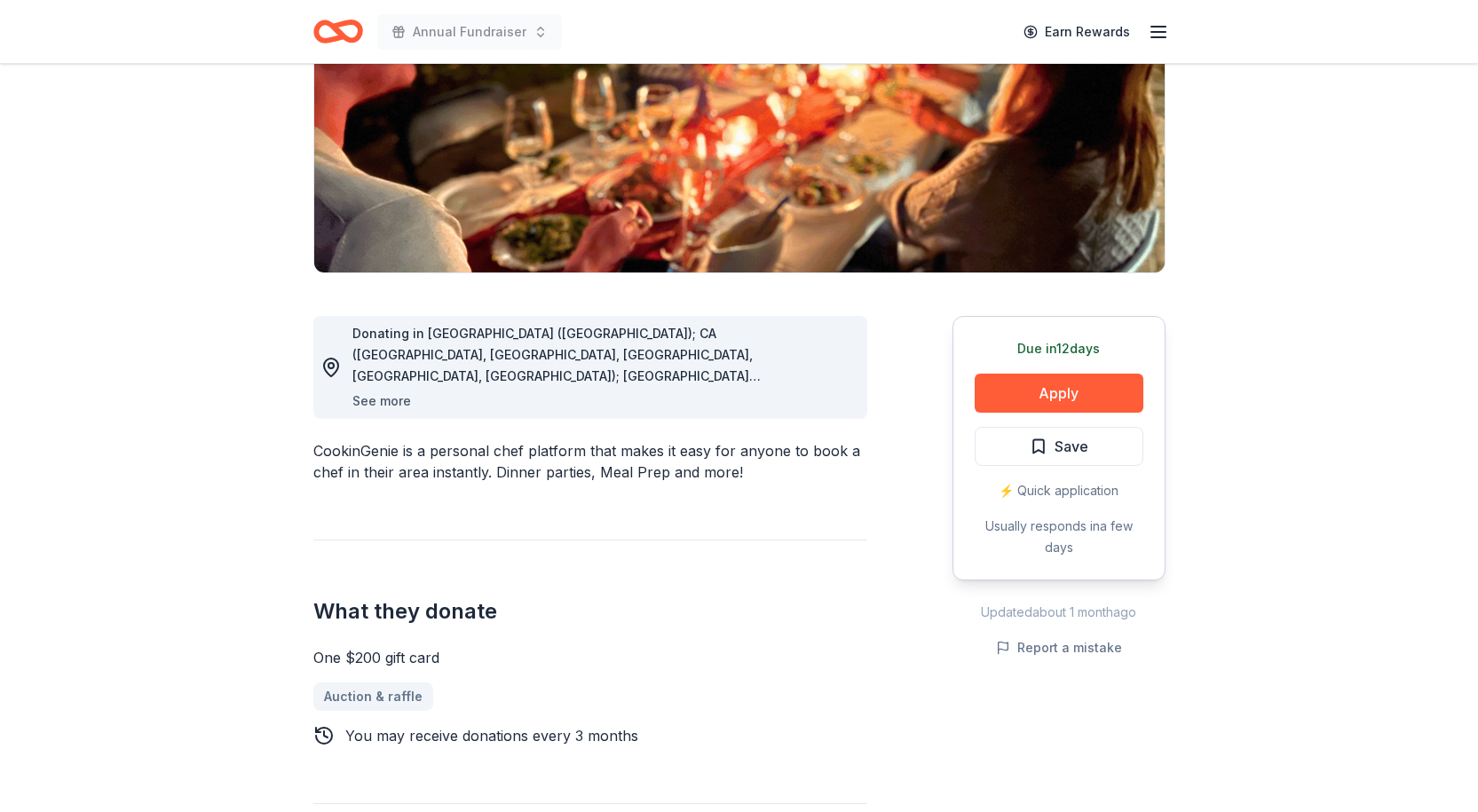
click at [389, 402] on button "See more" at bounding box center [382, 402] width 59 height 21
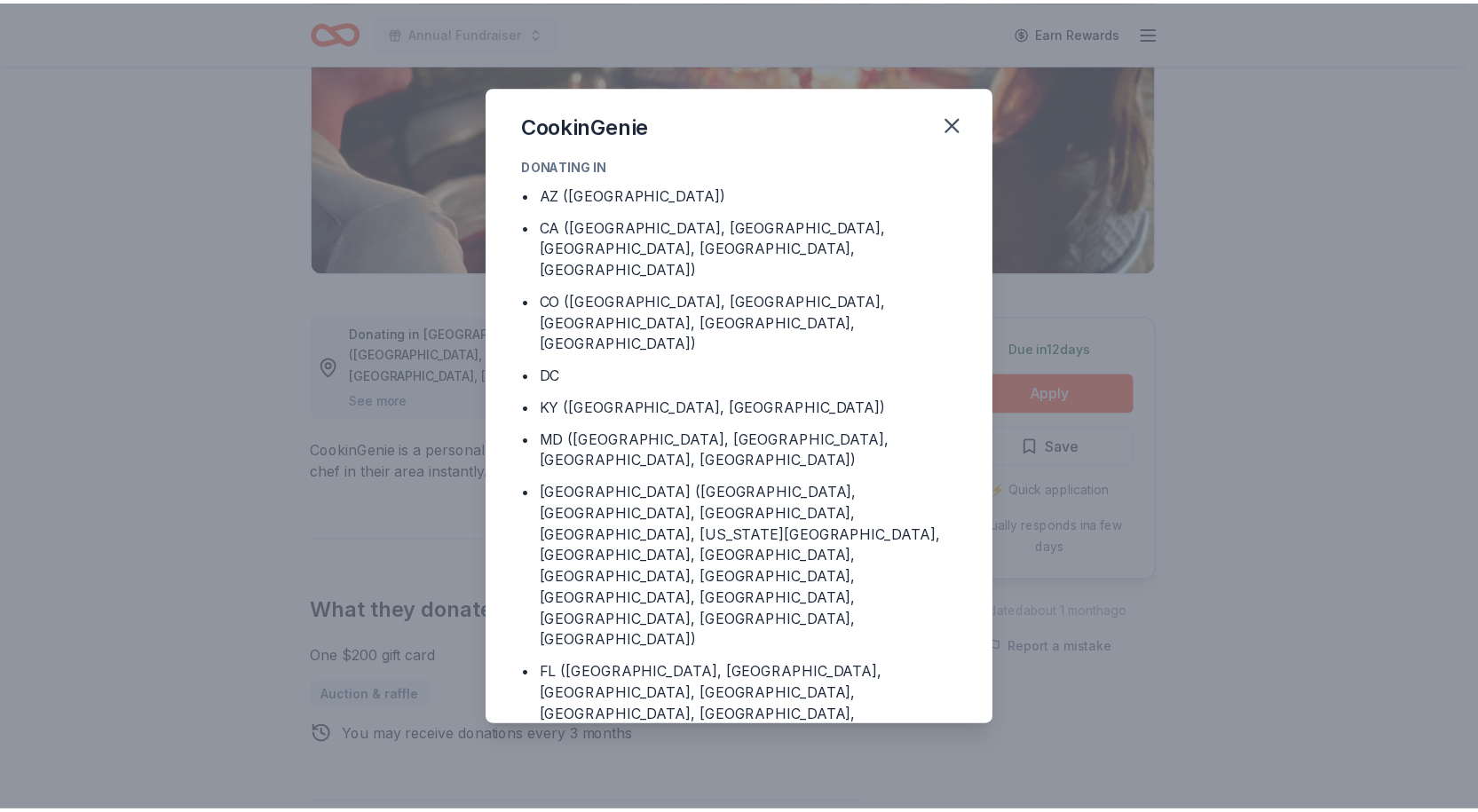
scroll to position [0, 0]
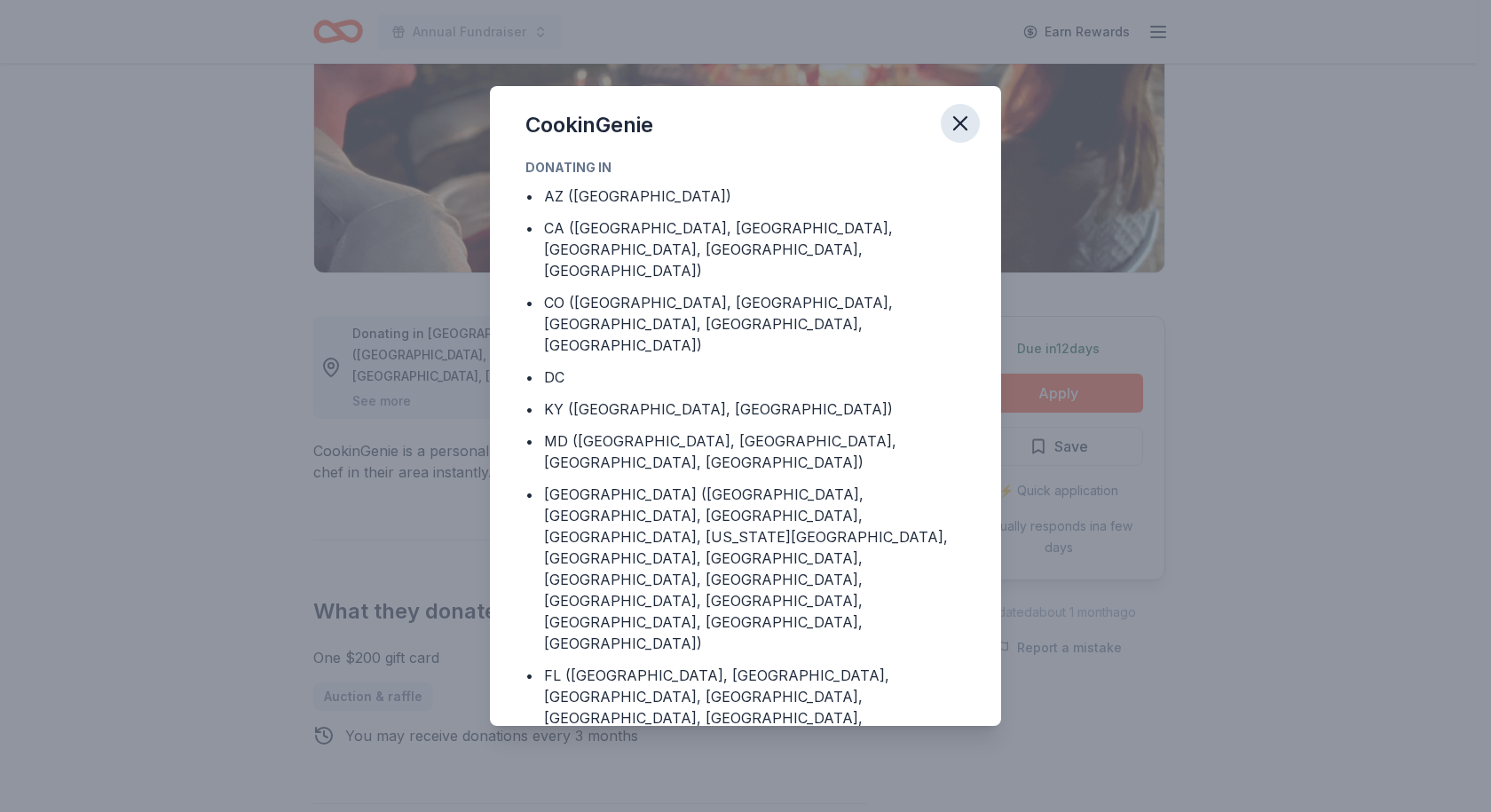
click at [952, 122] on icon "button" at bounding box center [961, 123] width 25 height 25
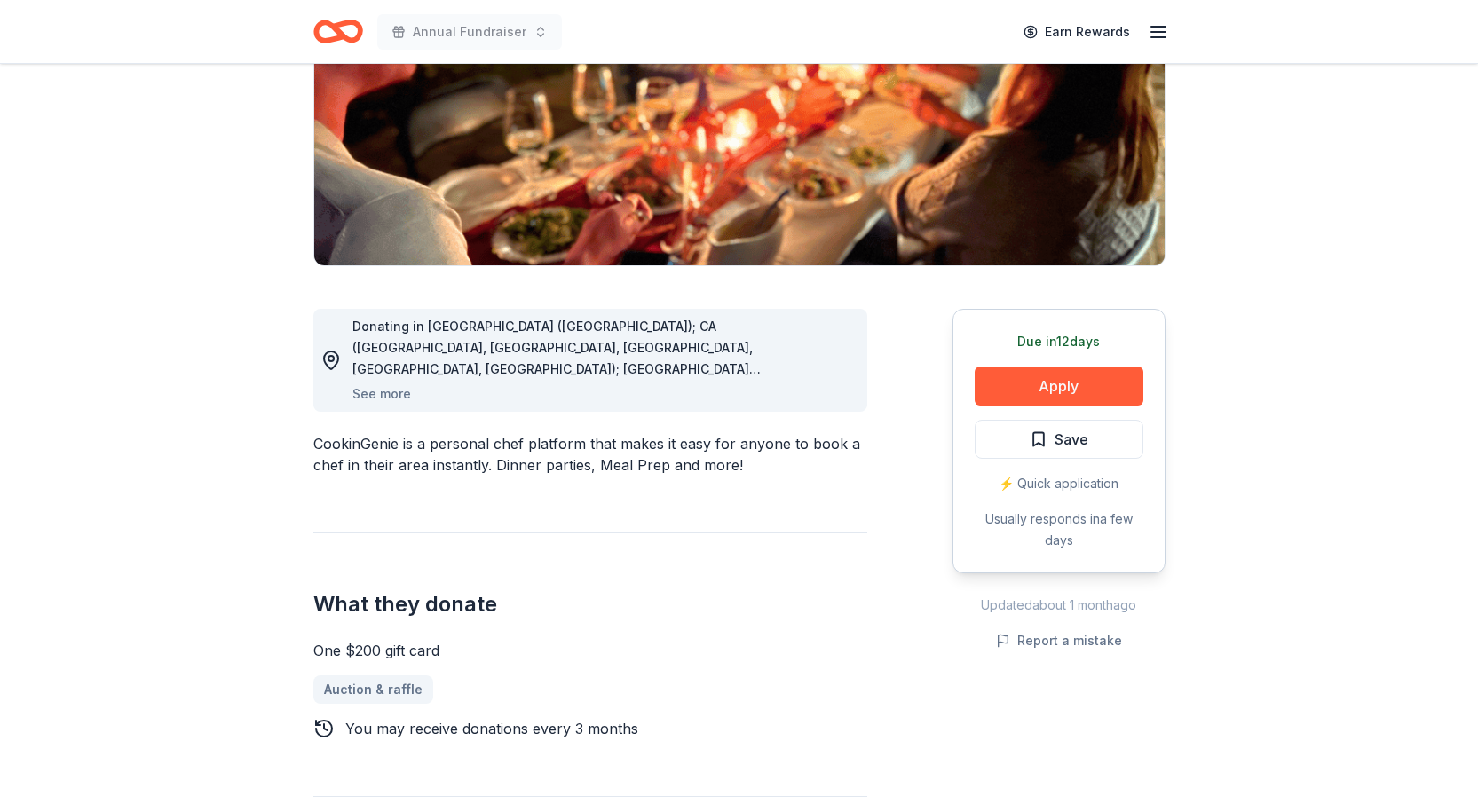
scroll to position [178, 0]
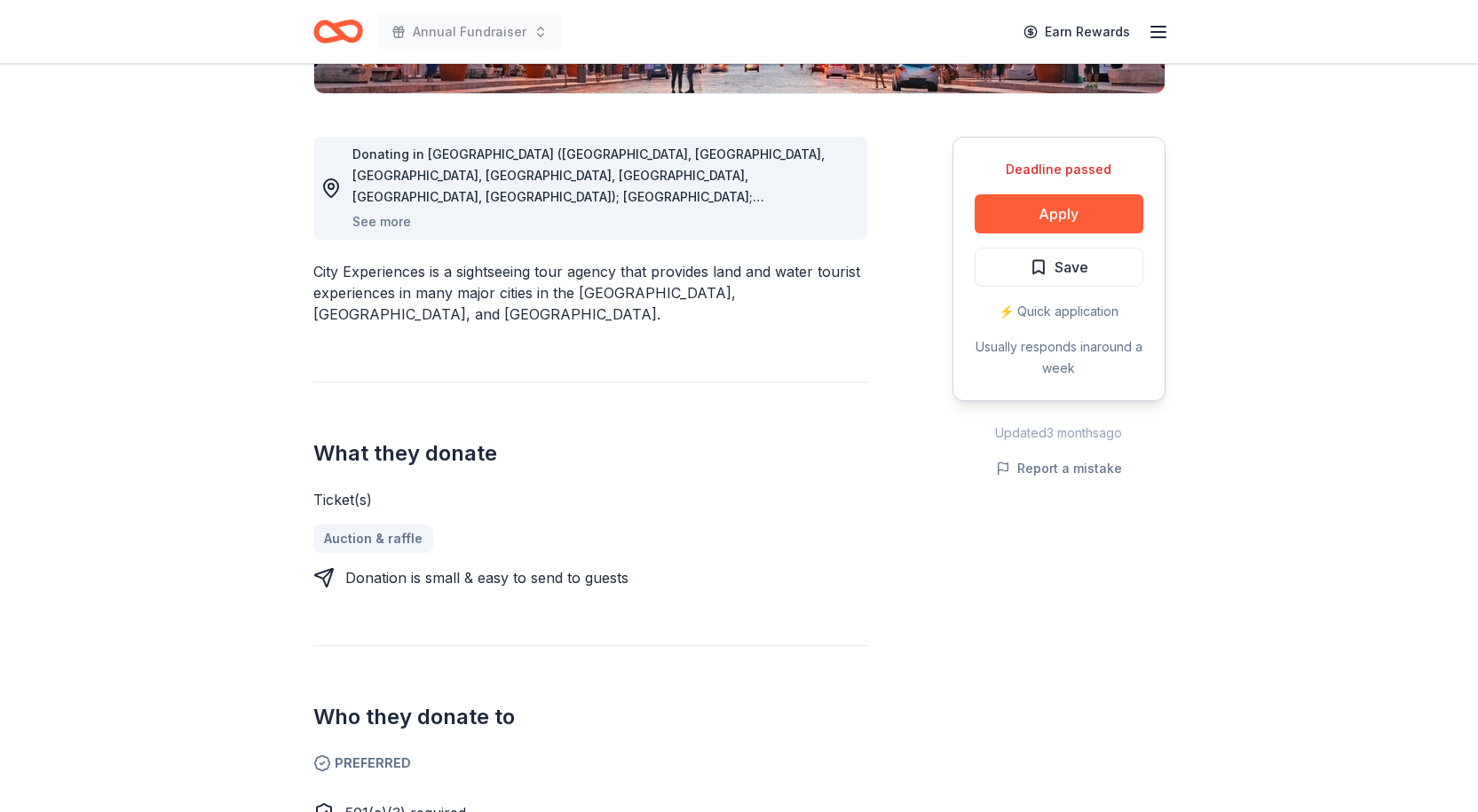
scroll to position [443, 0]
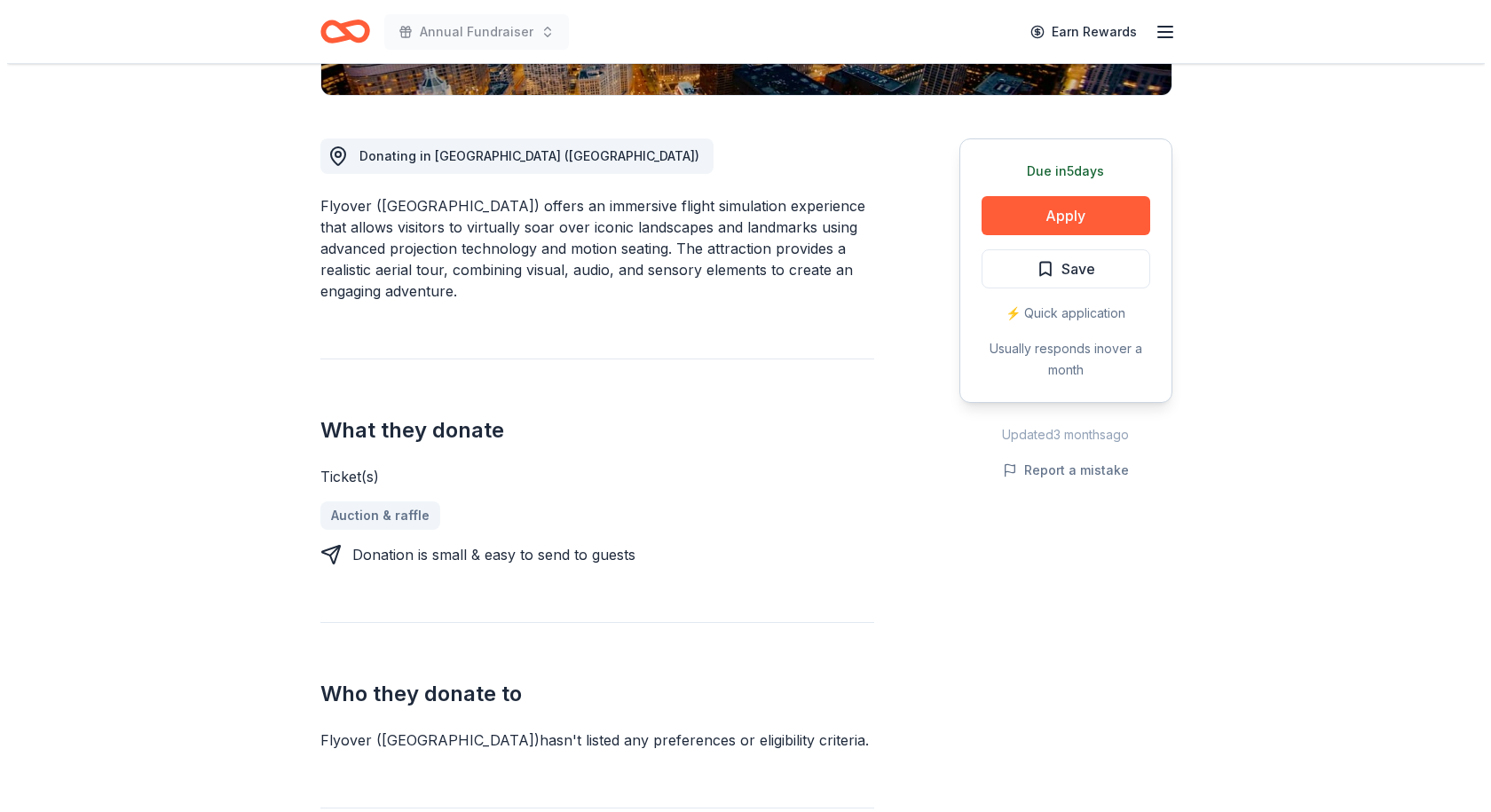
scroll to position [89, 0]
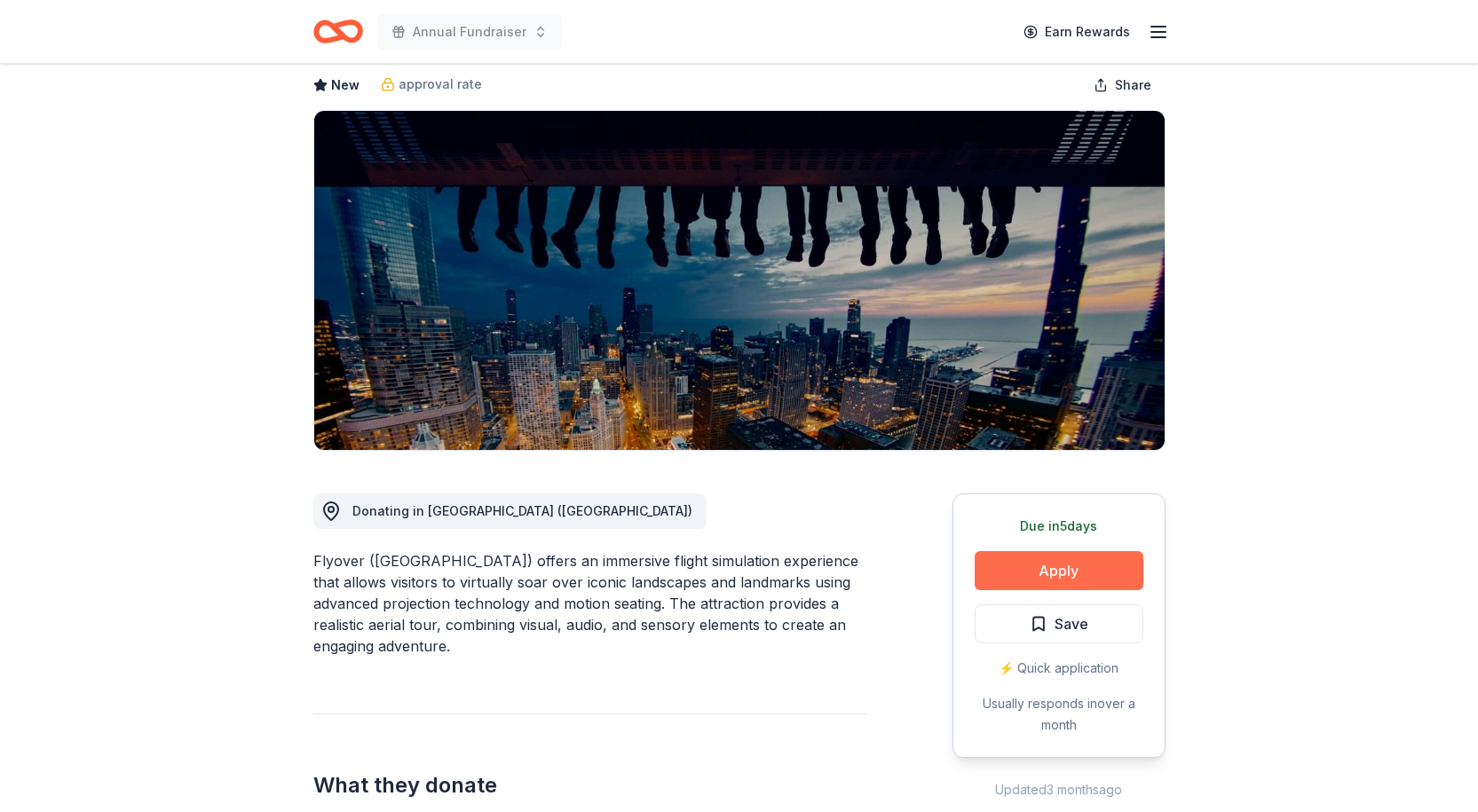
click at [1082, 563] on button "Apply" at bounding box center [1059, 570] width 169 height 39
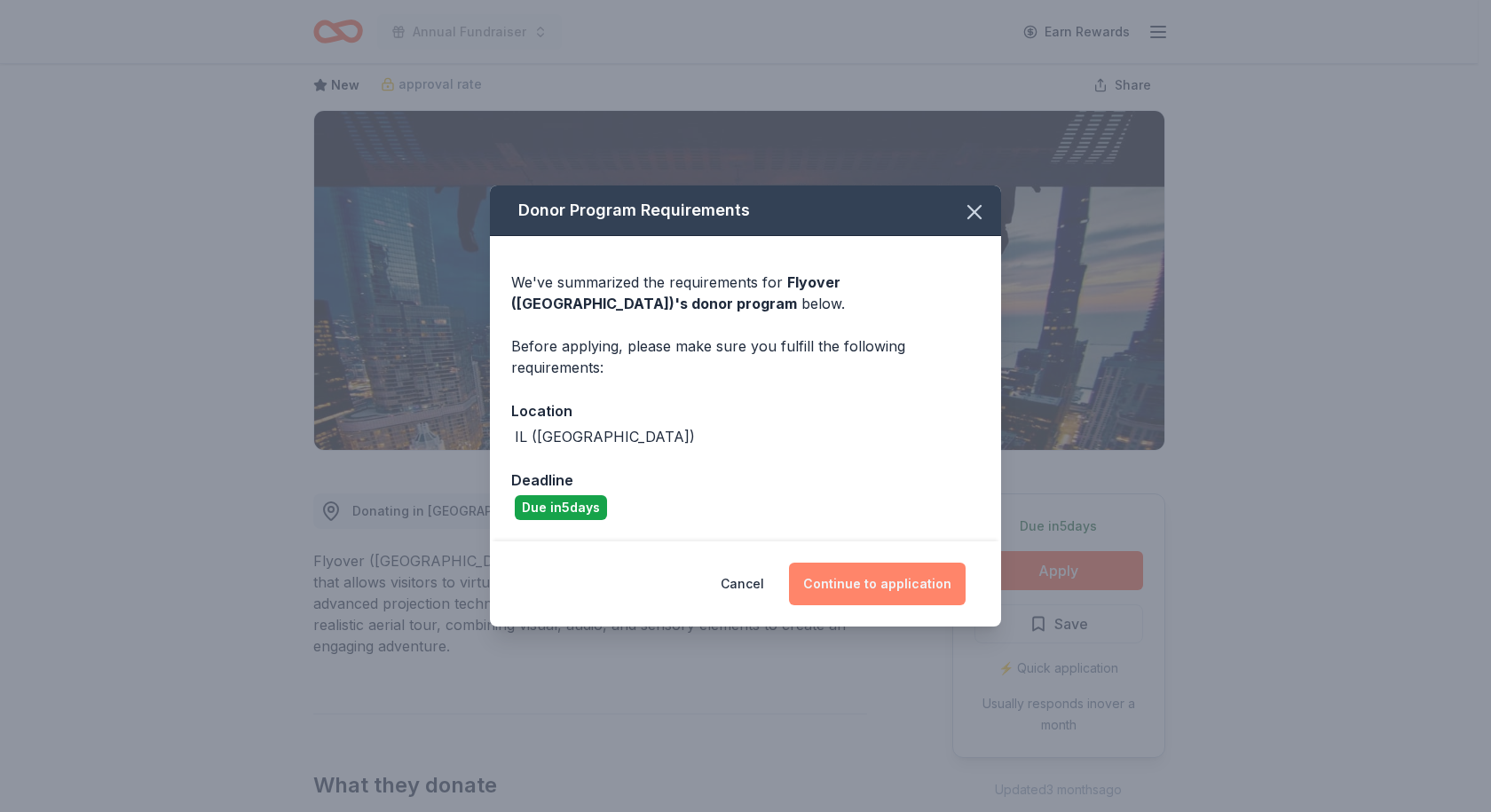
click at [881, 579] on button "Continue to application" at bounding box center [877, 584] width 177 height 43
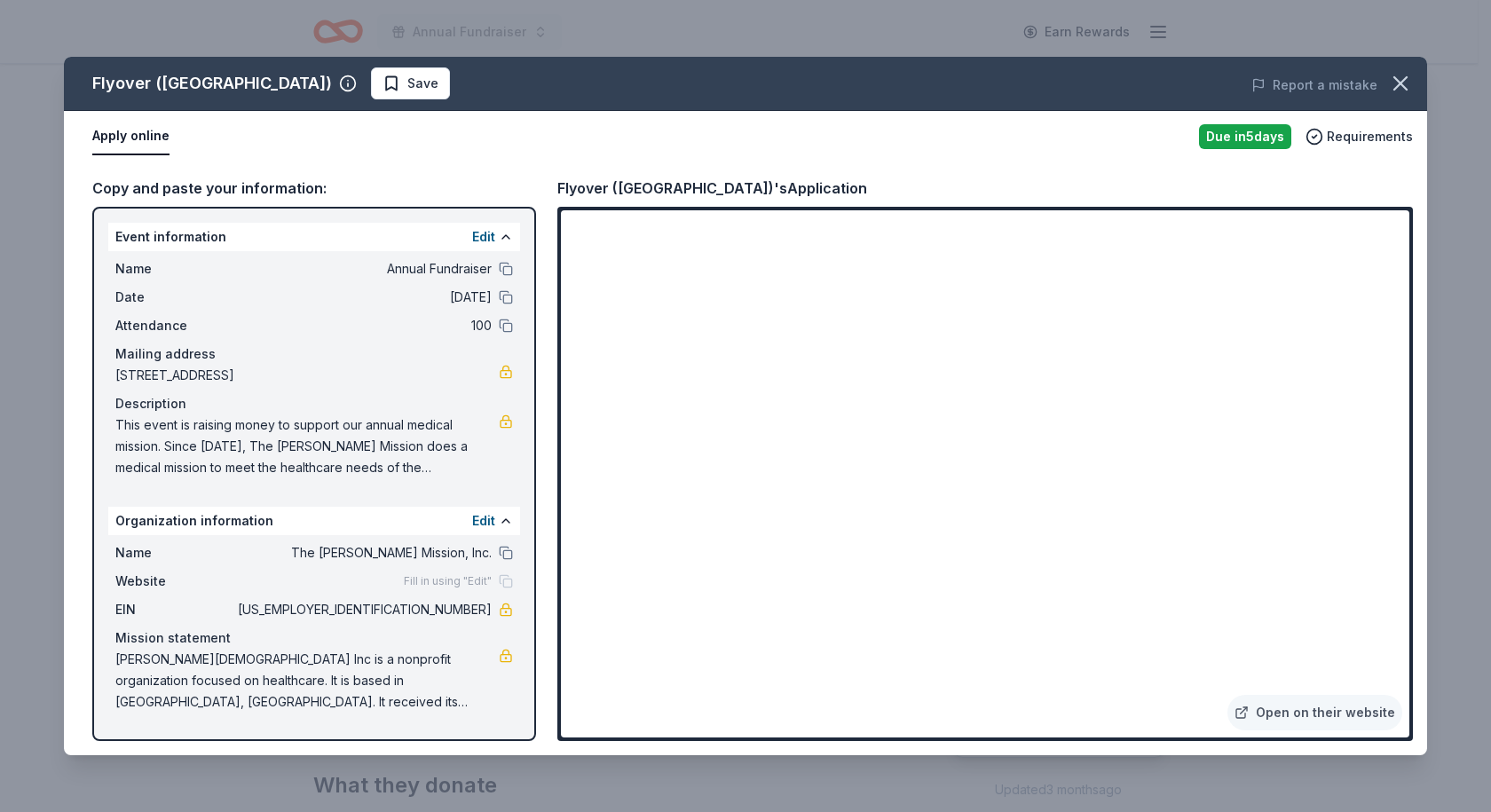
click at [335, 186] on div "Copy and paste your information:" at bounding box center [314, 188] width 443 height 23
click at [507, 274] on button at bounding box center [506, 269] width 14 height 14
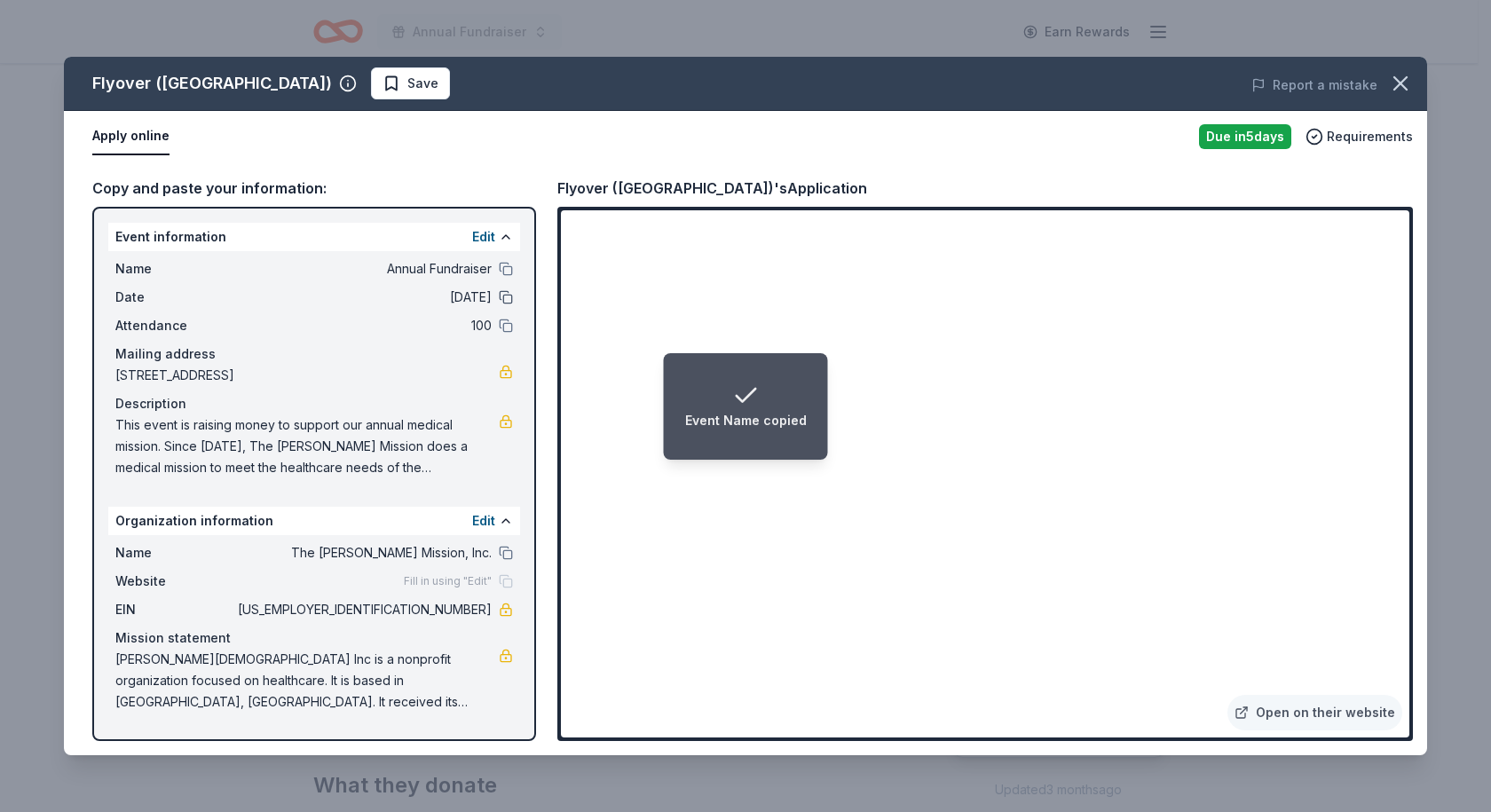
click at [502, 298] on button at bounding box center [506, 298] width 14 height 14
click at [499, 335] on div "Attendance 100" at bounding box center [315, 326] width 398 height 21
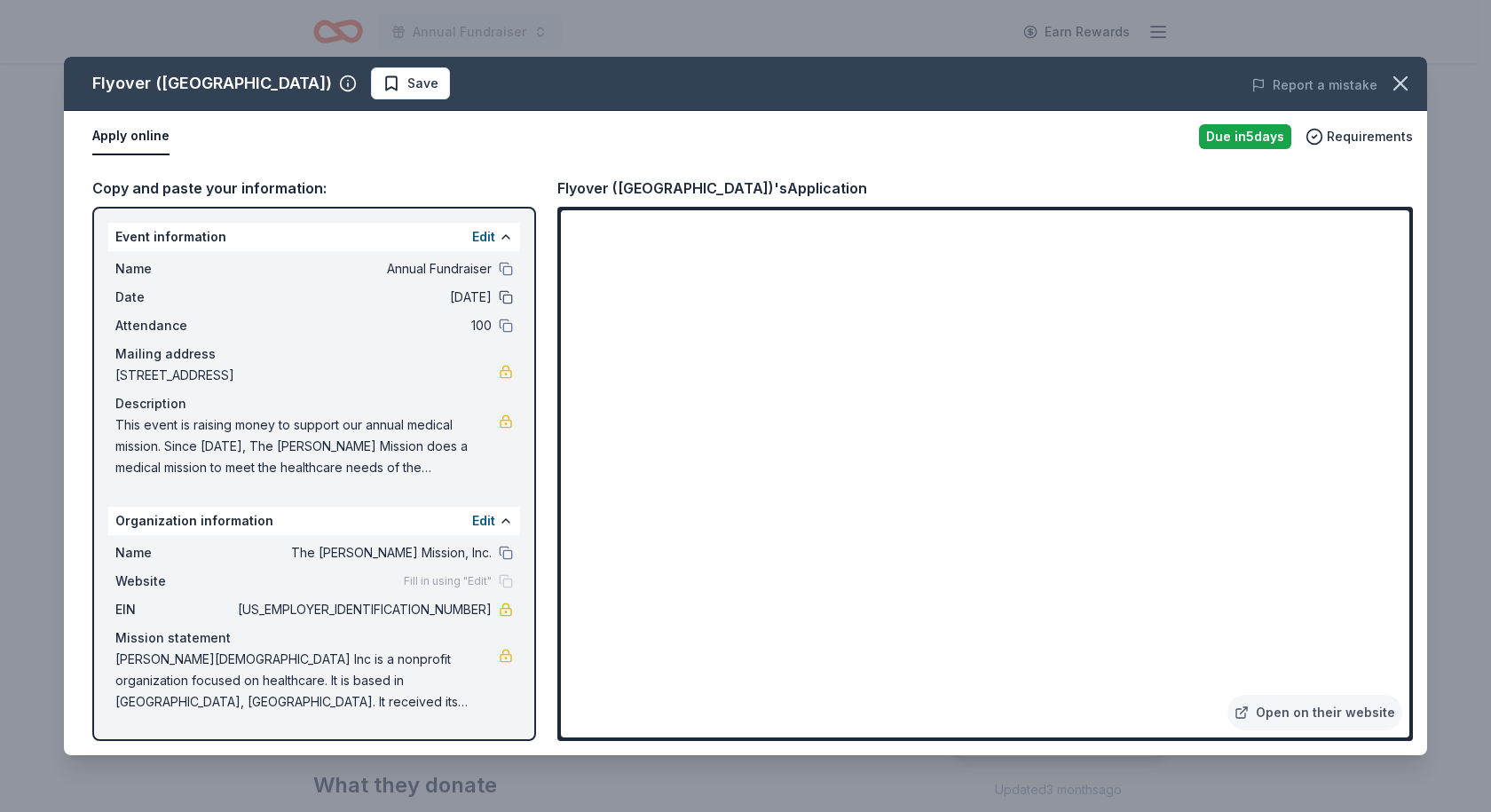
click at [506, 296] on button at bounding box center [506, 298] width 14 height 14
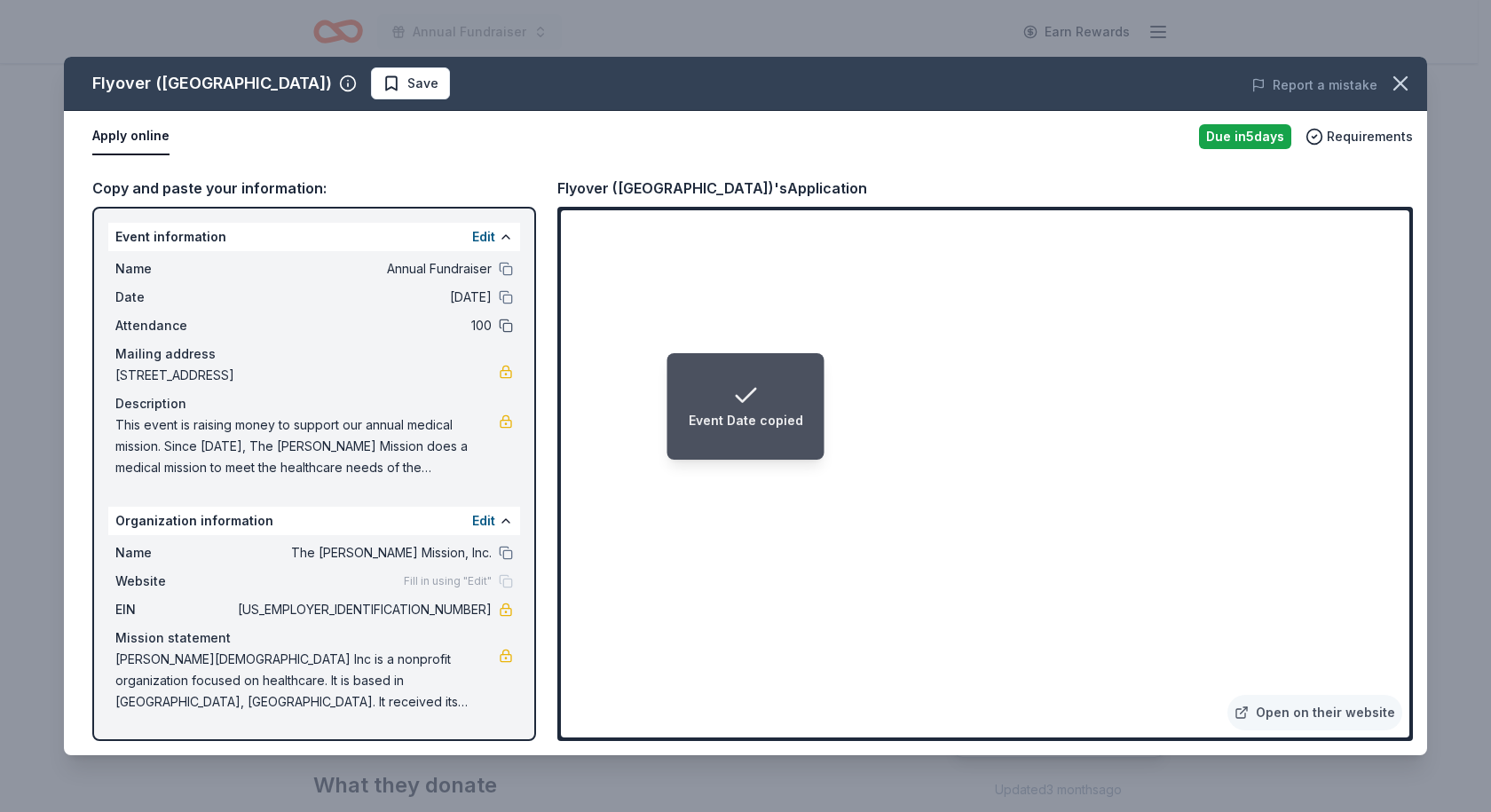
click at [505, 326] on button at bounding box center [506, 326] width 14 height 14
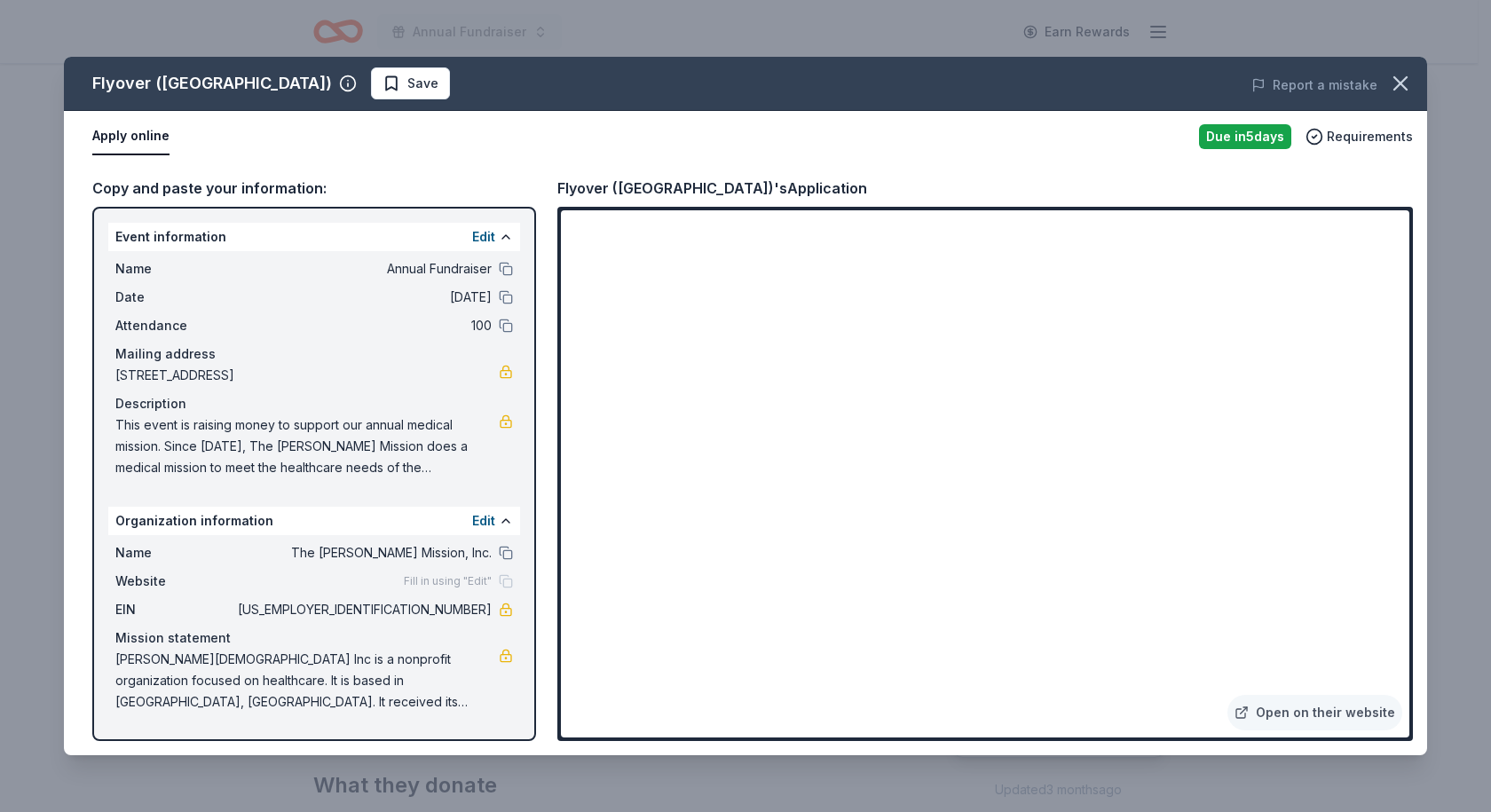
click at [506, 541] on div "Name The Joshua Mission, Inc. Website Fill in using "Edit" EIN 84-2190003 Missi…" at bounding box center [315, 627] width 412 height 185
click at [502, 552] on button at bounding box center [506, 553] width 14 height 14
click at [143, 138] on button "Apply online" at bounding box center [131, 137] width 77 height 37
click at [383, 84] on span "Save" at bounding box center [411, 84] width 56 height 21
click at [1395, 84] on icon "button" at bounding box center [1400, 84] width 25 height 25
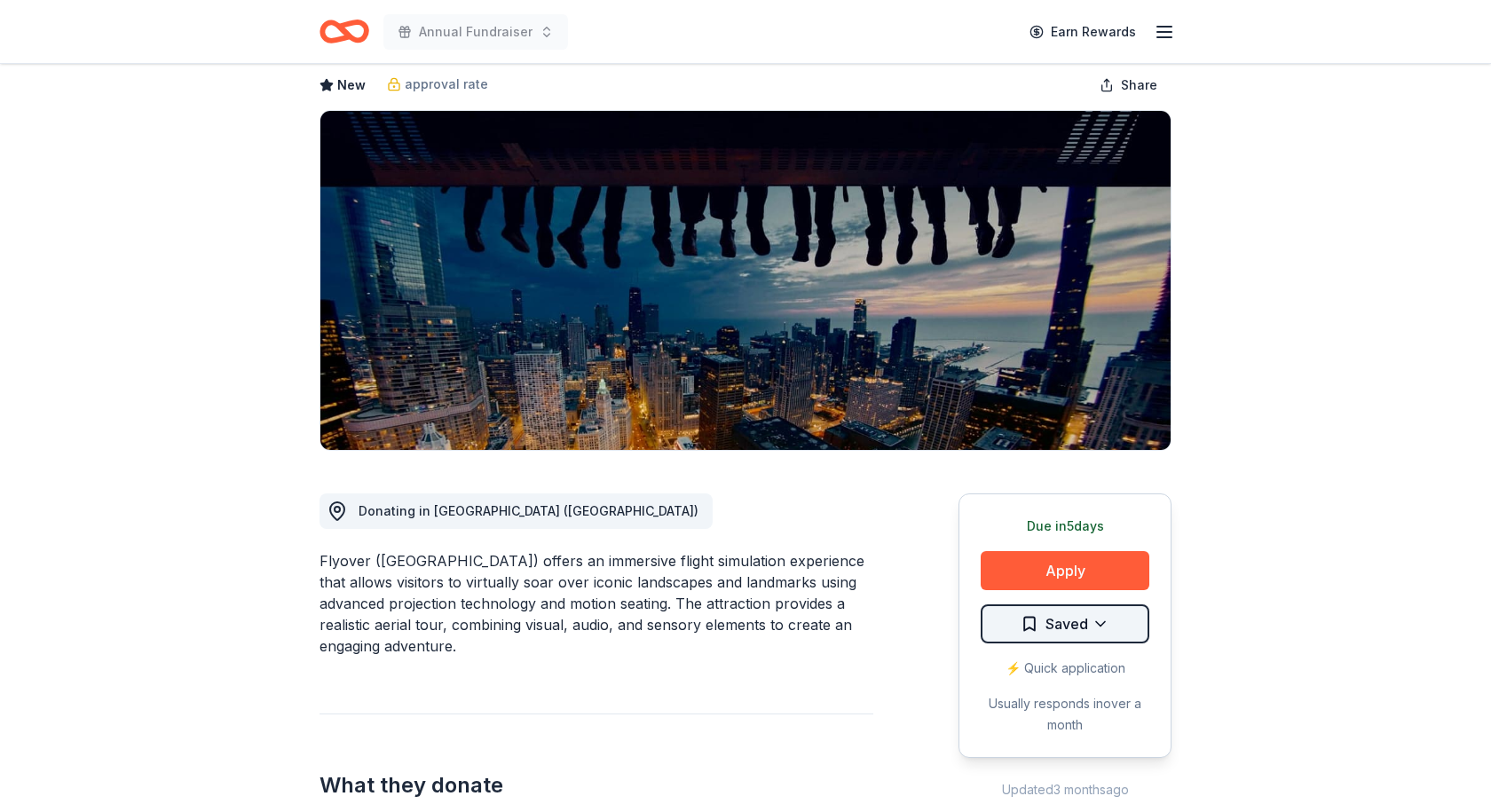
click at [1051, 628] on html "Annual Fundraiser Earn Rewards Due in 5 days Share Flyover (Chicago) New approv…" at bounding box center [746, 317] width 1491 height 812
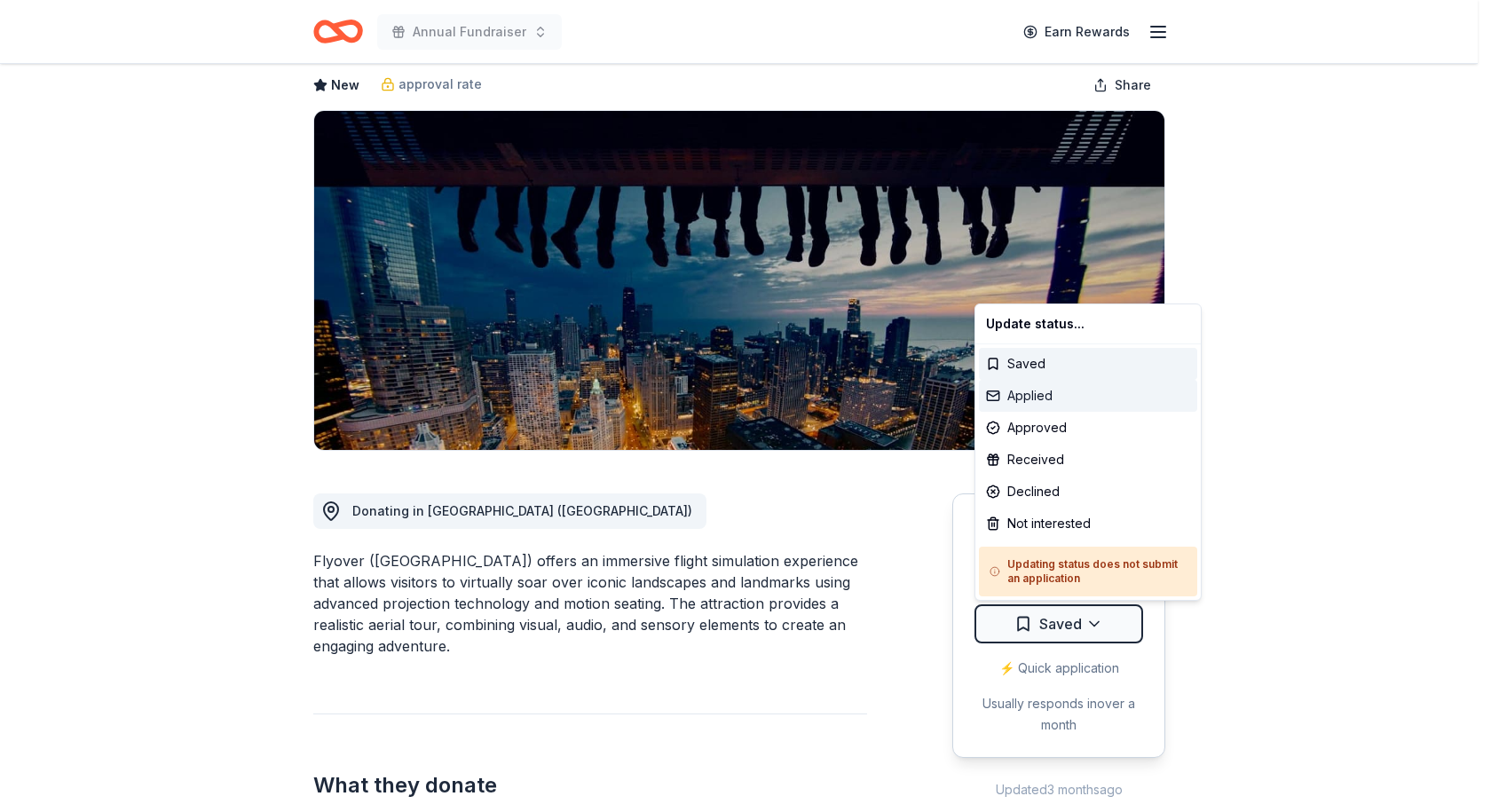
click at [1035, 392] on div "Applied" at bounding box center [1088, 396] width 219 height 32
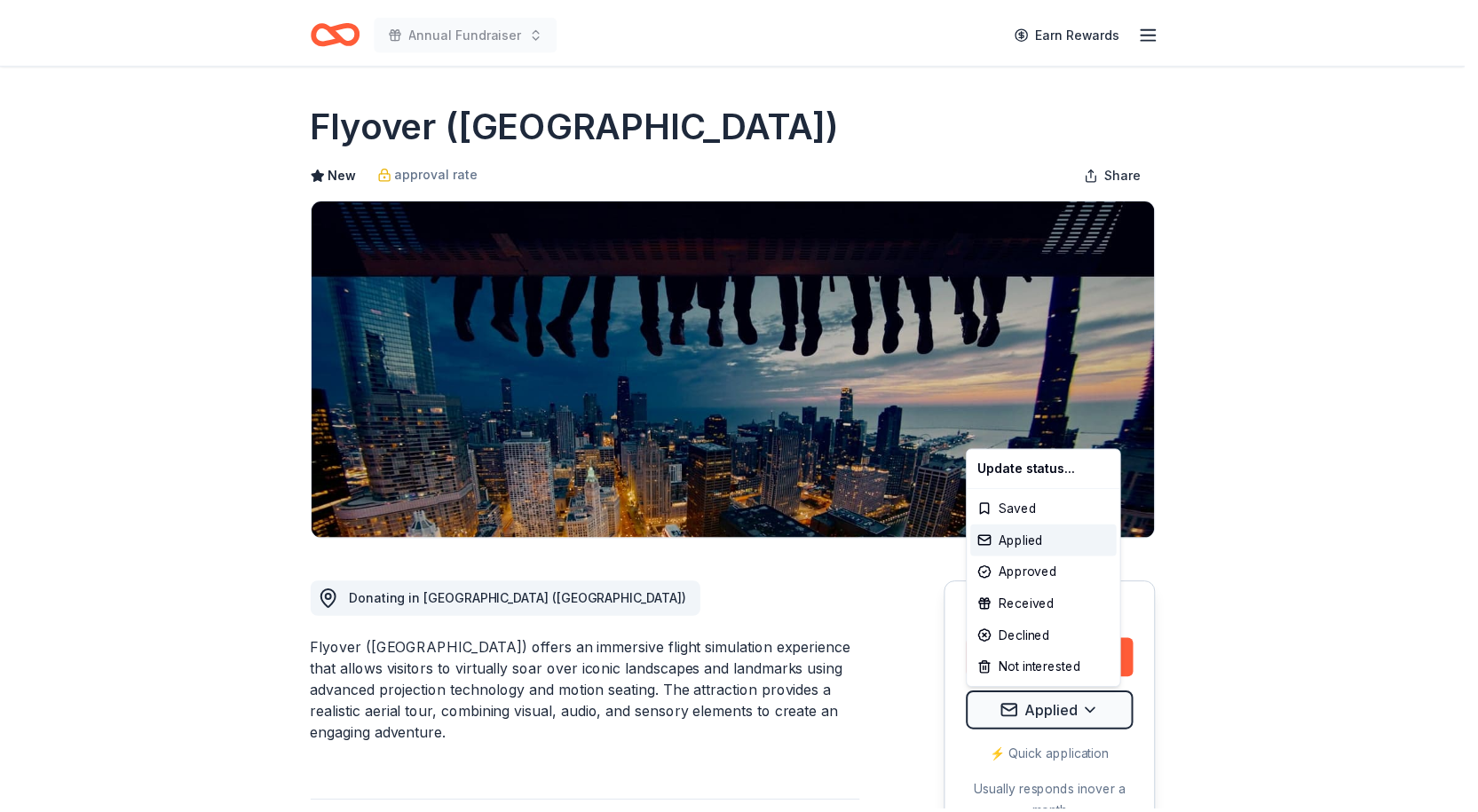
scroll to position [0, 0]
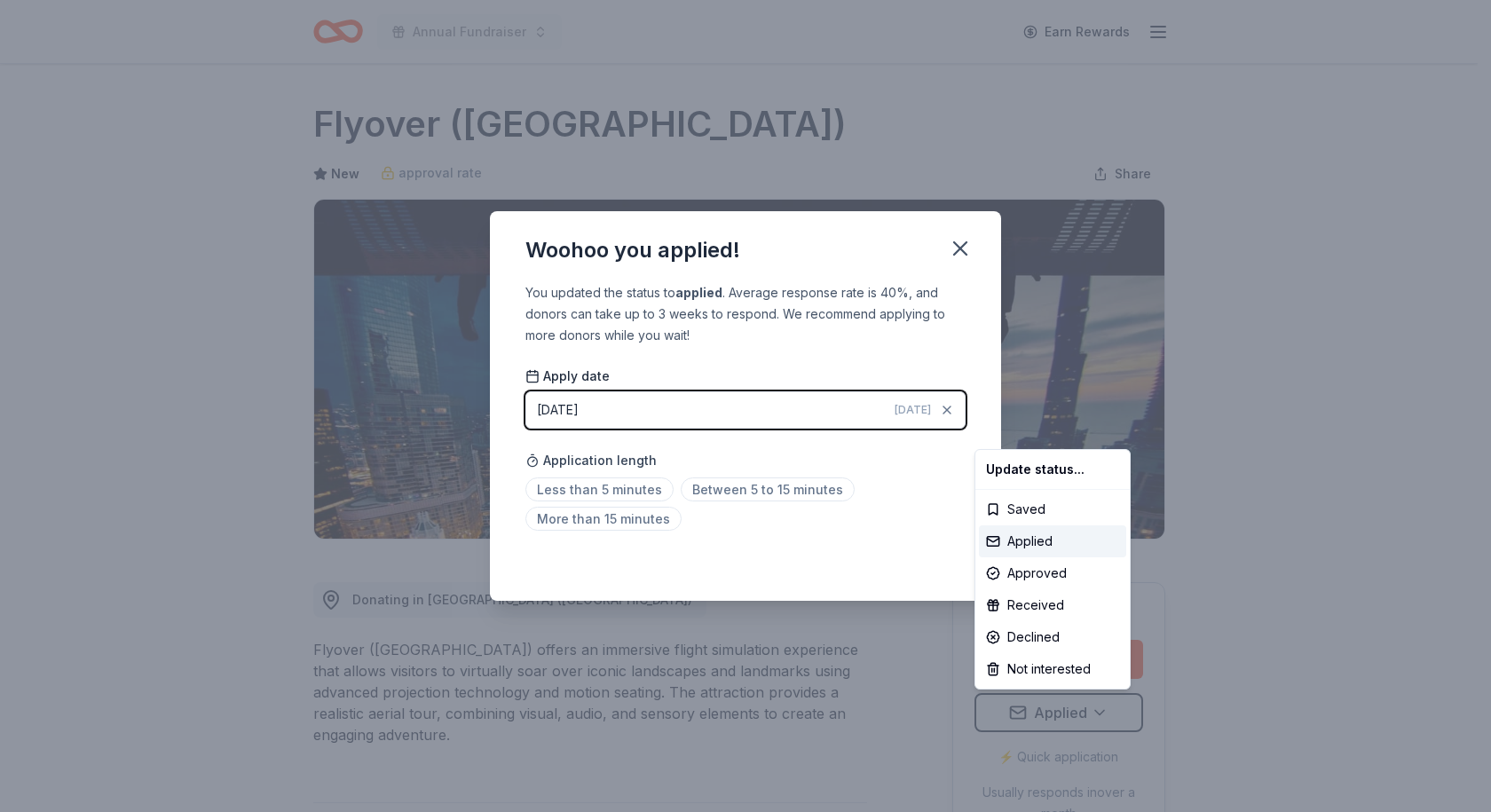
click at [947, 249] on html "Annual Fundraiser Earn Rewards Due in 5 days Share Flyover (Chicago) New approv…" at bounding box center [746, 406] width 1491 height 812
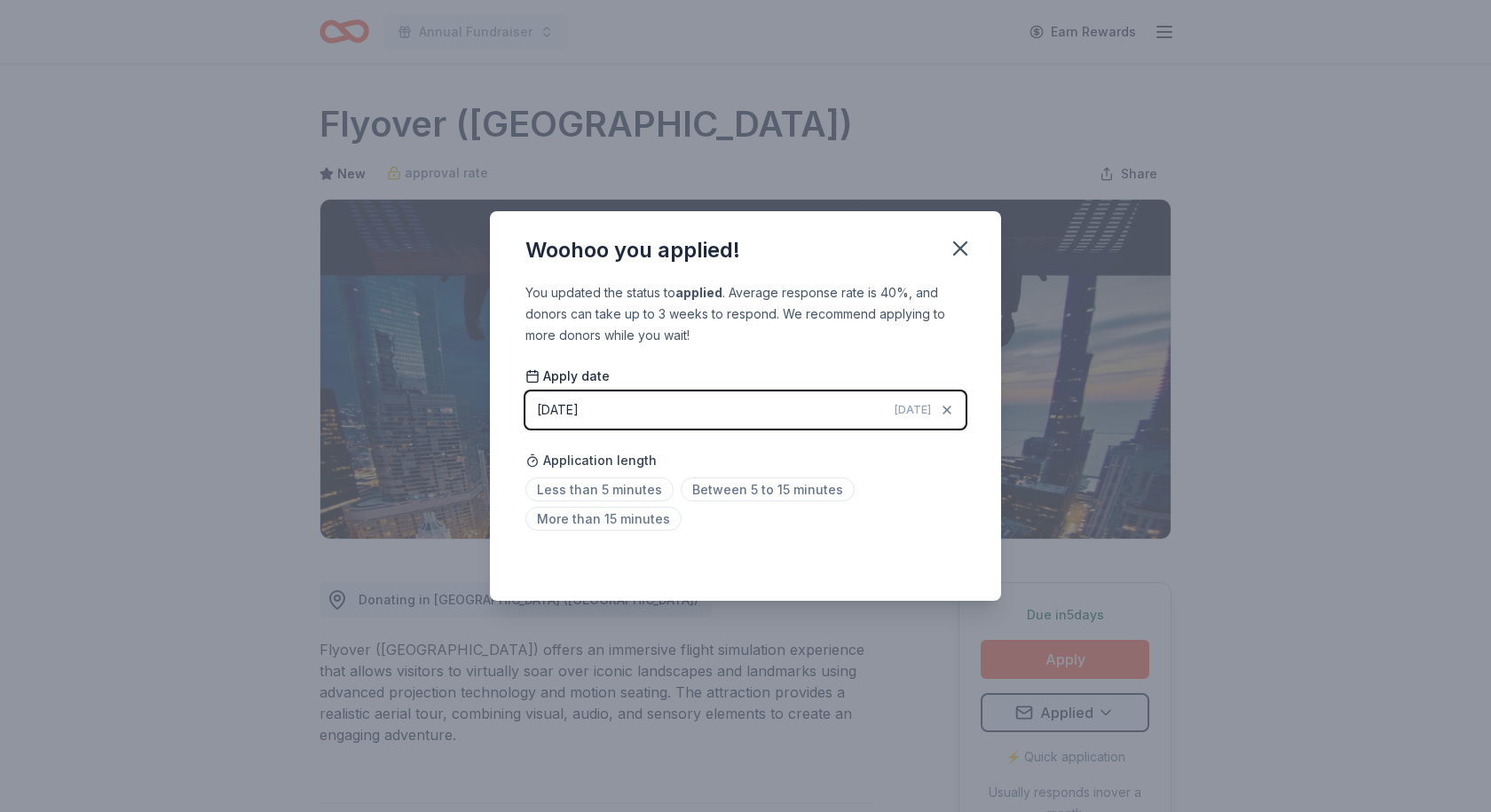
click at [1316, 398] on div "Woohoo you applied! You updated the status to applied . Average response rate i…" at bounding box center [746, 406] width 1491 height 812
click at [974, 243] on button "button" at bounding box center [961, 249] width 39 height 39
